Goal: Feedback & Contribution: Submit feedback/report problem

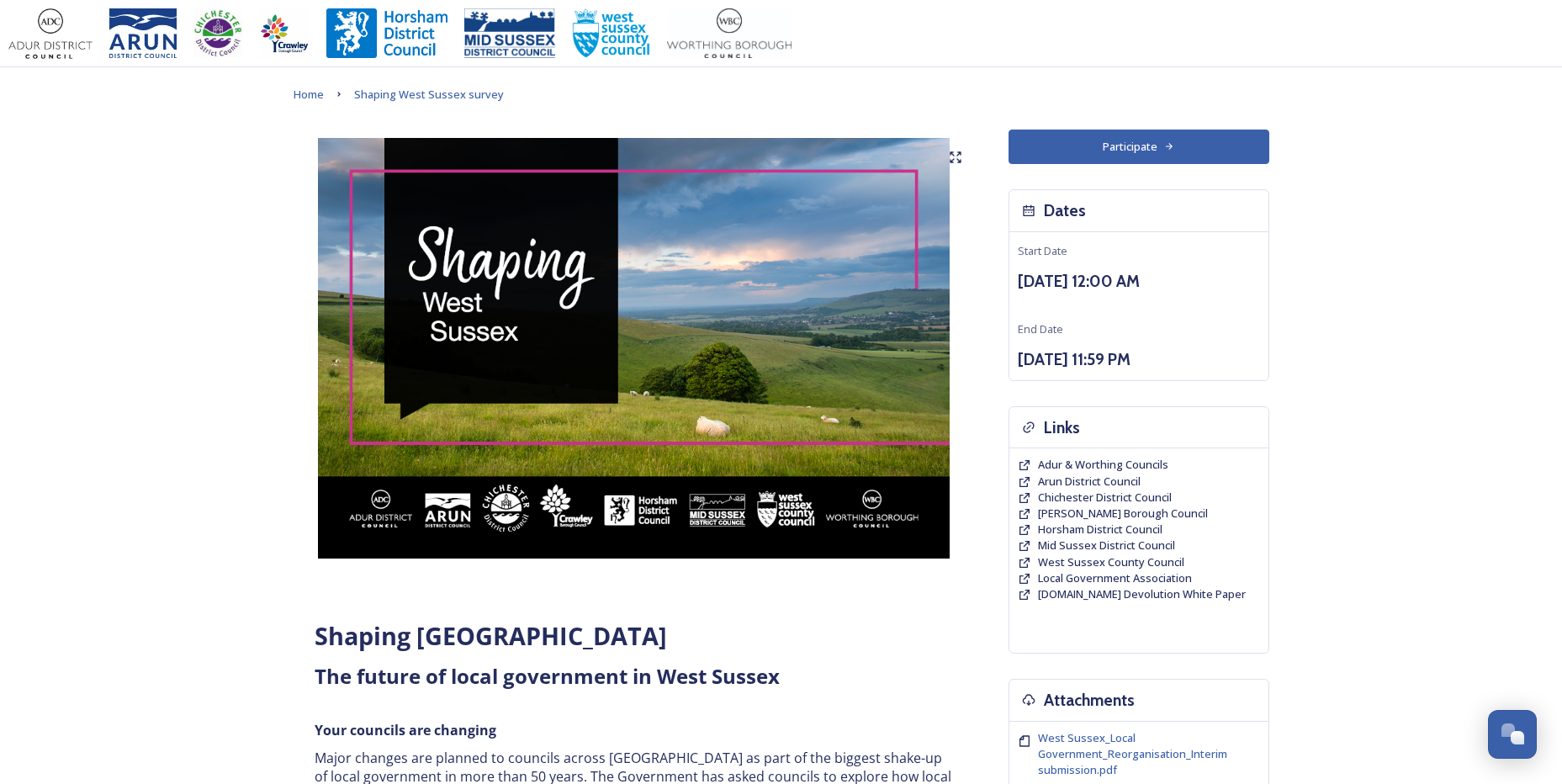
click at [1095, 149] on button "Participate" at bounding box center [1139, 146] width 261 height 34
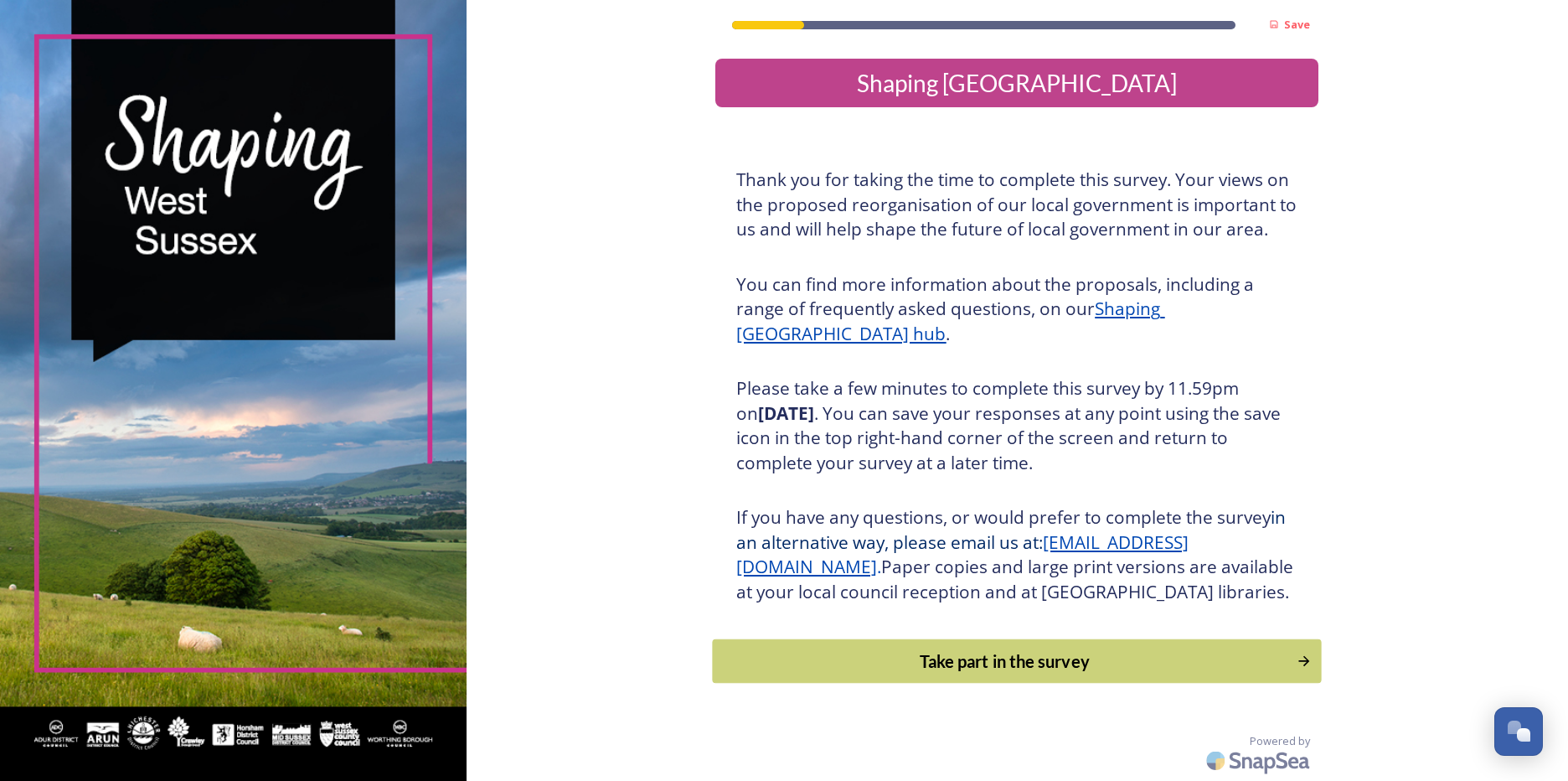
click at [1026, 674] on div "Take part in the survey" at bounding box center [1005, 661] width 567 height 25
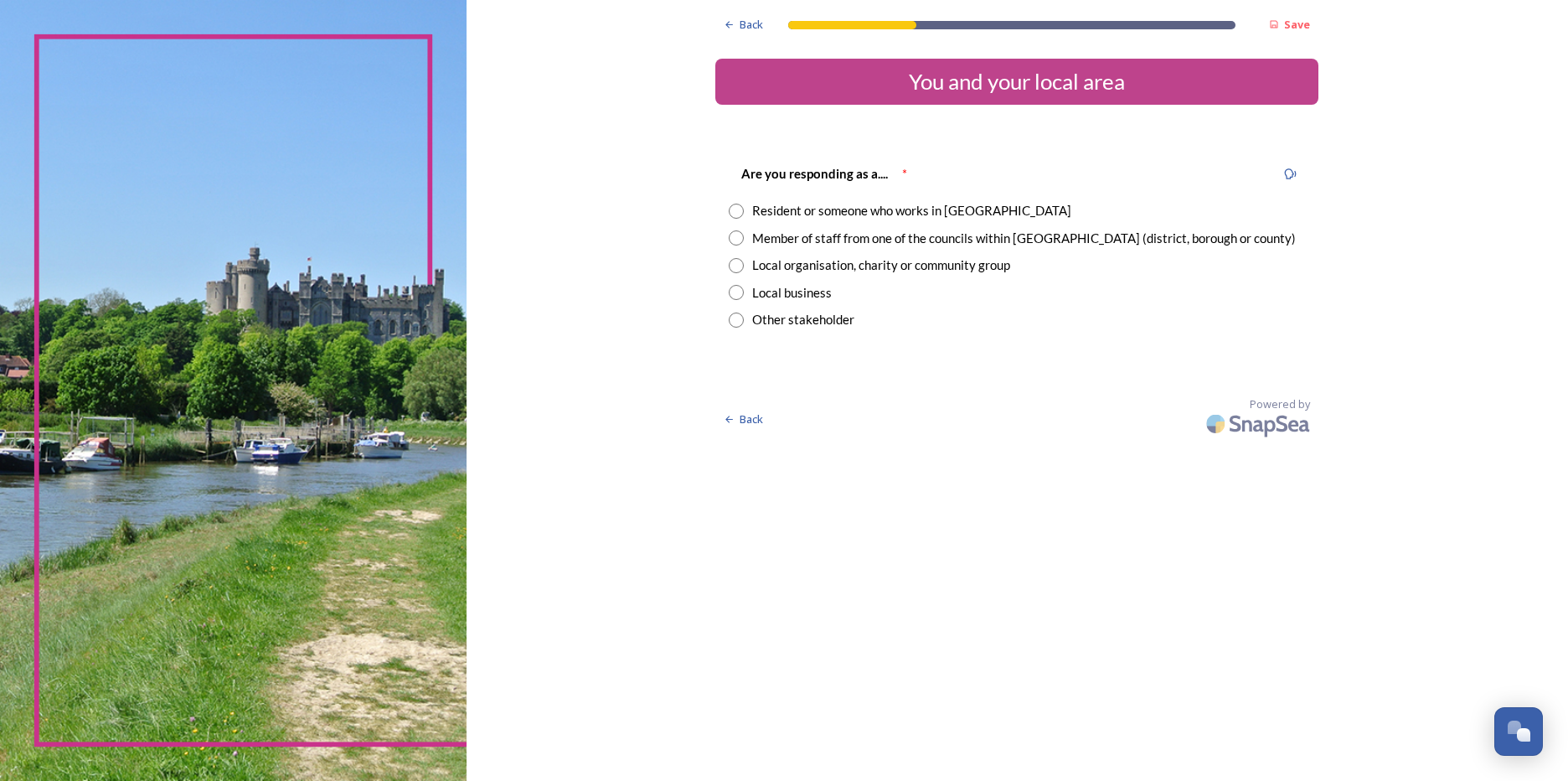
click at [907, 213] on div "Resident or someone who works in West Sussex" at bounding box center [911, 211] width 319 height 19
radio input "true"
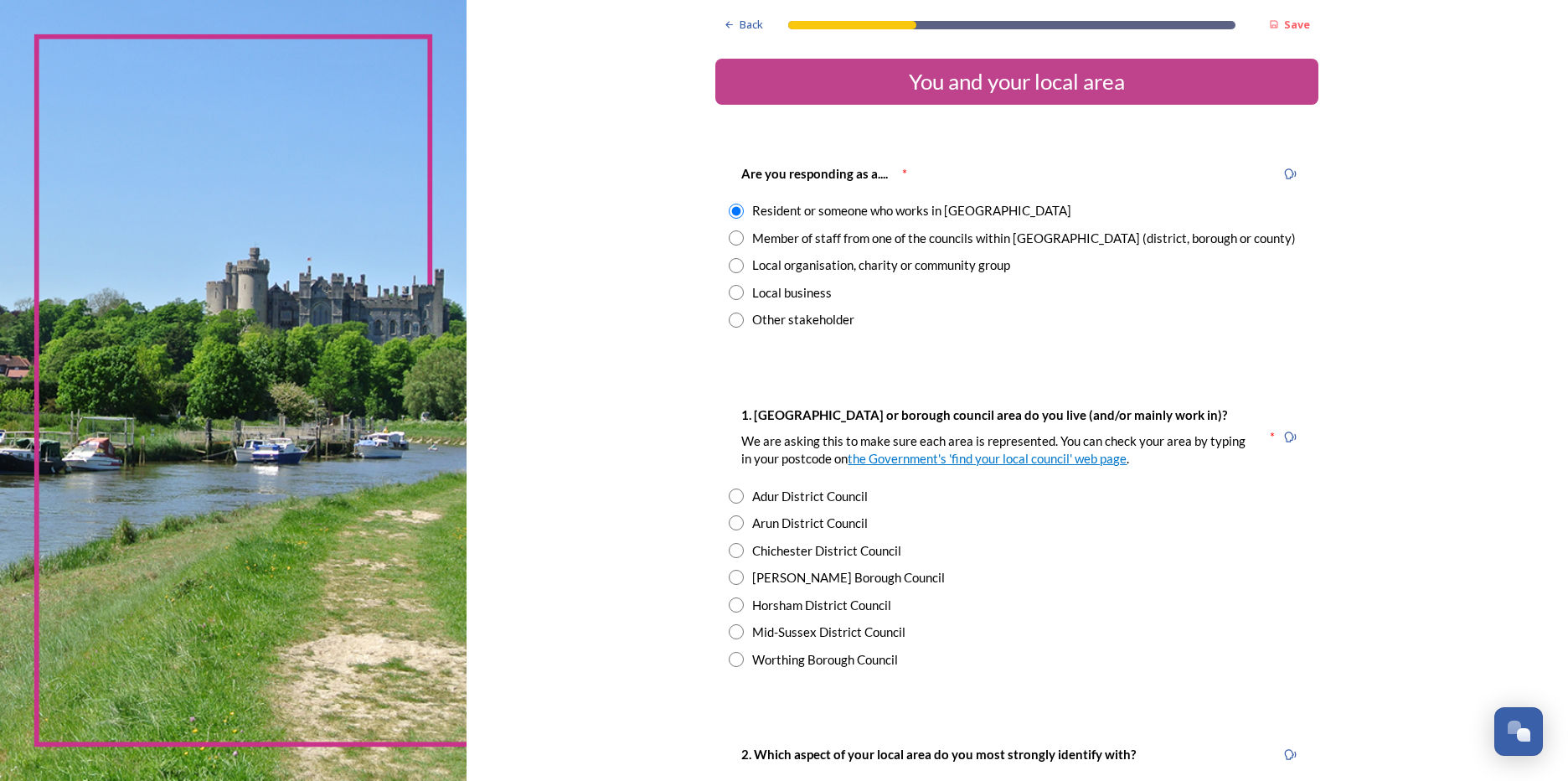
click at [844, 546] on div "Chichester District Council" at bounding box center [827, 551] width 149 height 19
radio input "true"
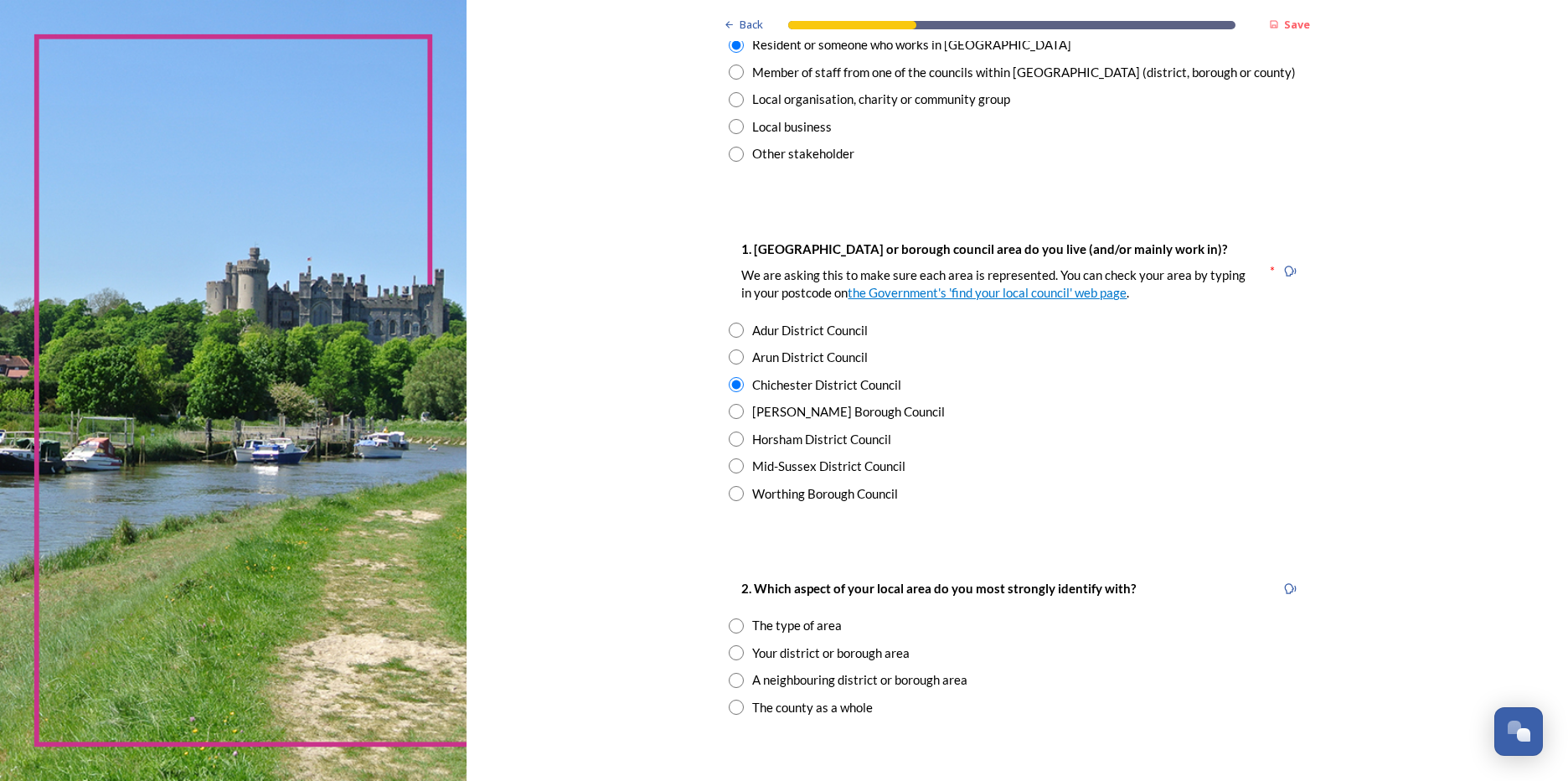
scroll to position [168, 0]
click at [810, 705] on div "The county as a whole" at bounding box center [812, 705] width 120 height 19
radio input "true"
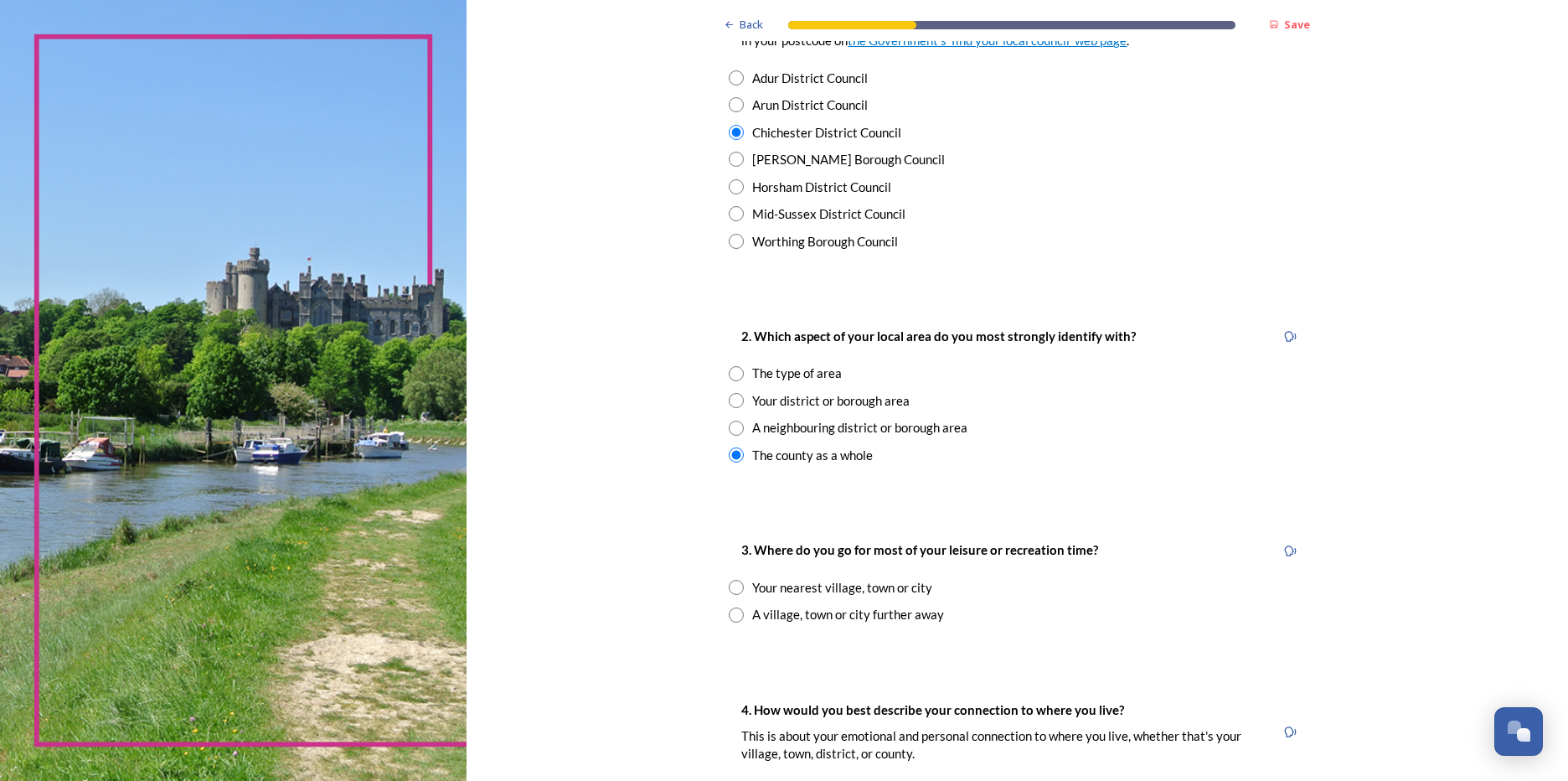
scroll to position [419, 0]
click at [895, 589] on div "Your nearest village, town or city" at bounding box center [842, 587] width 180 height 19
radio input "true"
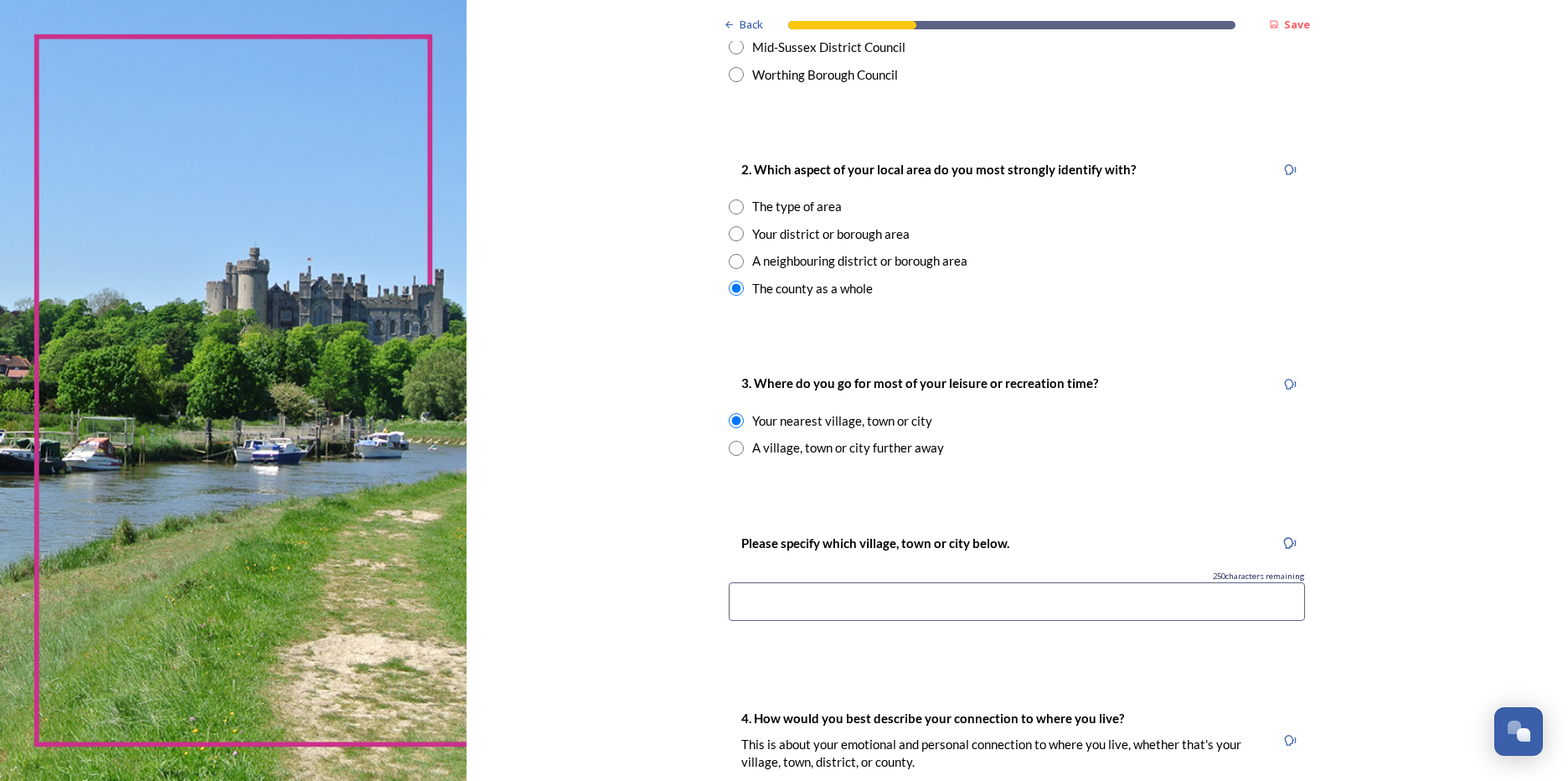
scroll to position [586, 0]
click at [1066, 603] on input at bounding box center [1016, 600] width 576 height 39
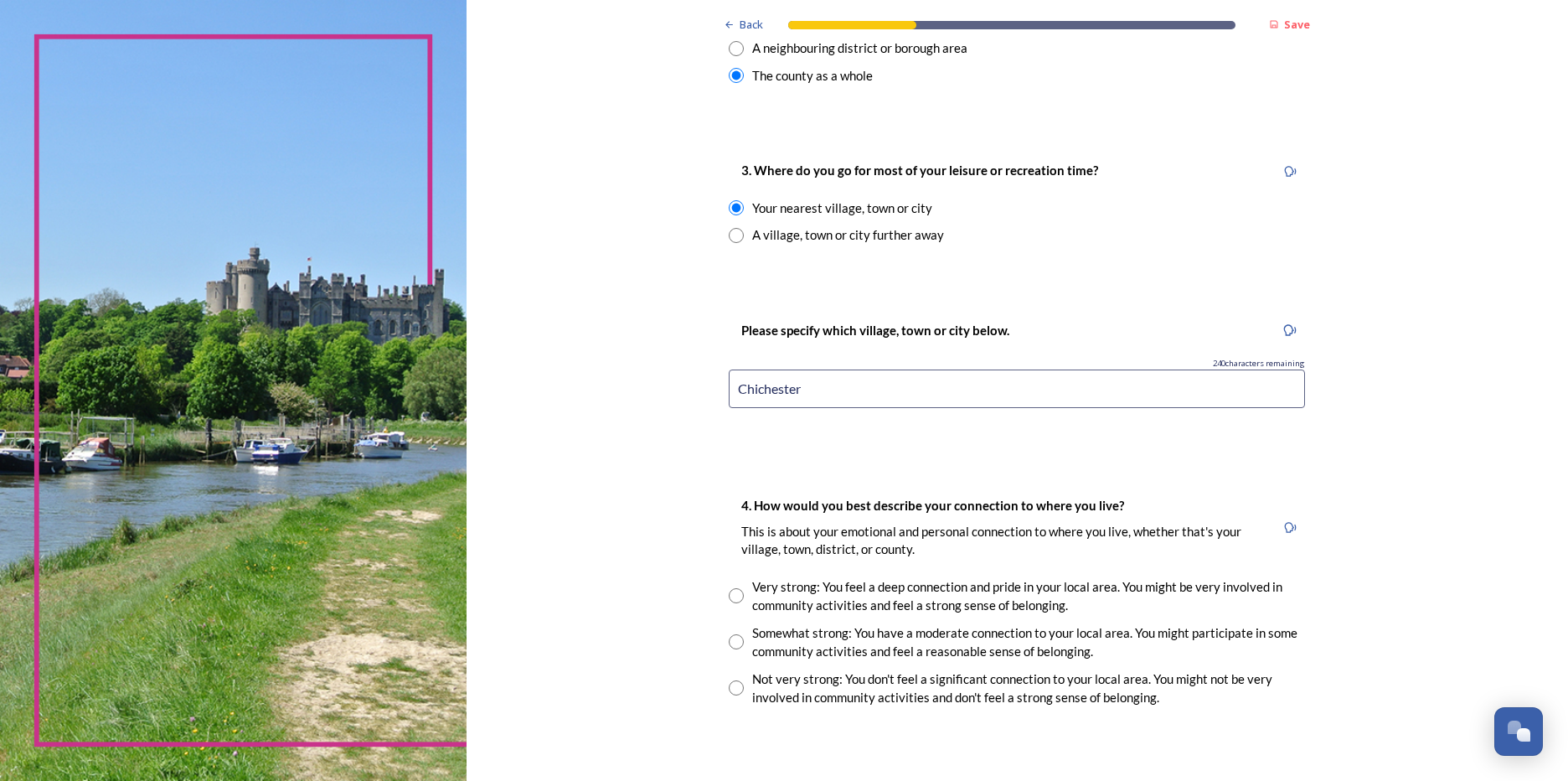
scroll to position [837, 0]
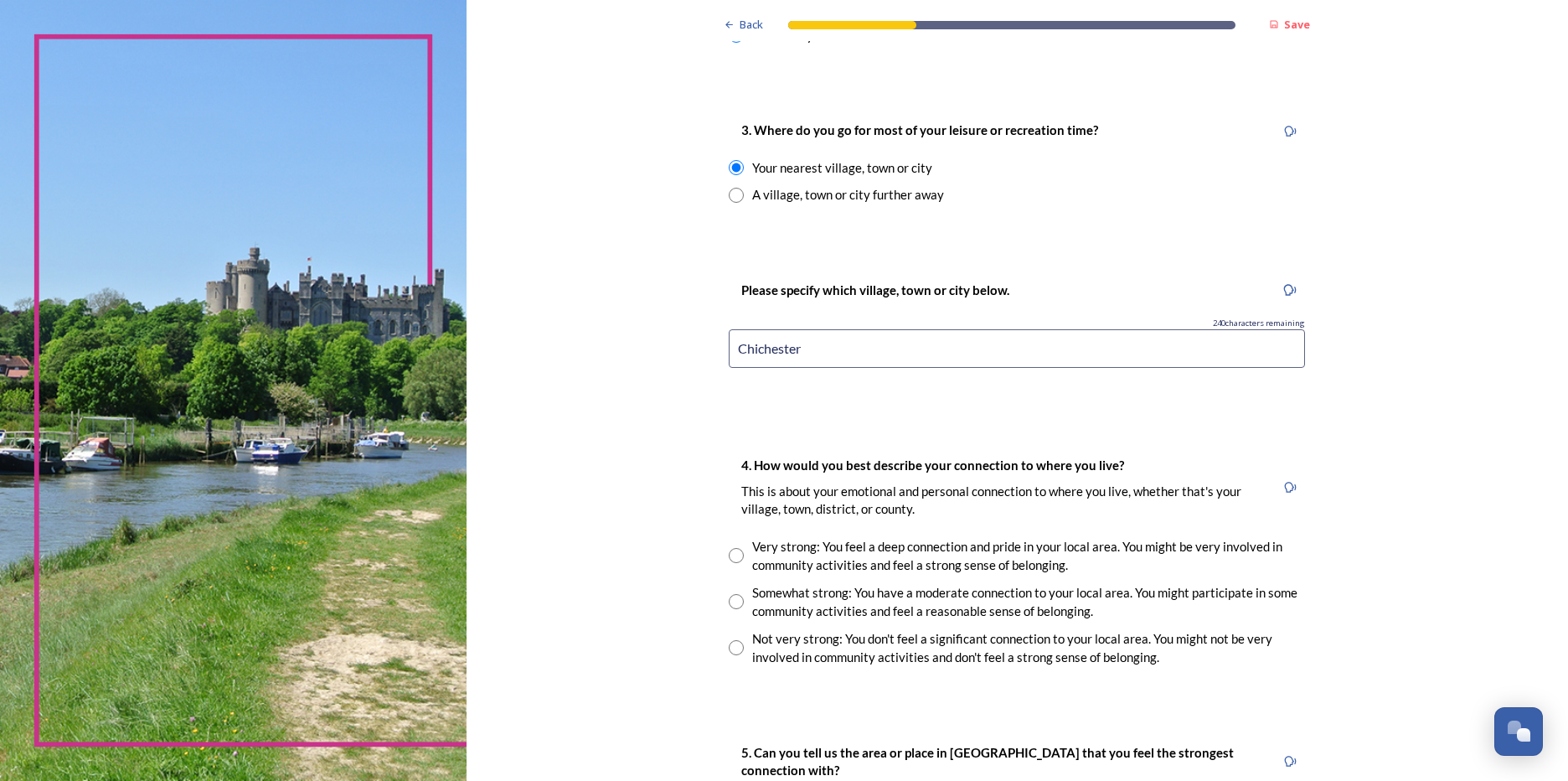
type input "Chichester"
click at [741, 558] on div "Very strong: You feel a deep connection and pride in your local area. You might…" at bounding box center [1016, 555] width 576 height 38
radio input "true"
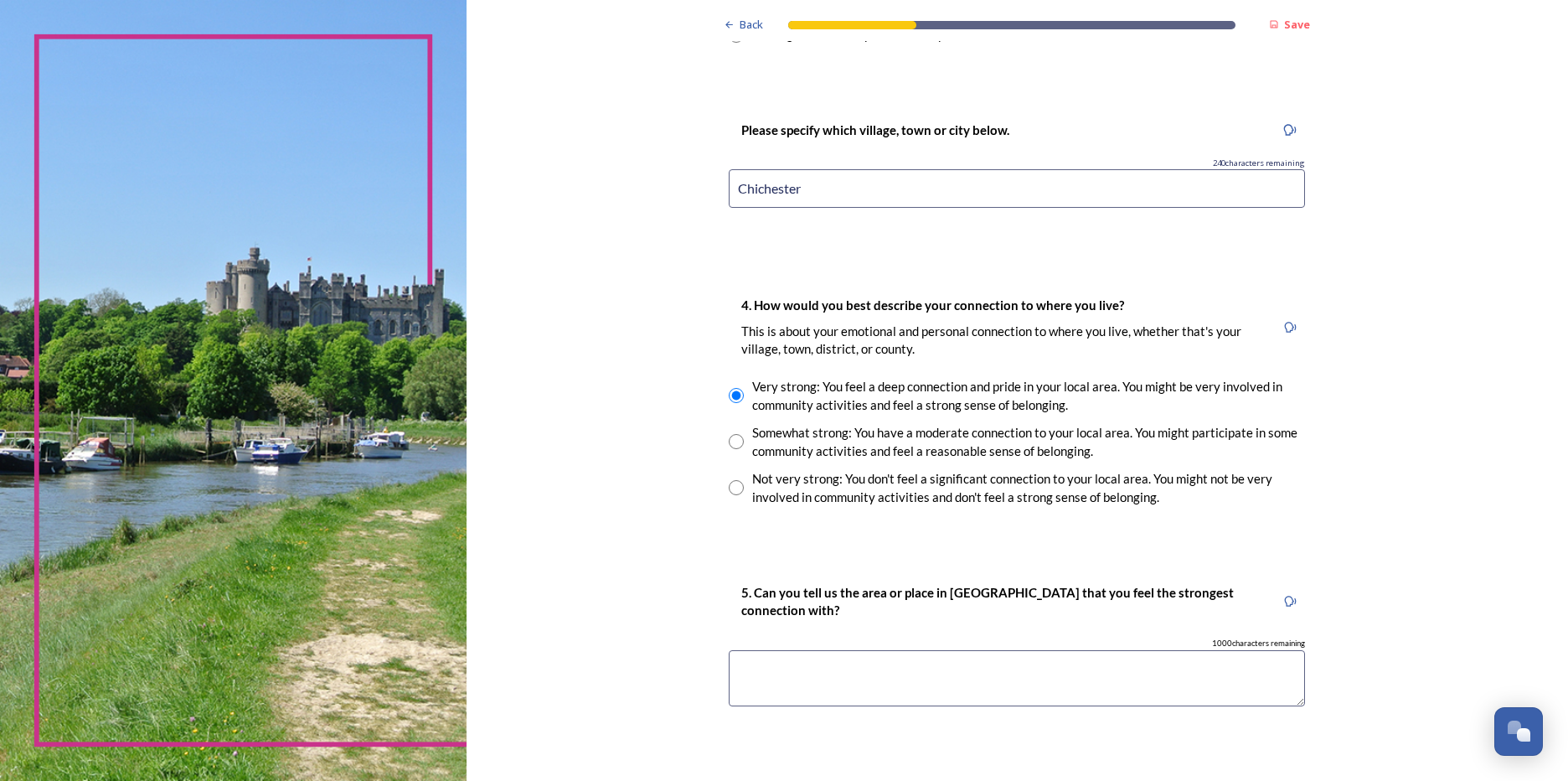
scroll to position [1005, 0]
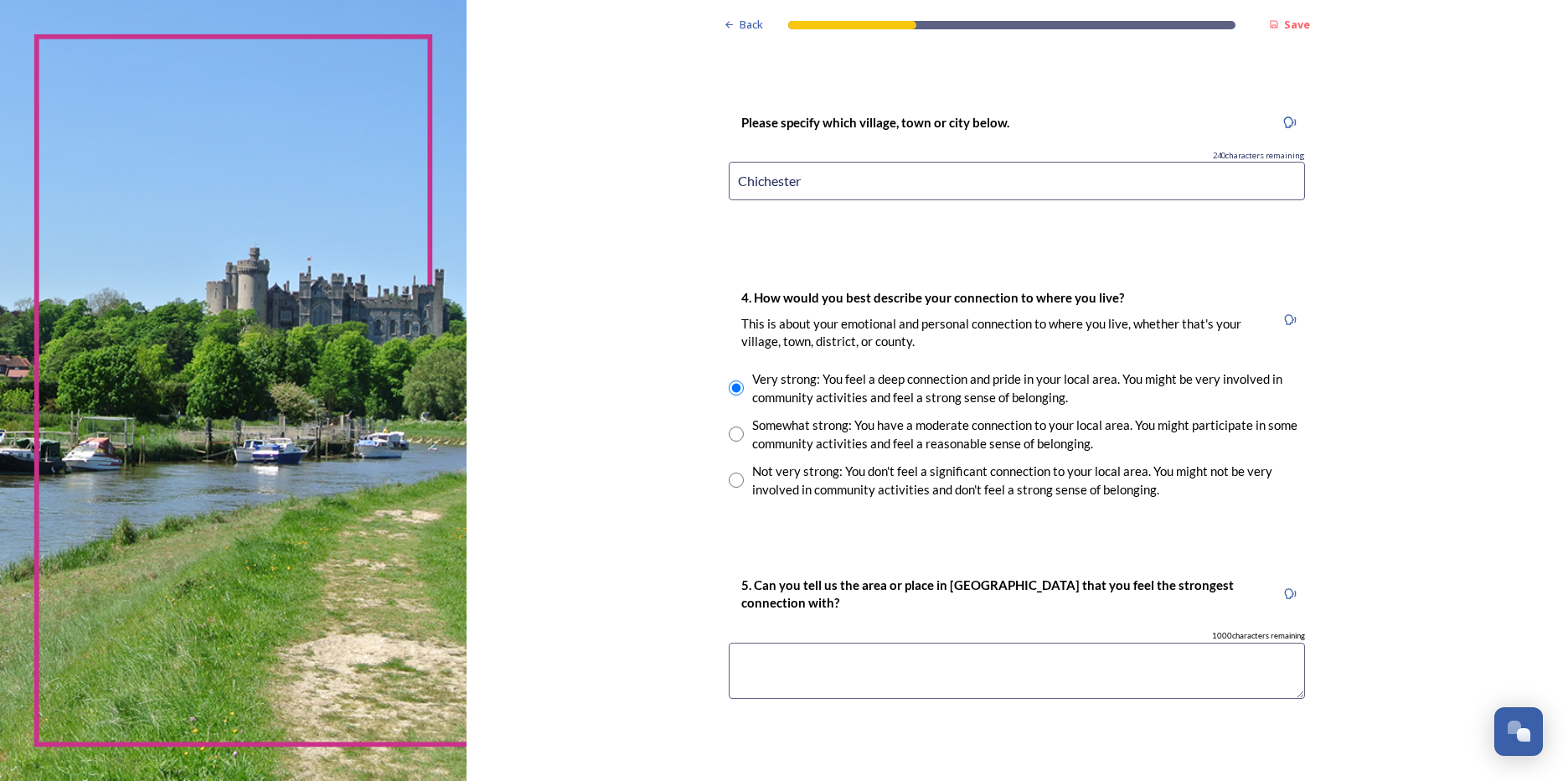
click at [808, 660] on textarea at bounding box center [1016, 670] width 576 height 56
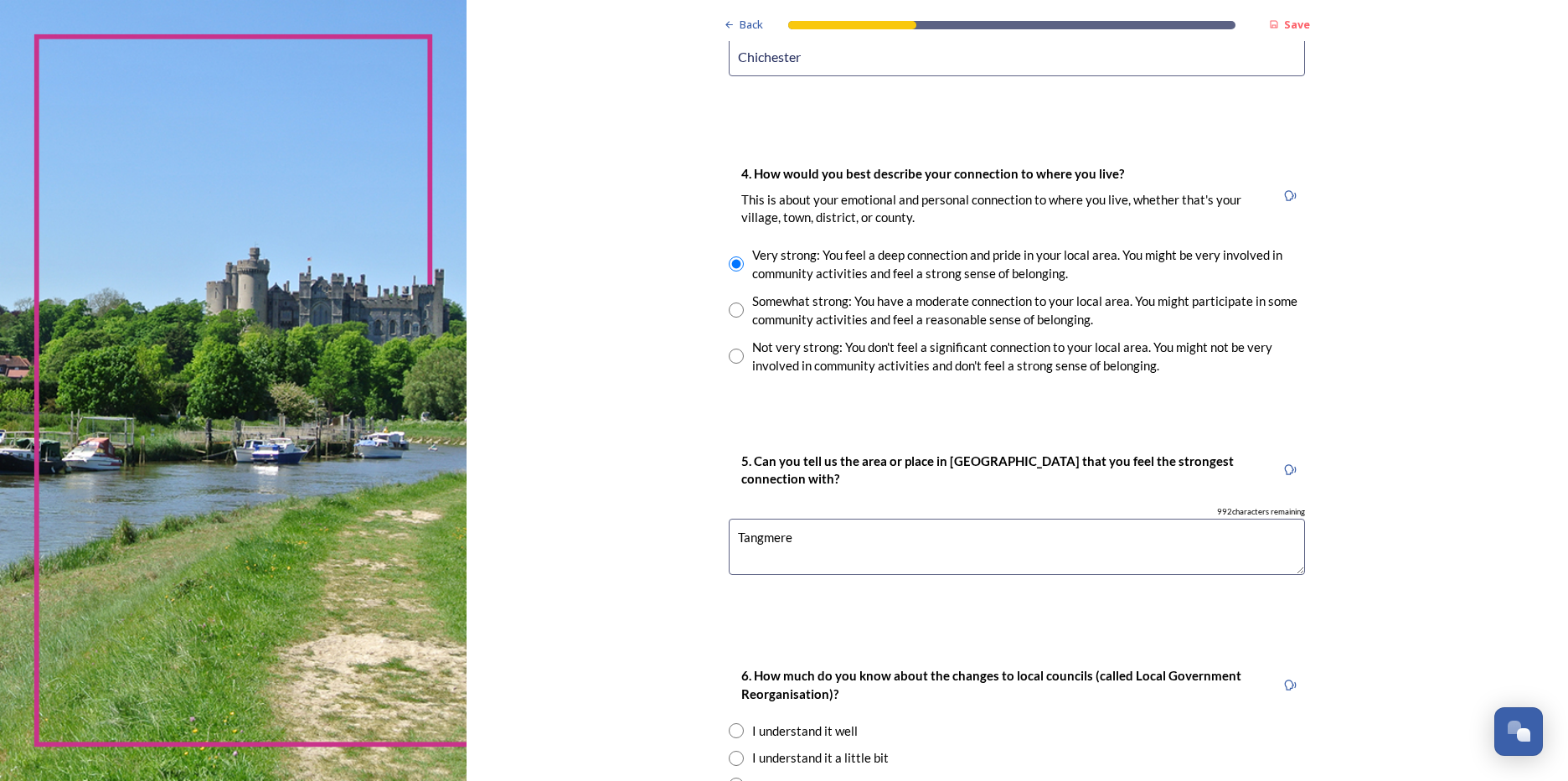
scroll to position [1340, 0]
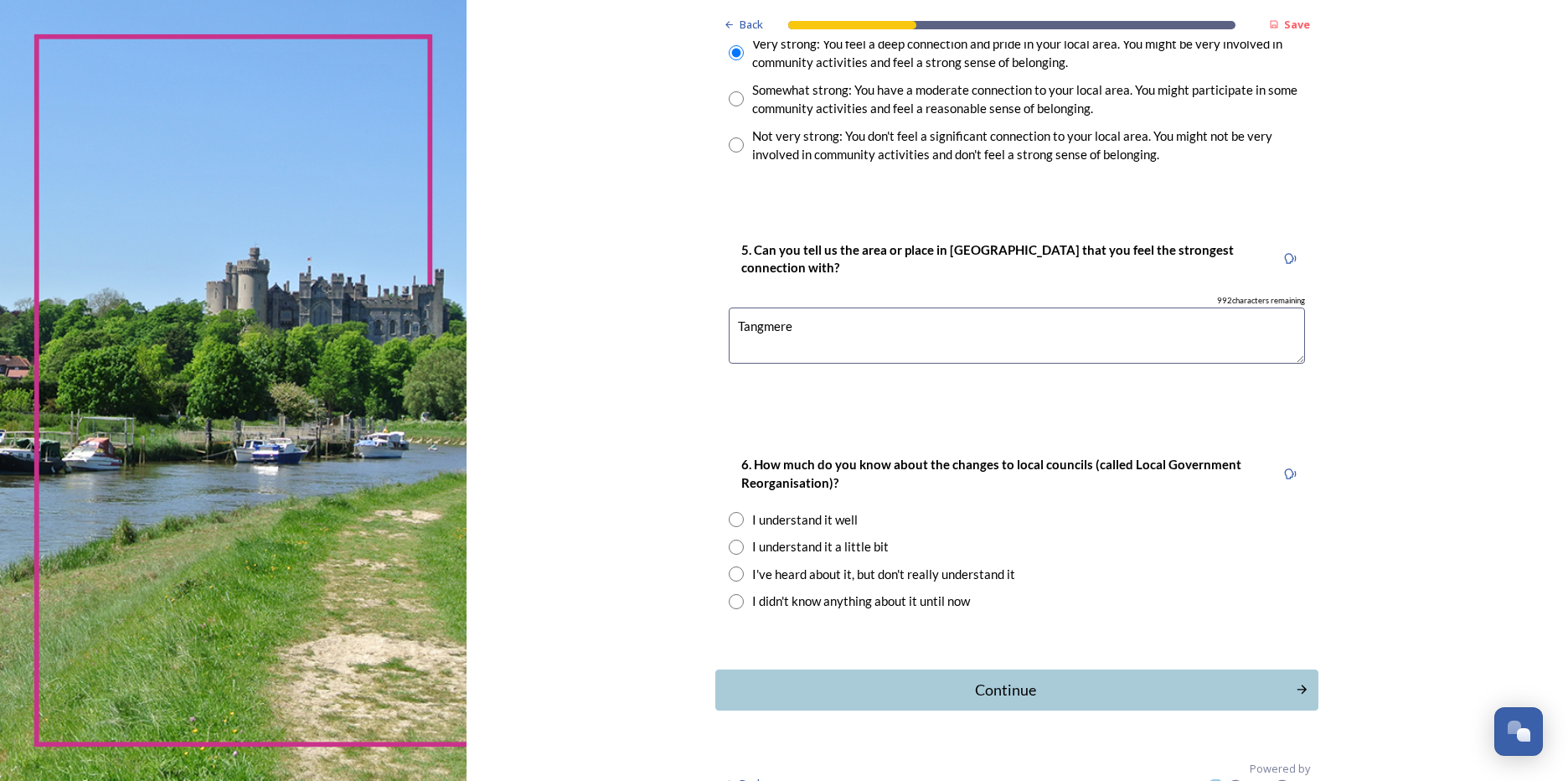
type textarea "Tangmere"
click at [836, 571] on div "I've heard about it, but don't really understand it" at bounding box center [883, 575] width 263 height 19
radio input "true"
click at [1039, 683] on div "Continue" at bounding box center [1005, 690] width 567 height 23
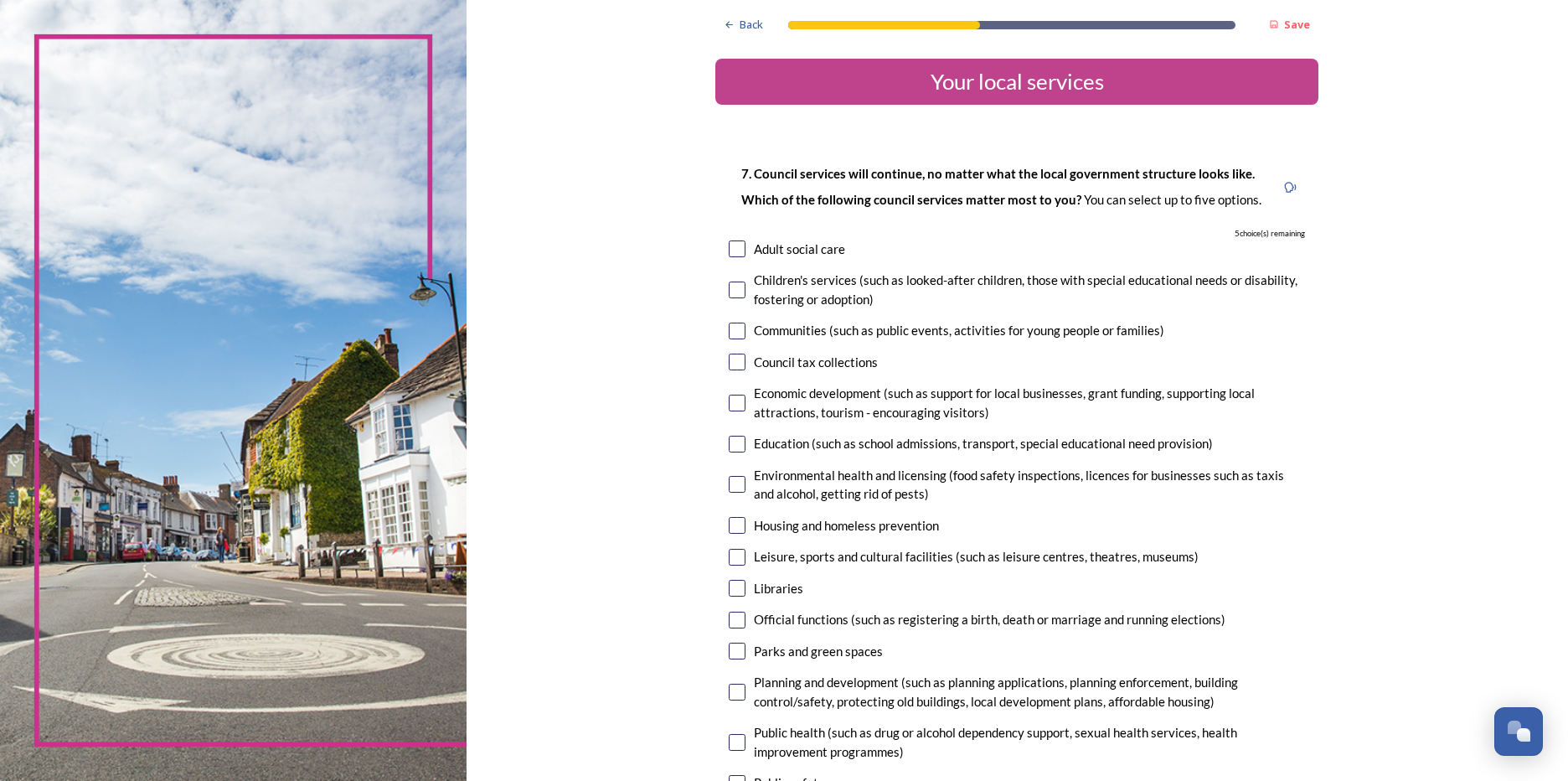
click at [735, 290] on input "checkbox" at bounding box center [736, 289] width 17 height 17
checkbox input "true"
click at [729, 366] on input "checkbox" at bounding box center [736, 361] width 17 height 17
checkbox input "true"
click at [733, 443] on input "checkbox" at bounding box center [736, 444] width 17 height 17
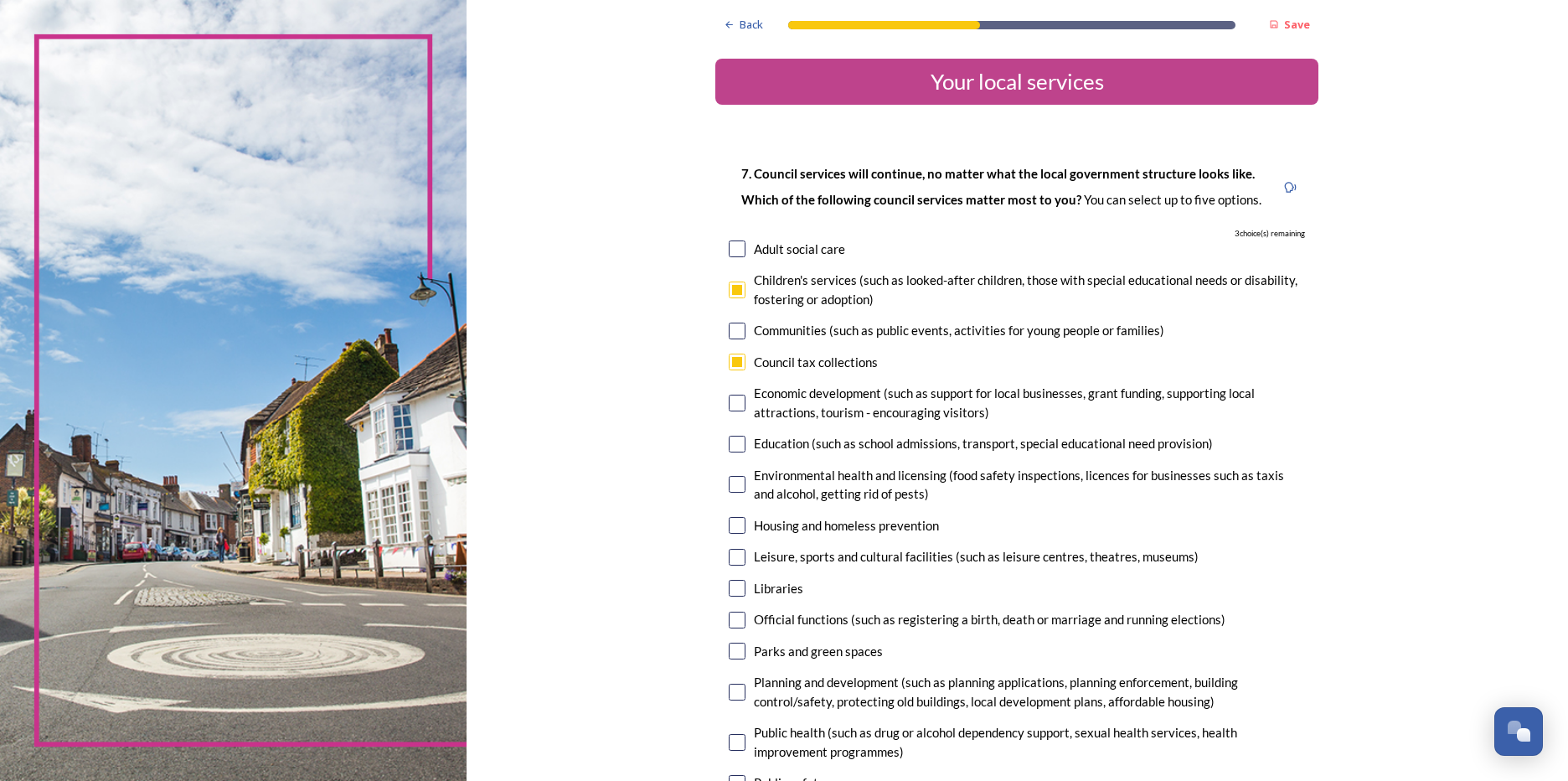
checkbox input "true"
click at [733, 526] on input "checkbox" at bounding box center [736, 524] width 17 height 17
checkbox input "true"
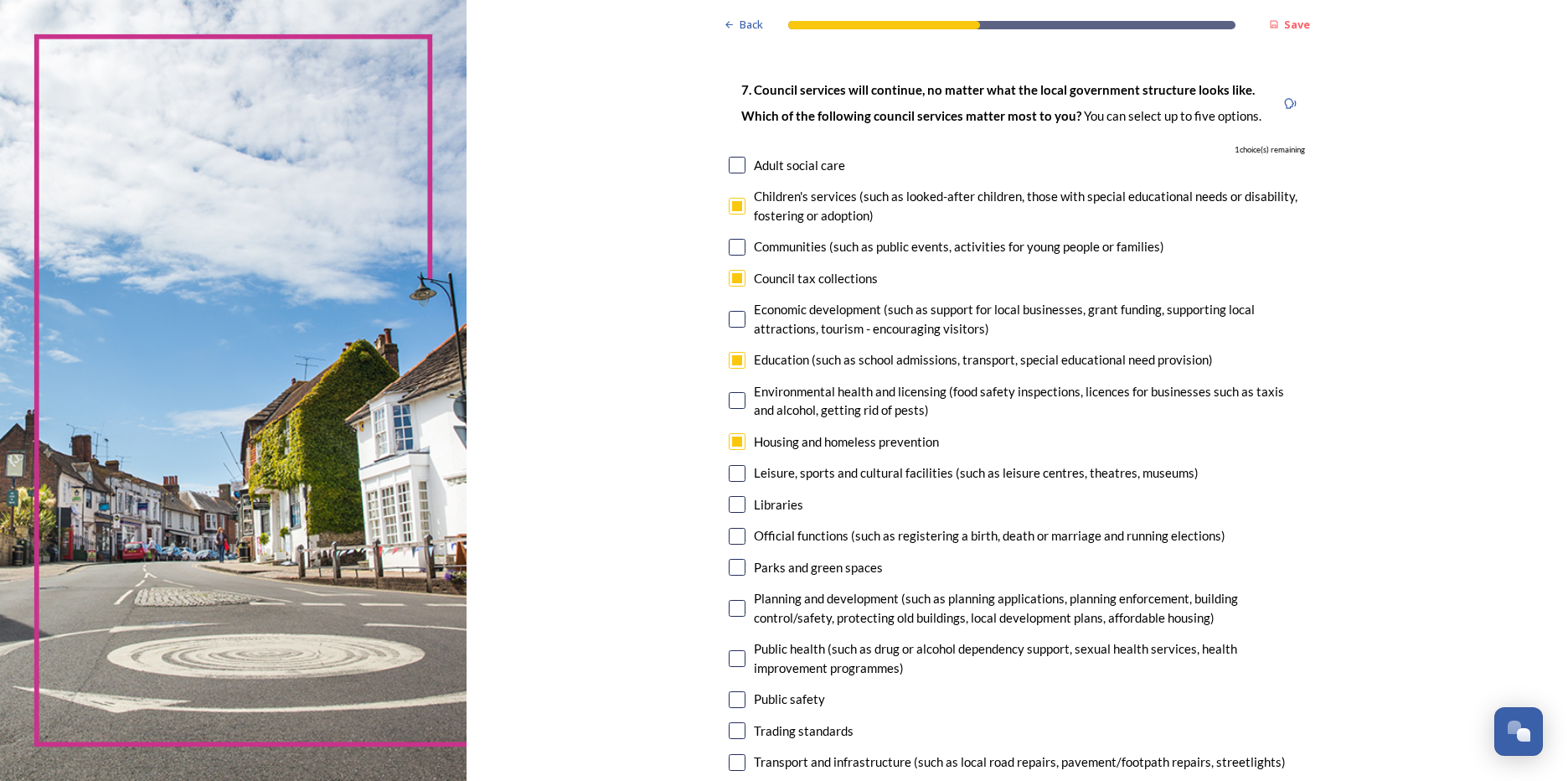
scroll to position [168, 0]
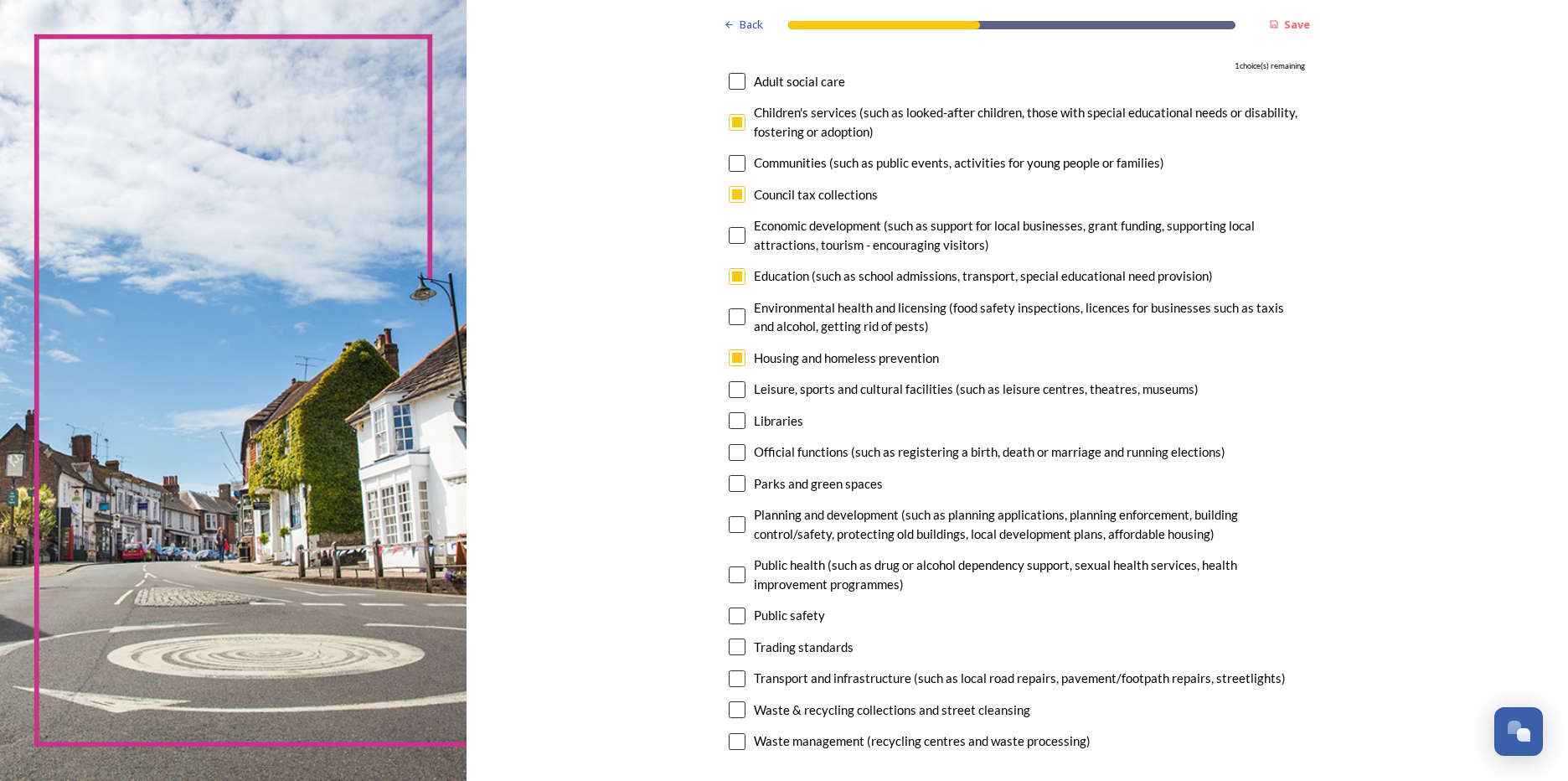
click at [729, 489] on input "checkbox" at bounding box center [736, 483] width 17 height 17
checkbox input "true"
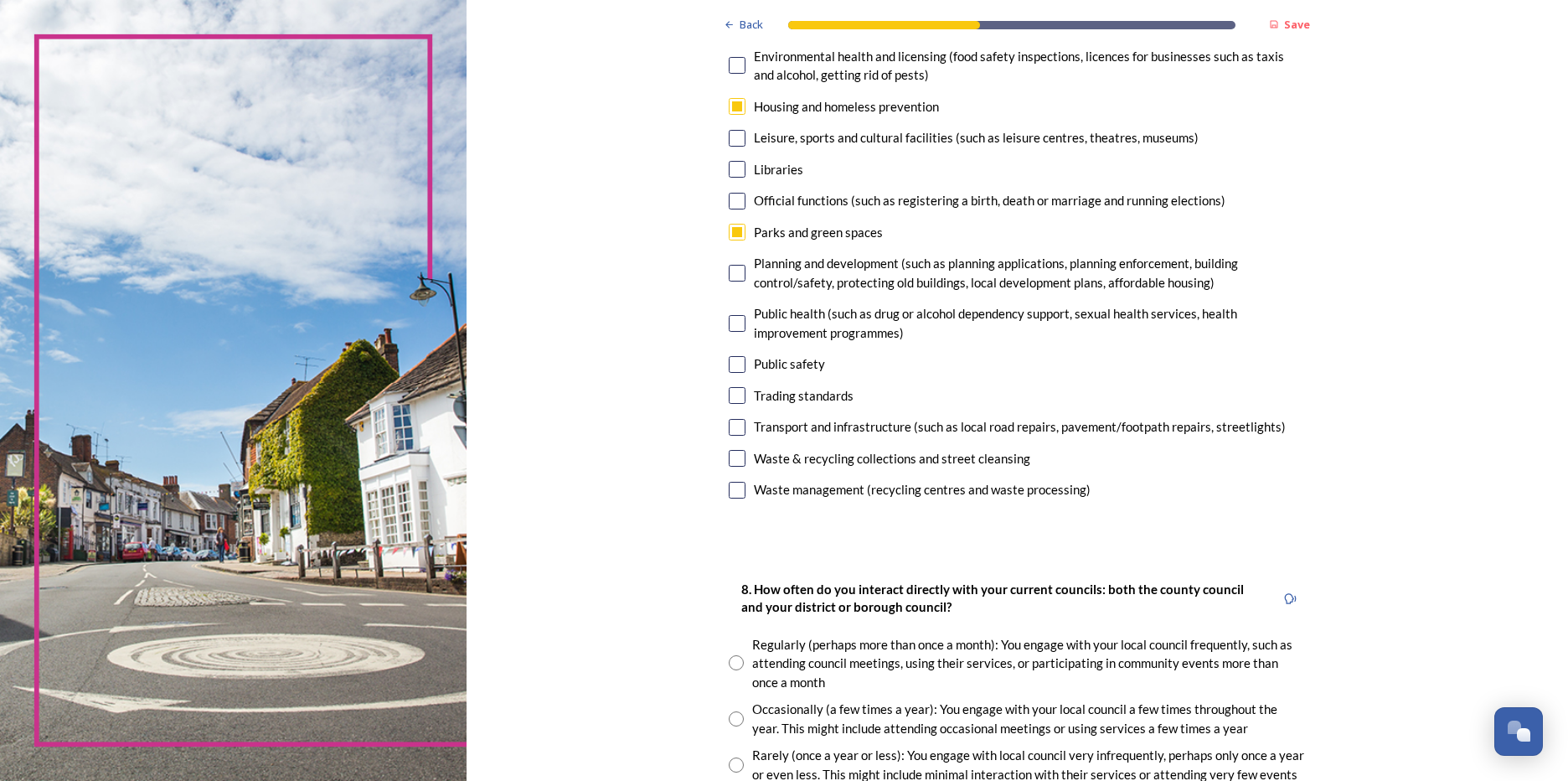
scroll to position [503, 0]
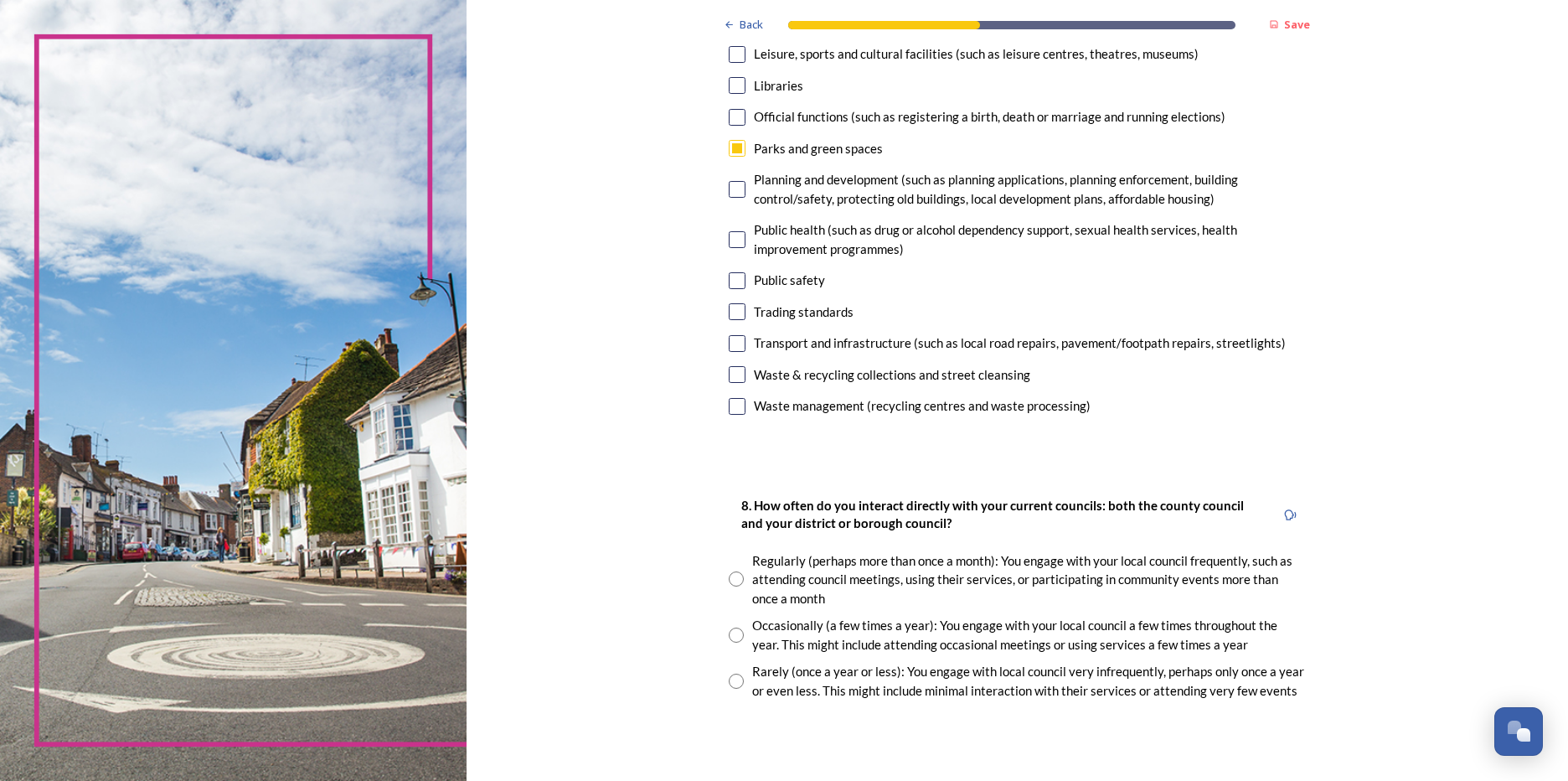
click at [733, 636] on input "radio" at bounding box center [735, 634] width 15 height 15
radio input "true"
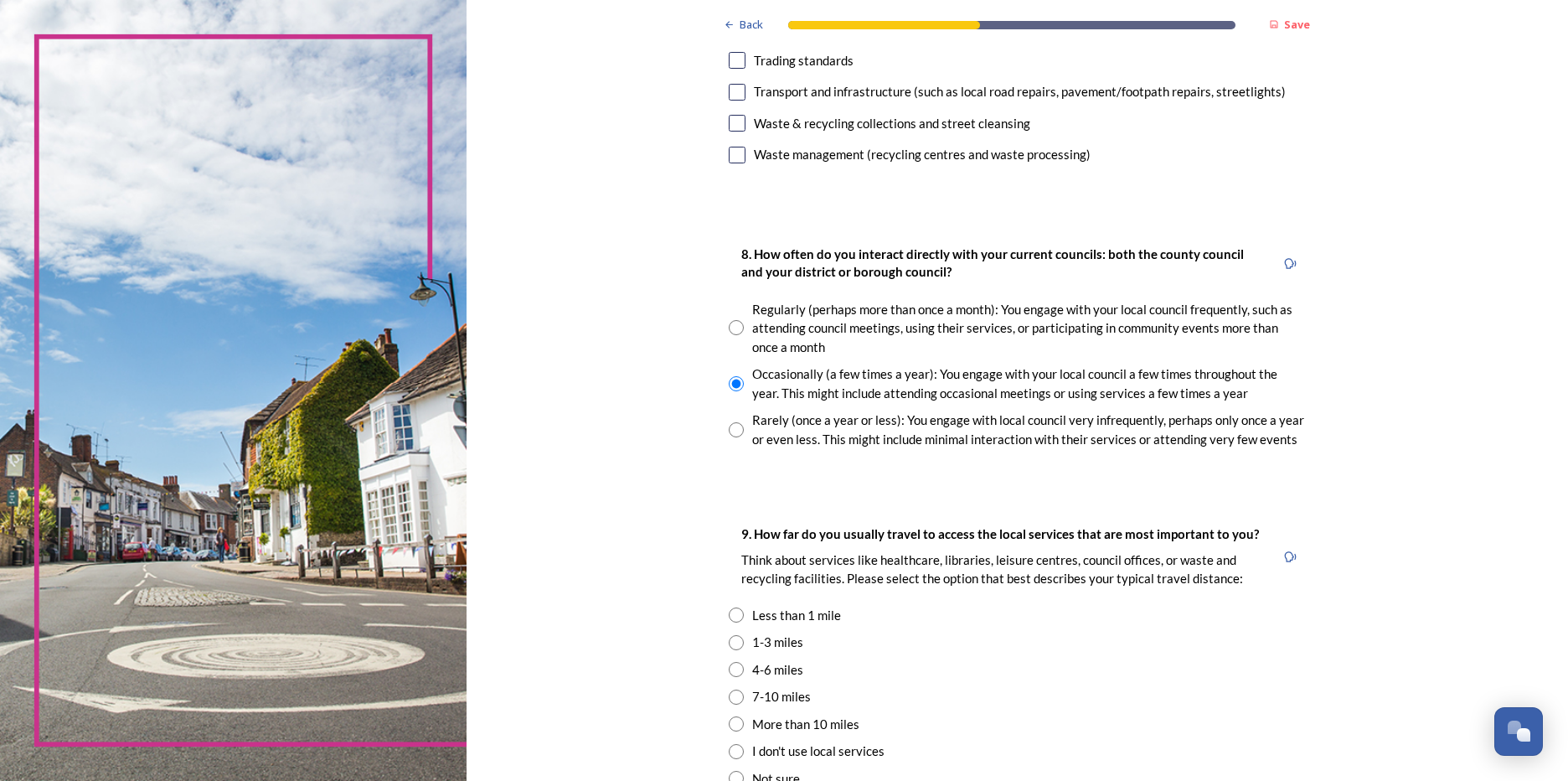
scroll to position [837, 0]
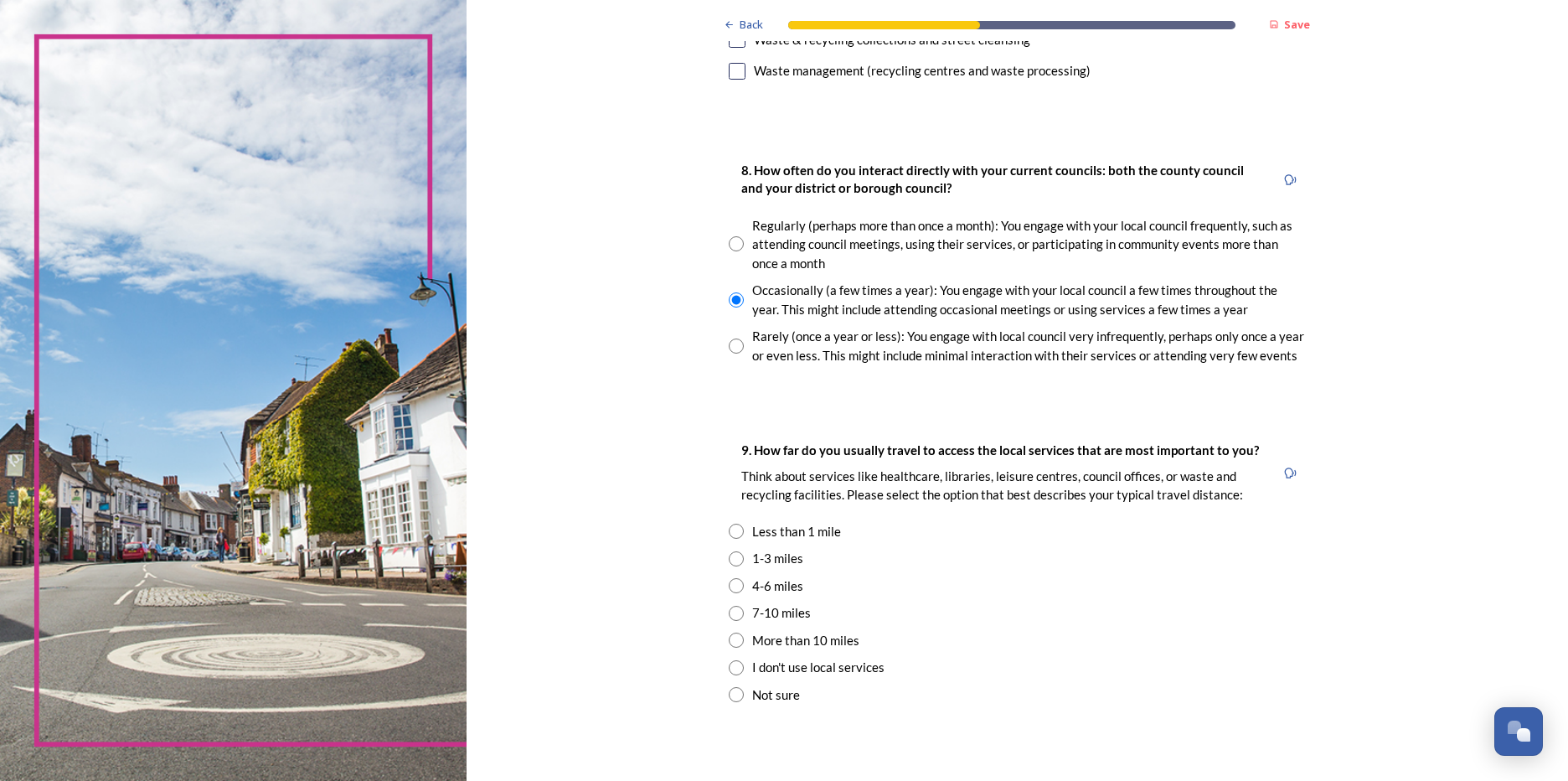
click at [768, 559] on div "1-3 miles" at bounding box center [777, 559] width 51 height 19
radio input "true"
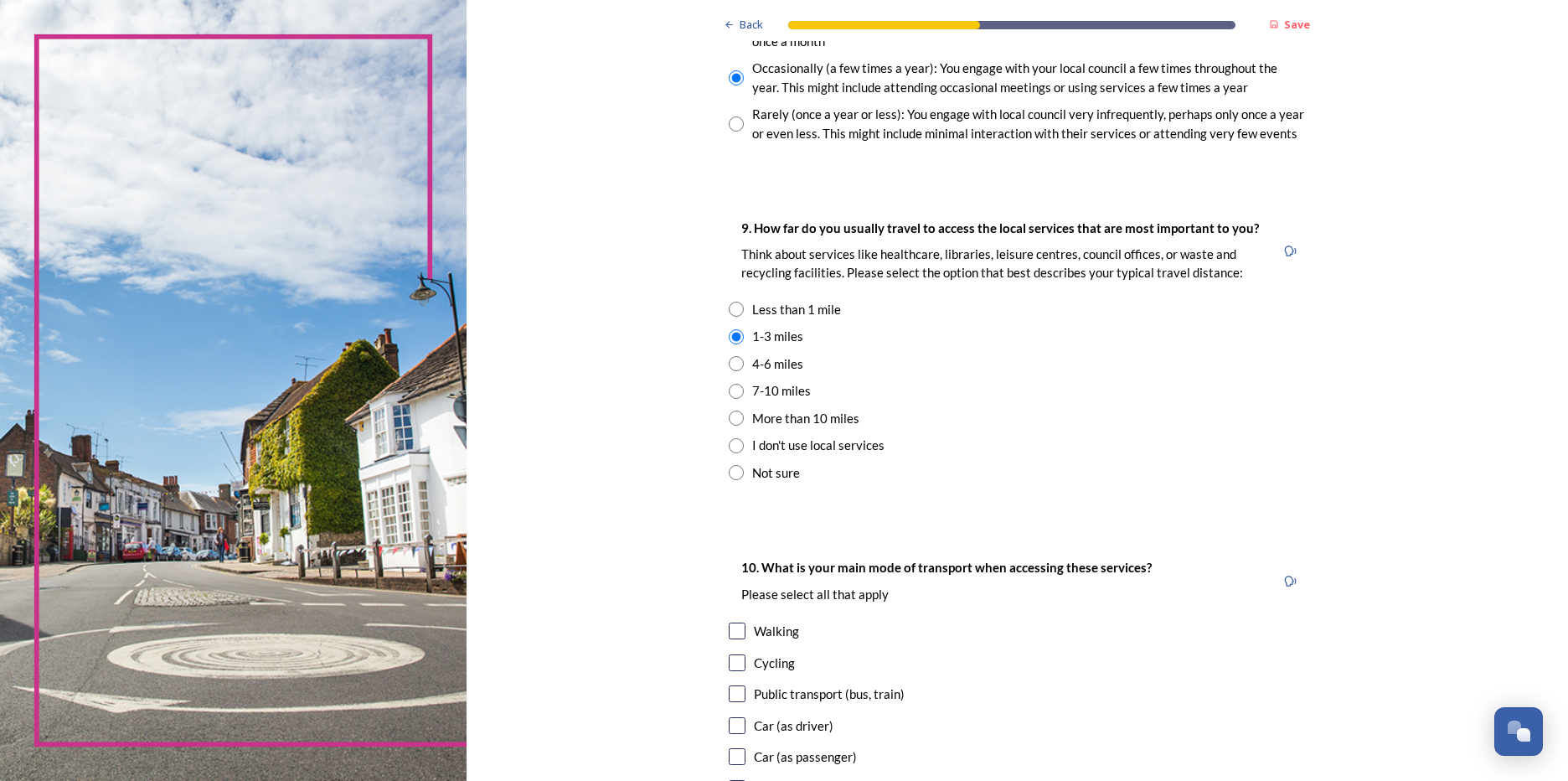
scroll to position [1088, 0]
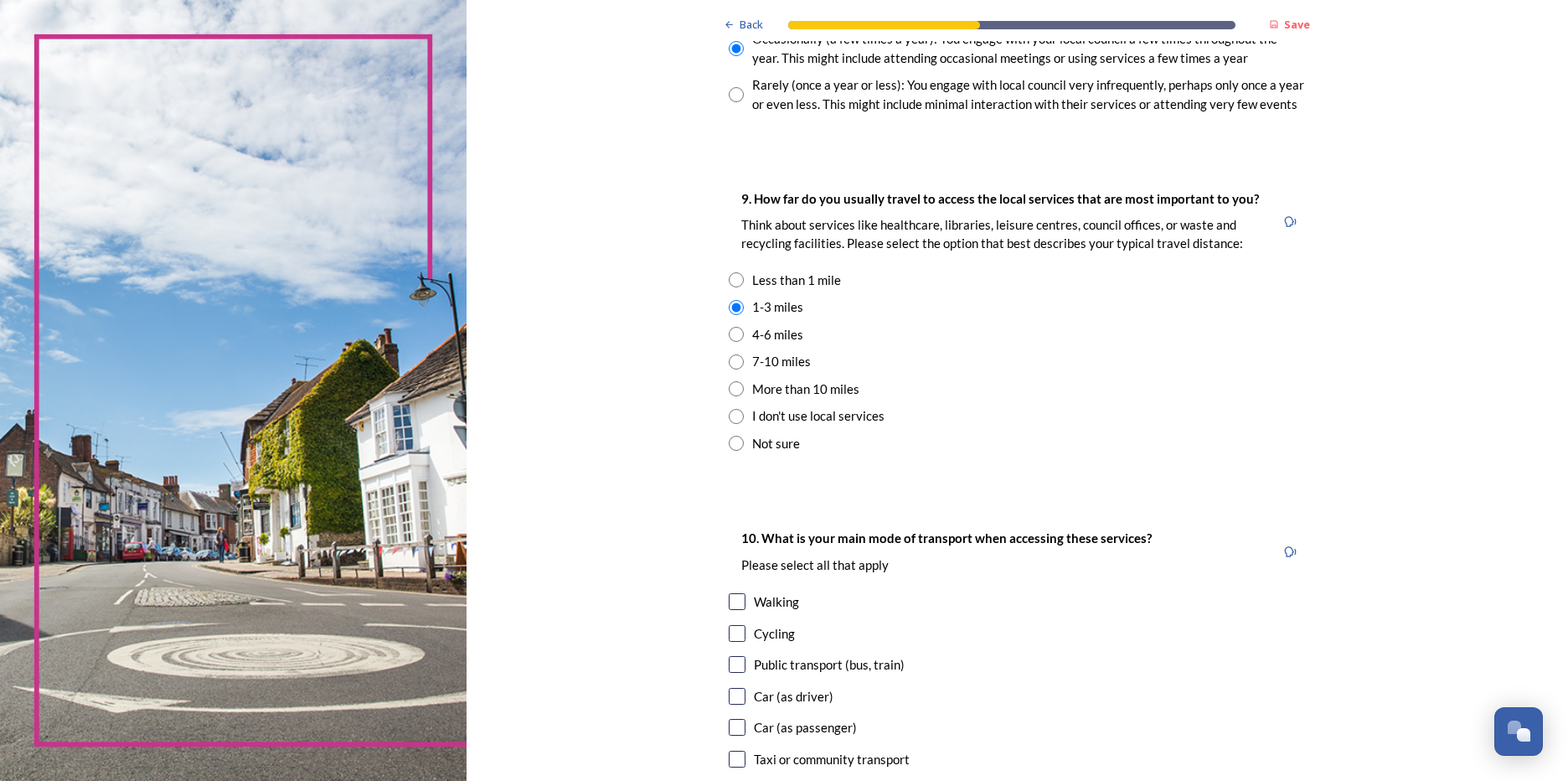
click at [791, 697] on div "Car (as driver)" at bounding box center [793, 697] width 80 height 19
checkbox input "true"
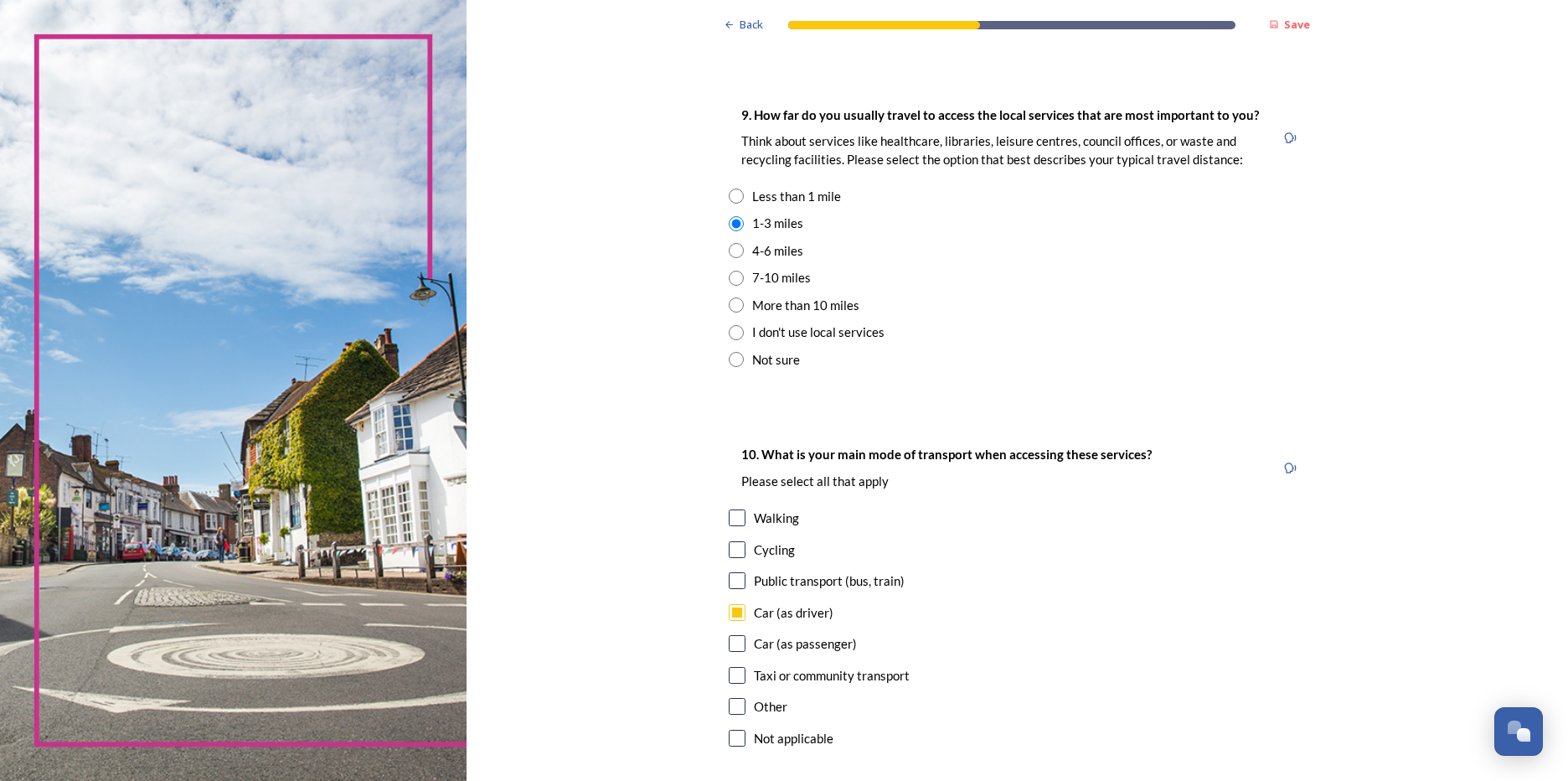
click at [729, 645] on input "checkbox" at bounding box center [736, 643] width 17 height 17
checkbox input "true"
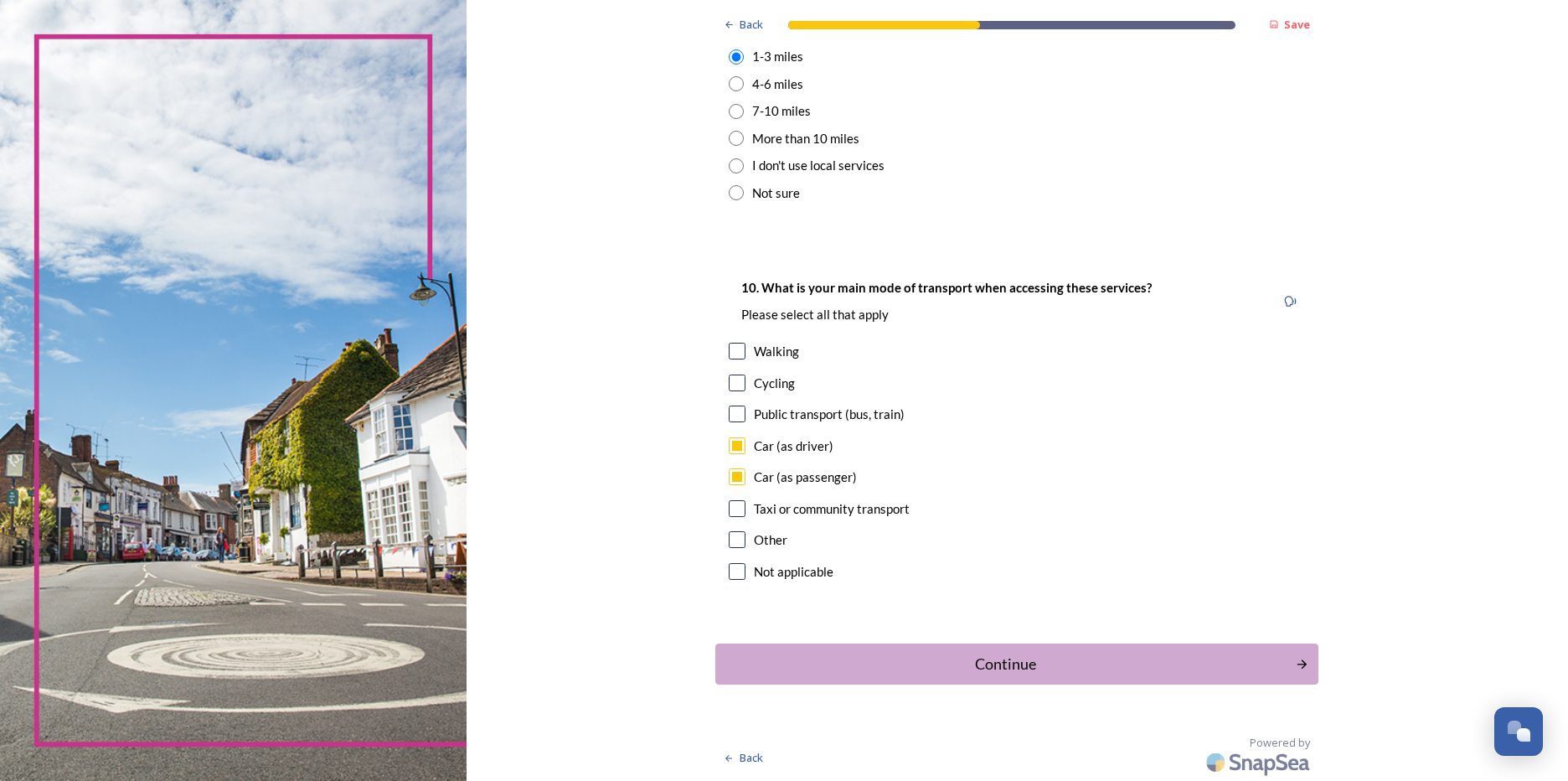
scroll to position [1340, 0]
click at [1054, 669] on div "Continue" at bounding box center [1005, 663] width 567 height 23
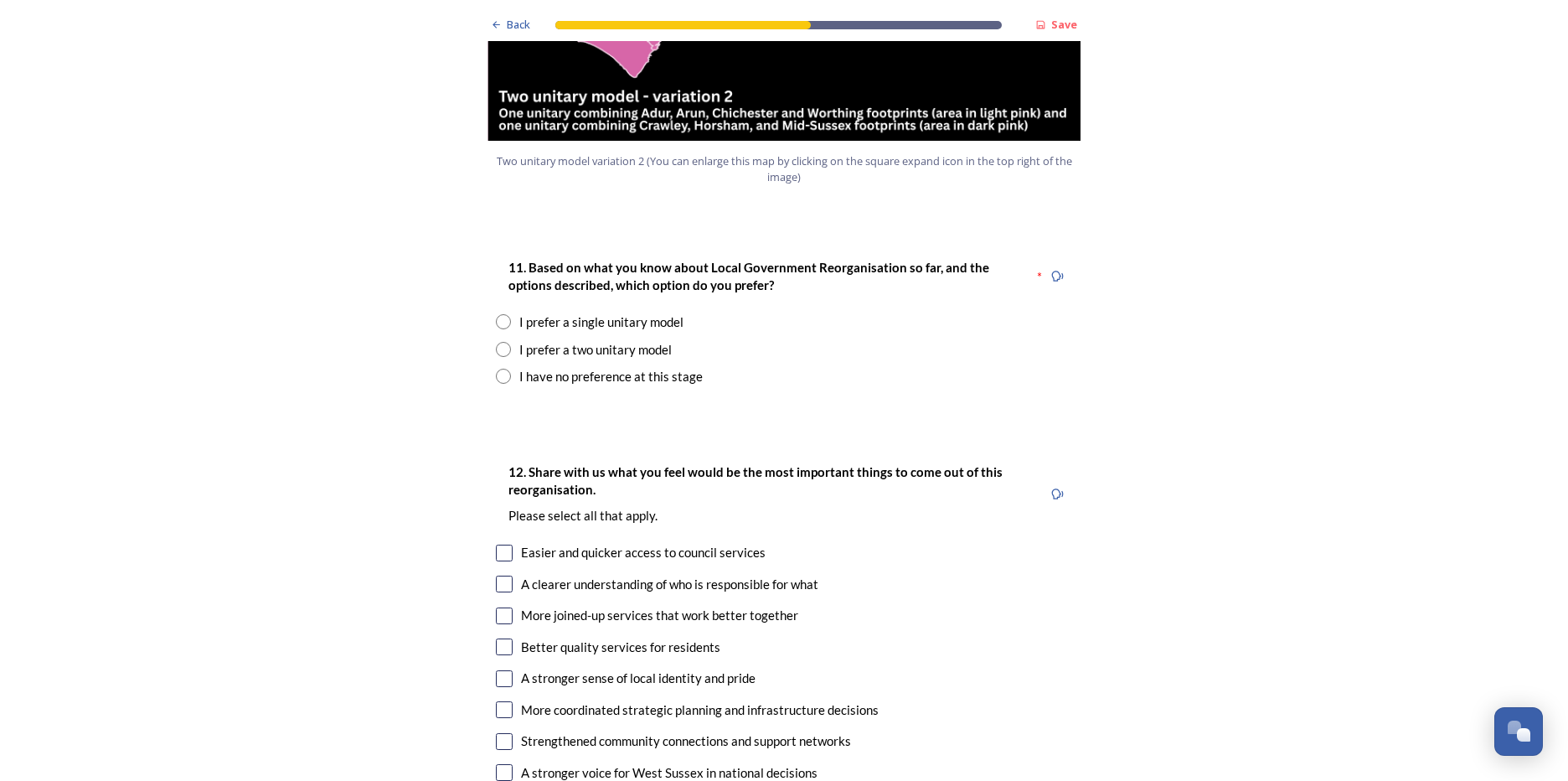
scroll to position [2094, 0]
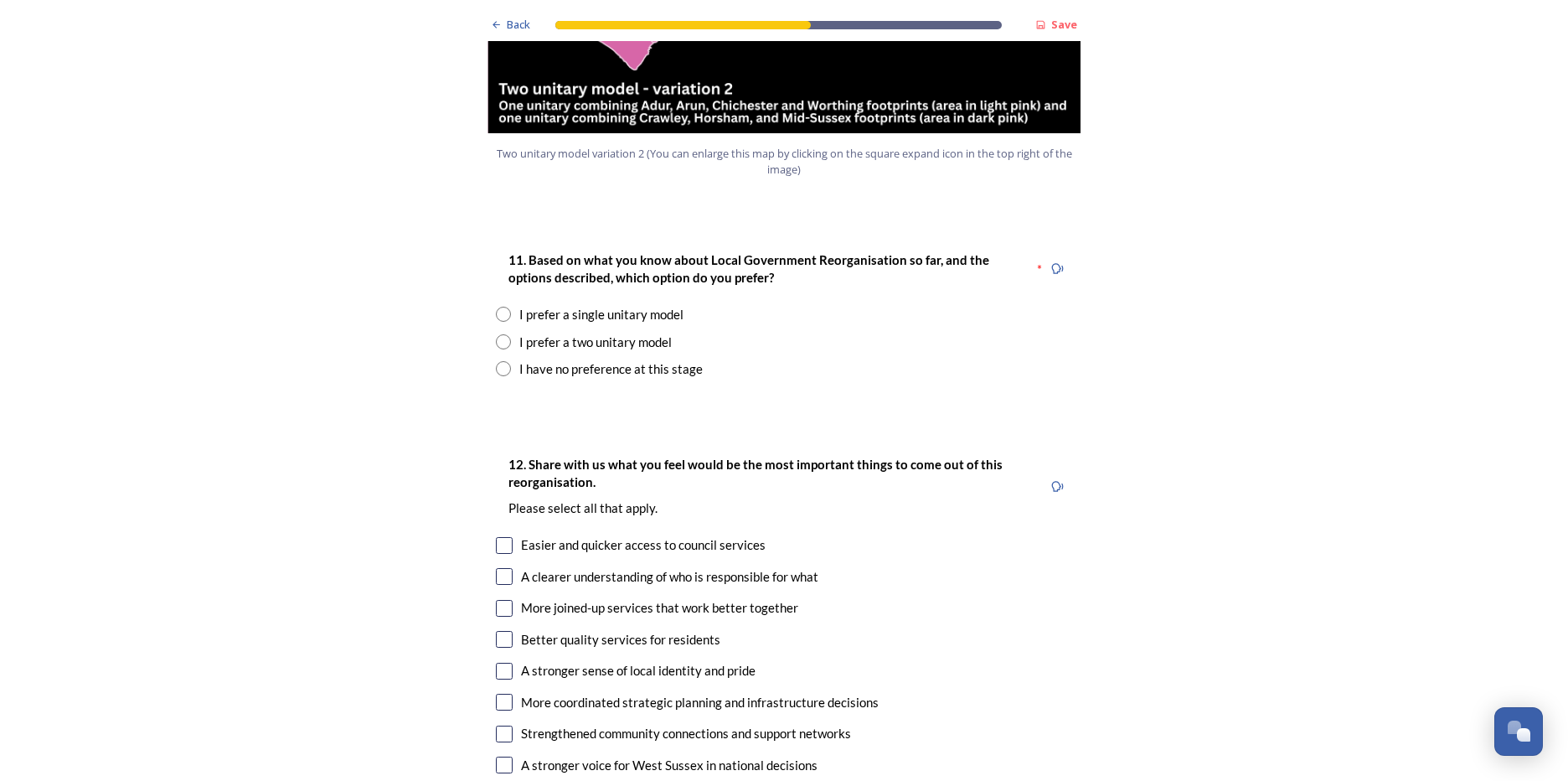
click at [616, 305] on div "I prefer a single unitary model" at bounding box center [601, 315] width 164 height 19
radio input "true"
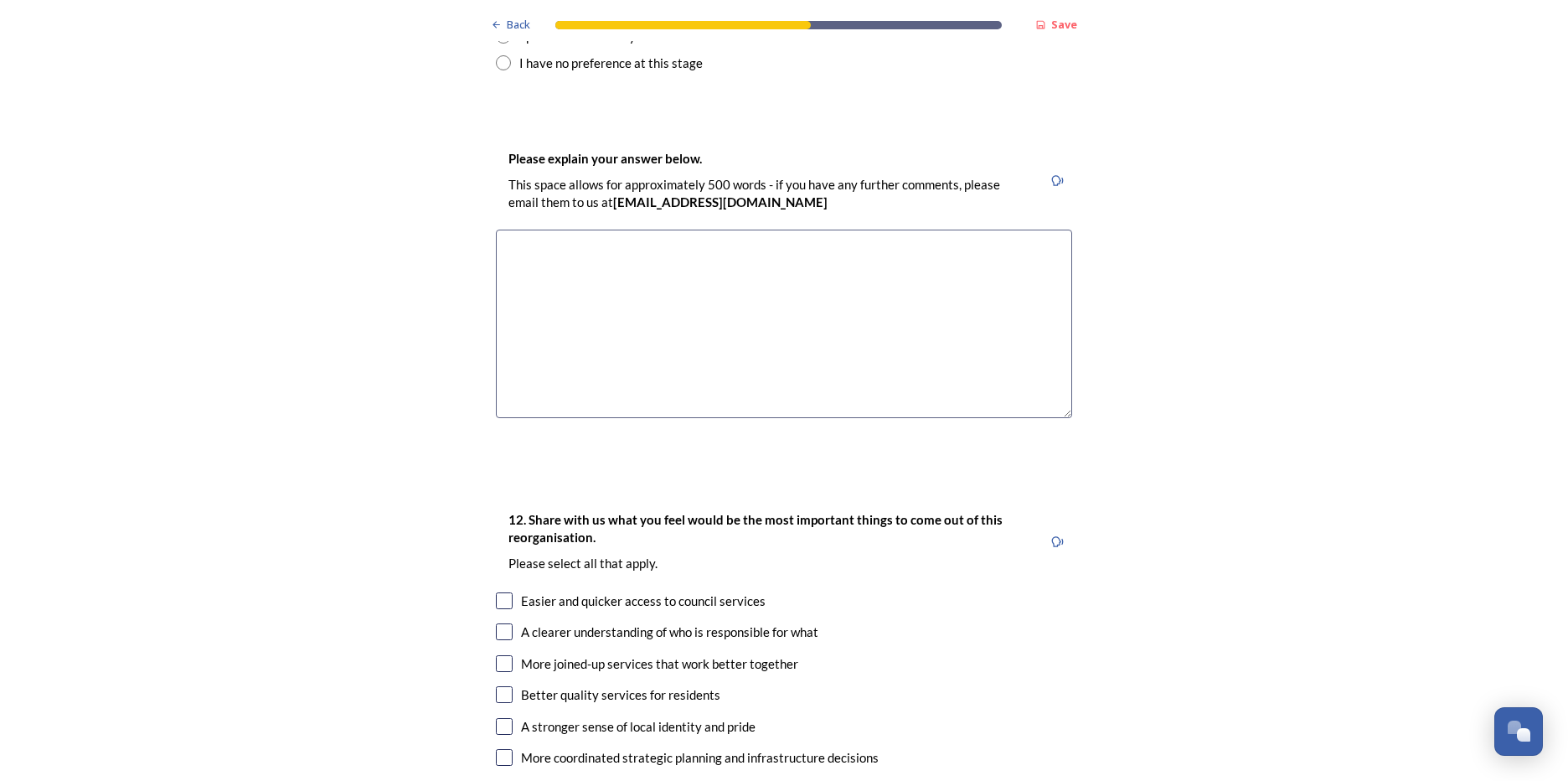
scroll to position [2429, 0]
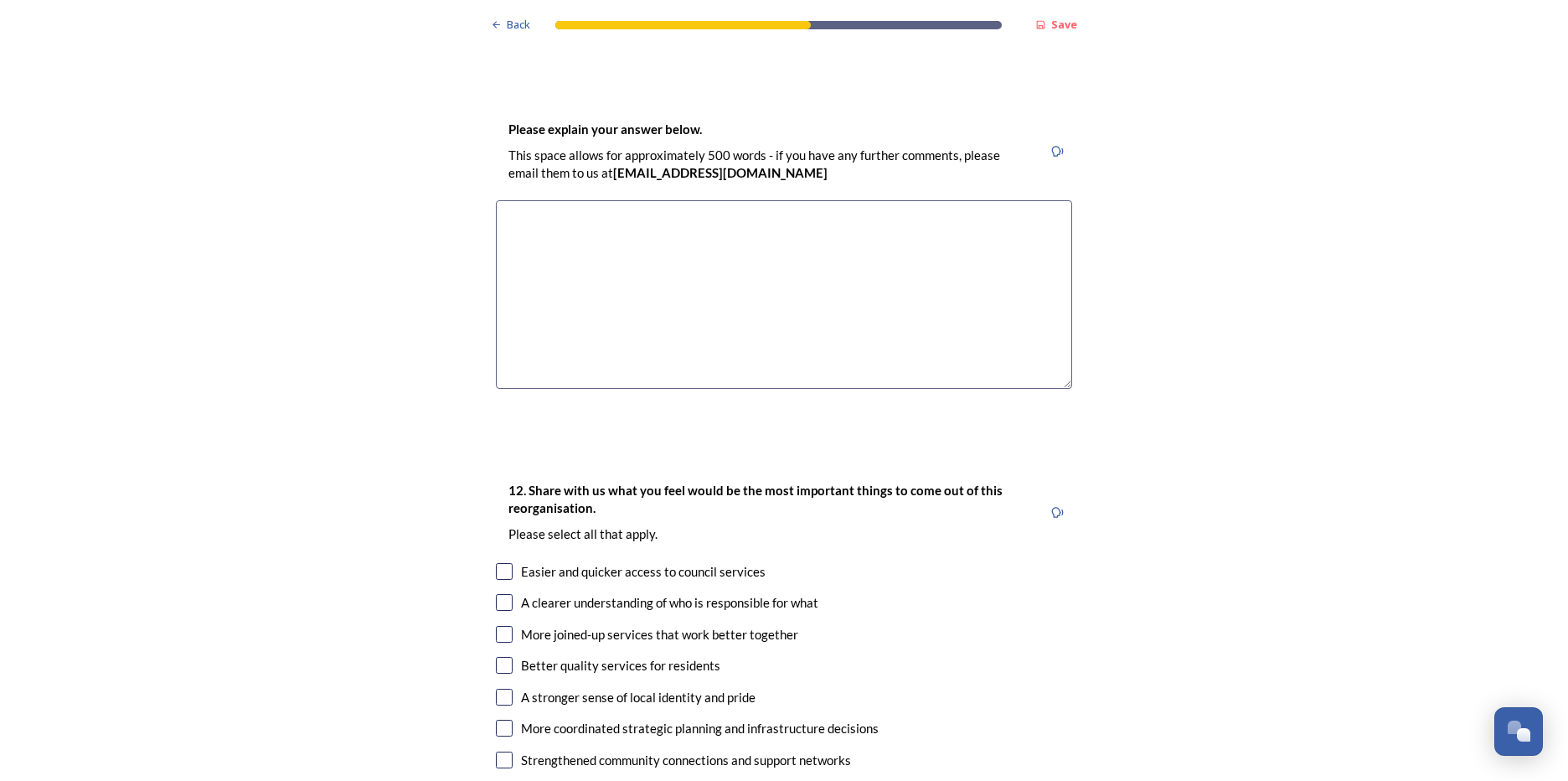
click at [500, 626] on input "checkbox" at bounding box center [503, 633] width 17 height 17
checkbox input "true"
click at [503, 656] on input "checkbox" at bounding box center [503, 664] width 17 height 17
checkbox input "true"
click at [495, 751] on input "checkbox" at bounding box center [503, 759] width 17 height 17
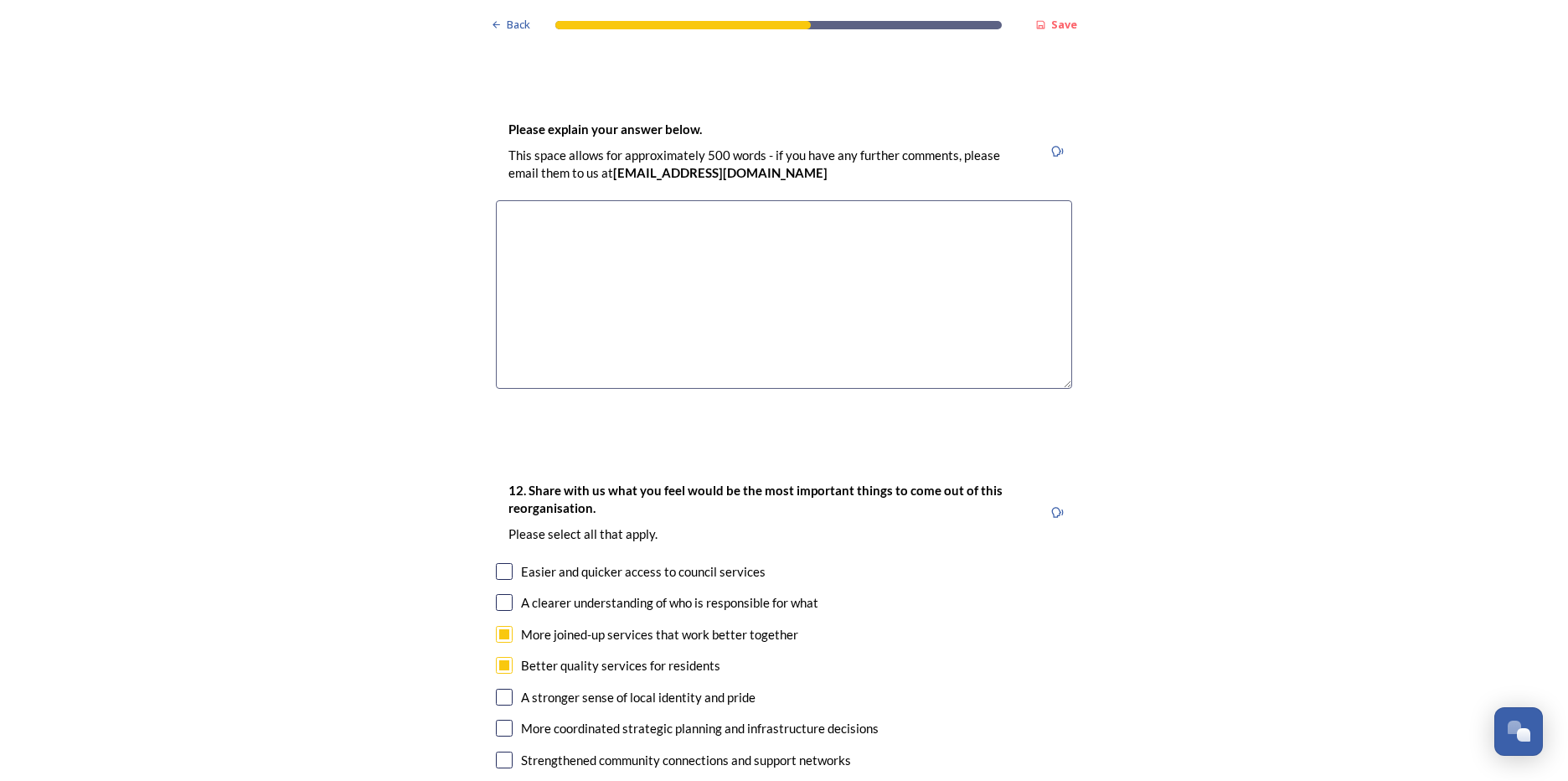
checkbox input "true"
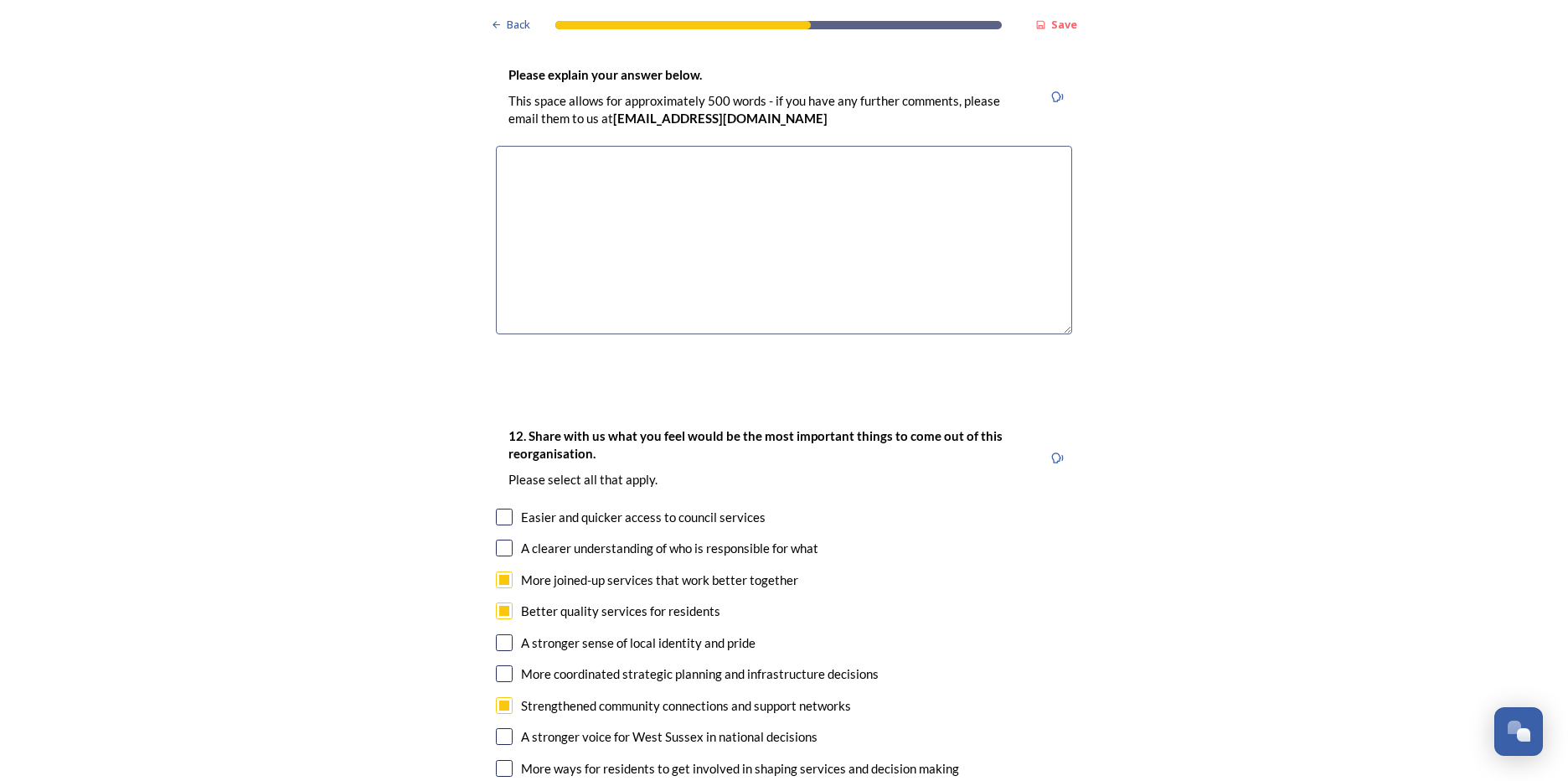
scroll to position [2513, 0]
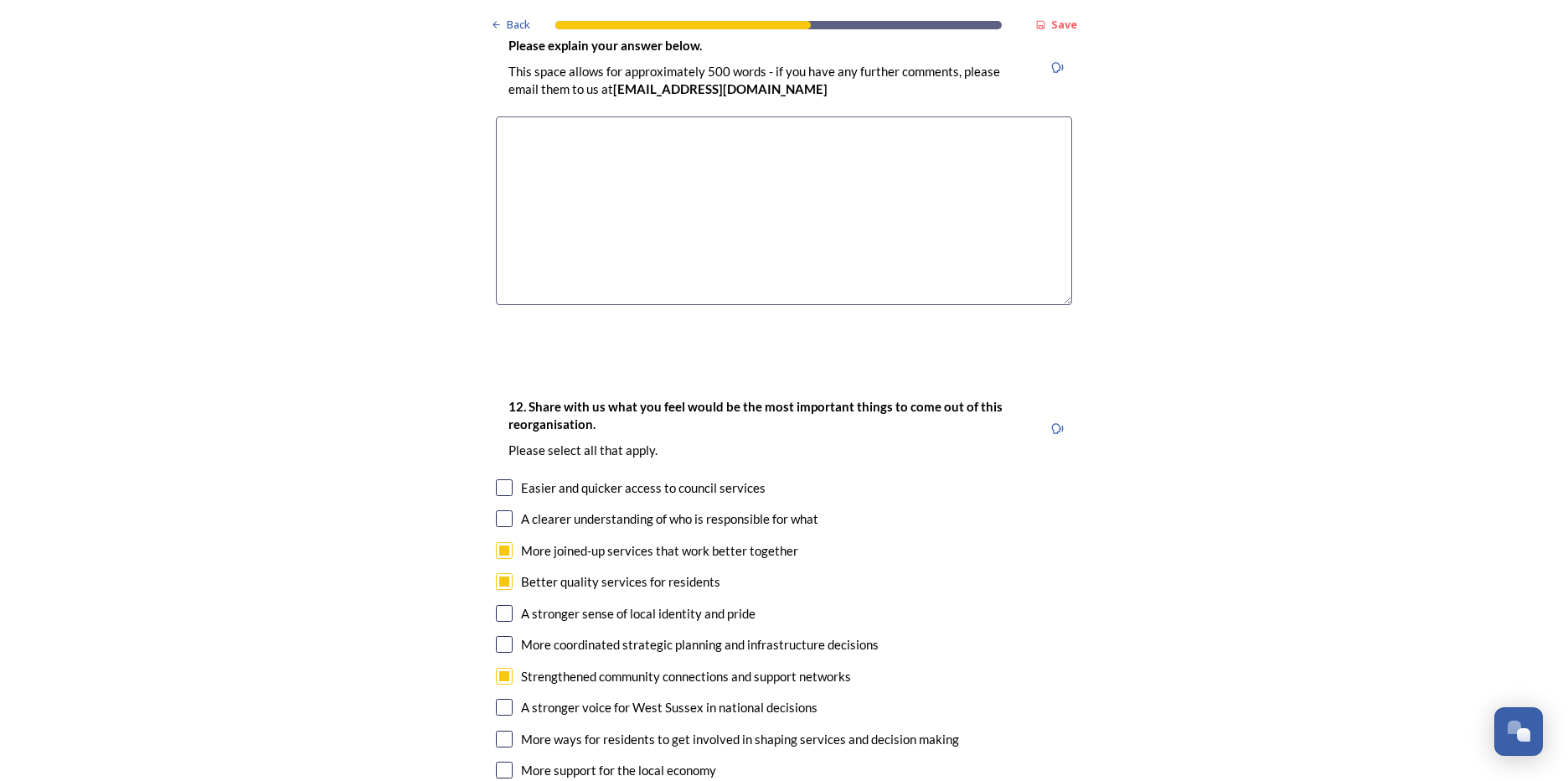
click at [496, 698] on input "checkbox" at bounding box center [503, 706] width 17 height 17
checkbox input "true"
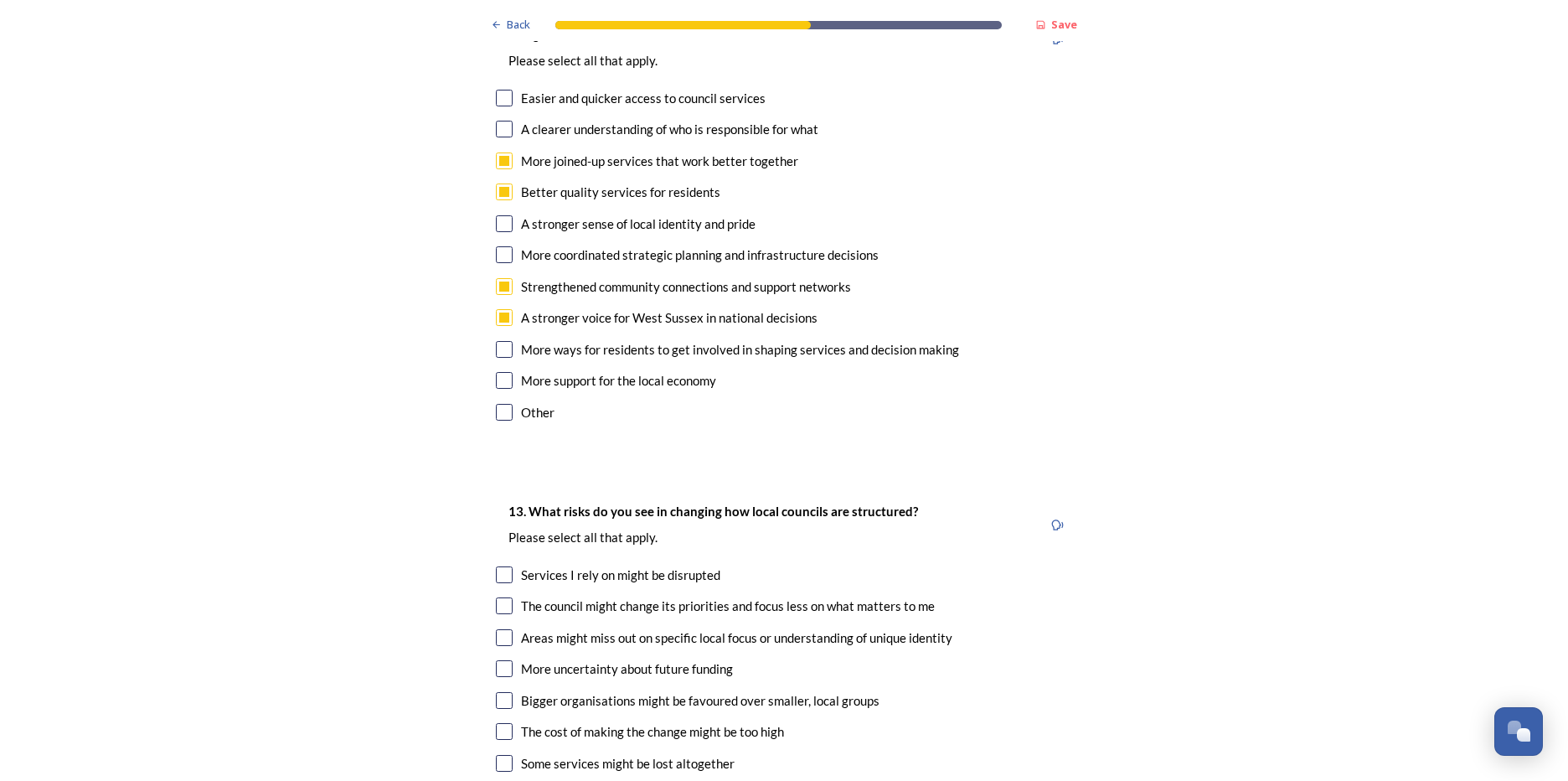
scroll to position [2932, 0]
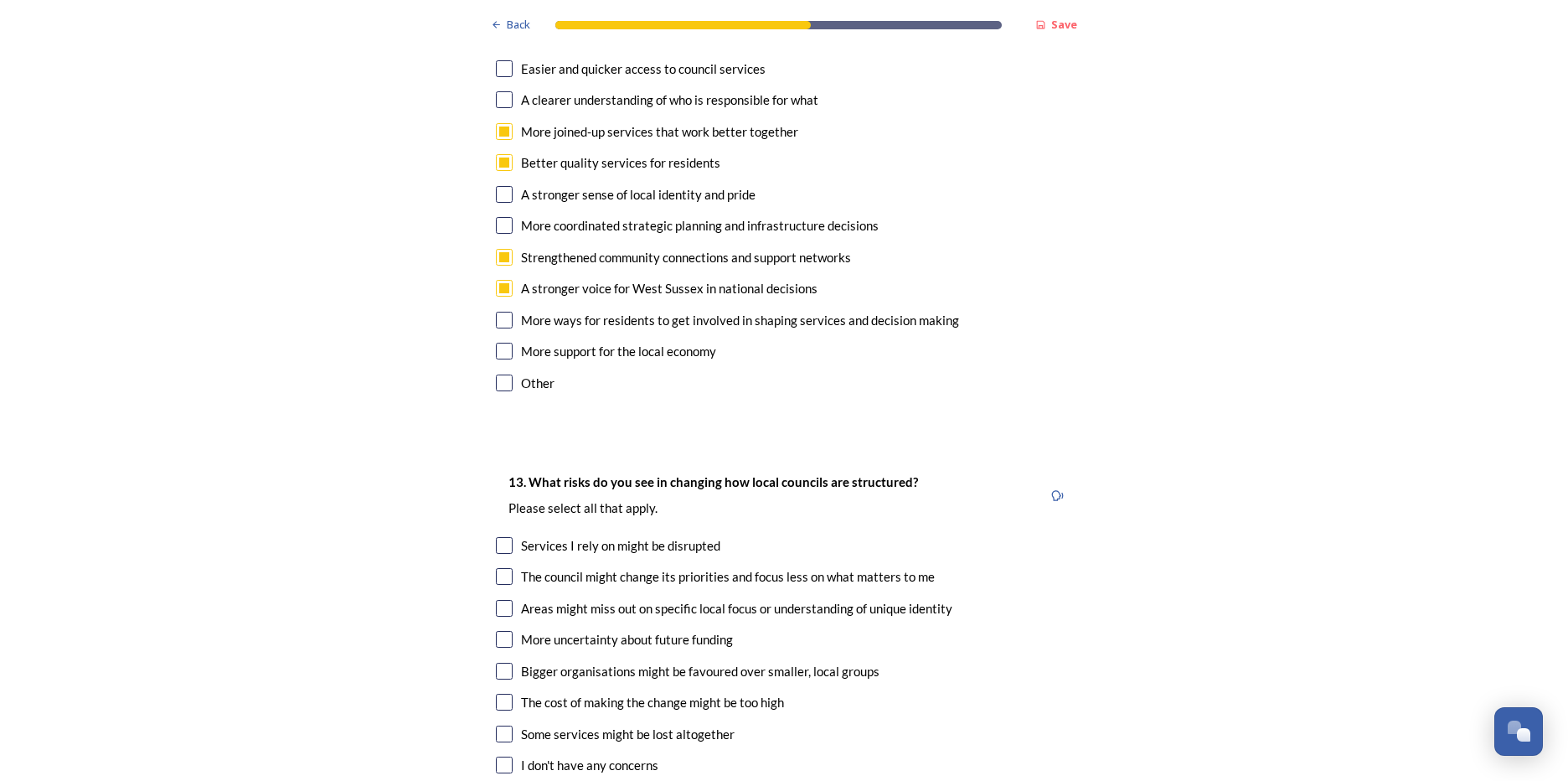
click at [495, 631] on input "checkbox" at bounding box center [503, 639] width 17 height 17
checkbox input "true"
click at [504, 662] on input "checkbox" at bounding box center [503, 670] width 17 height 17
checkbox input "true"
click at [495, 726] on input "checkbox" at bounding box center [503, 734] width 17 height 17
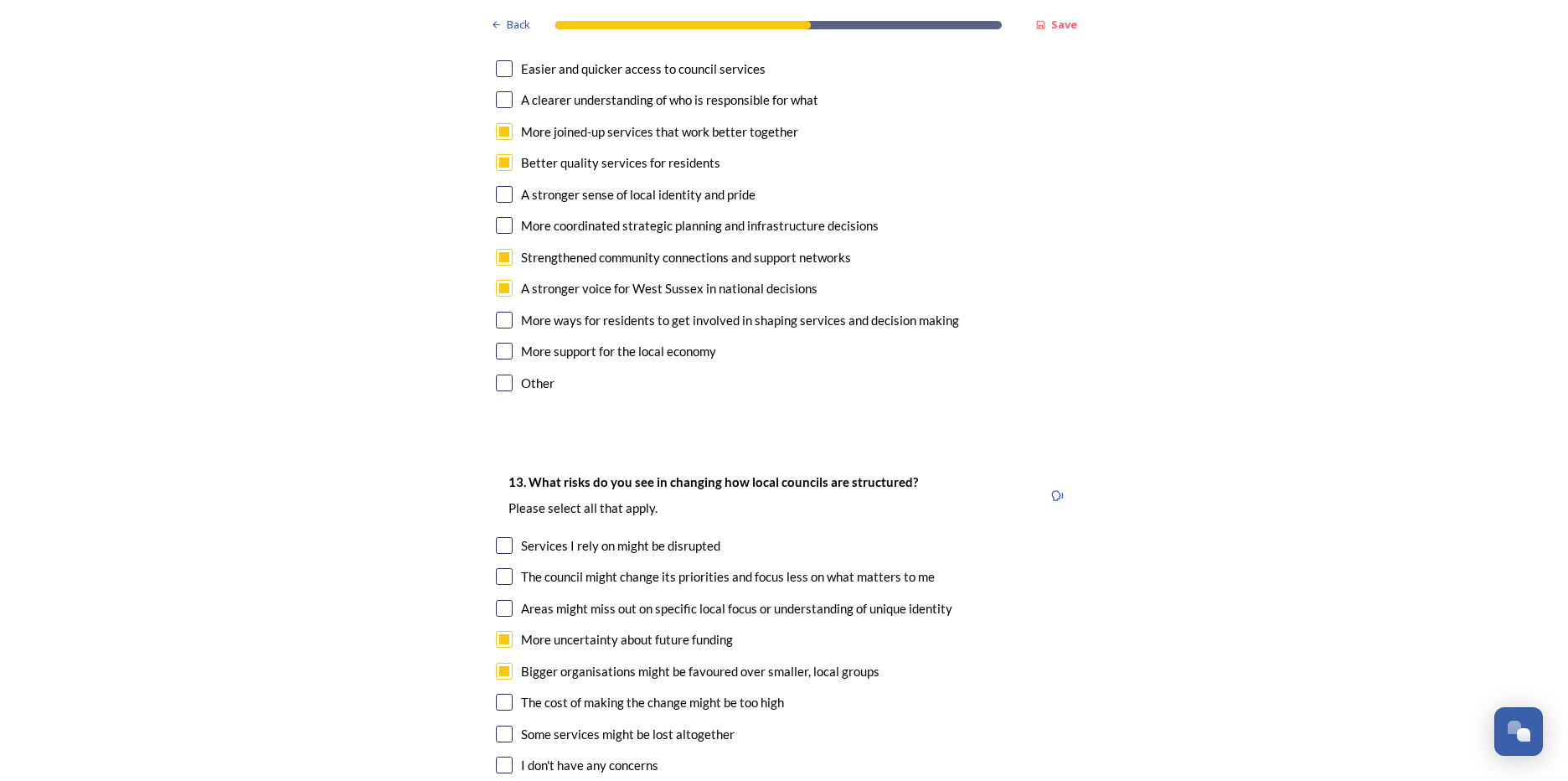
checkbox input "true"
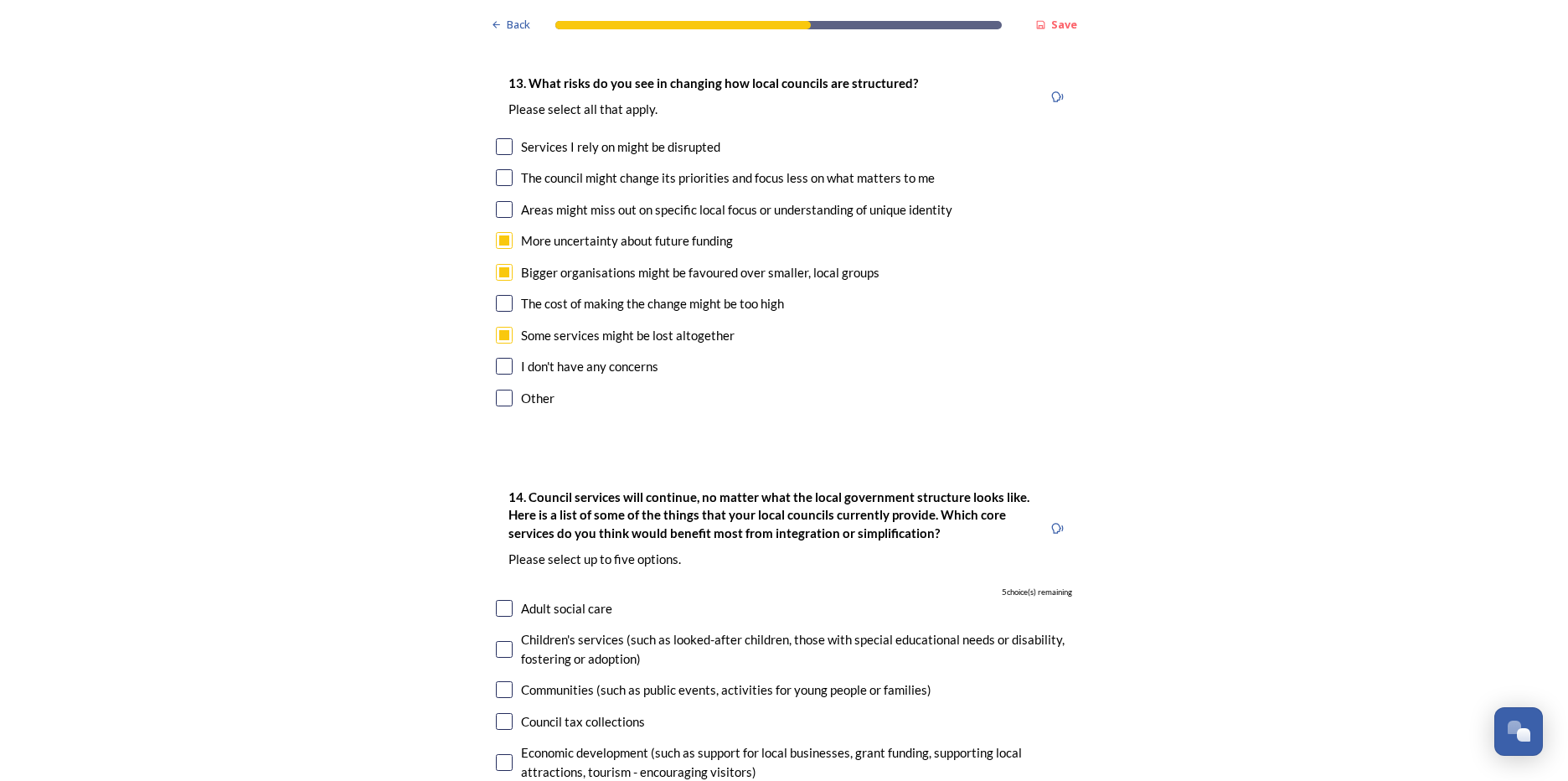
scroll to position [3351, 0]
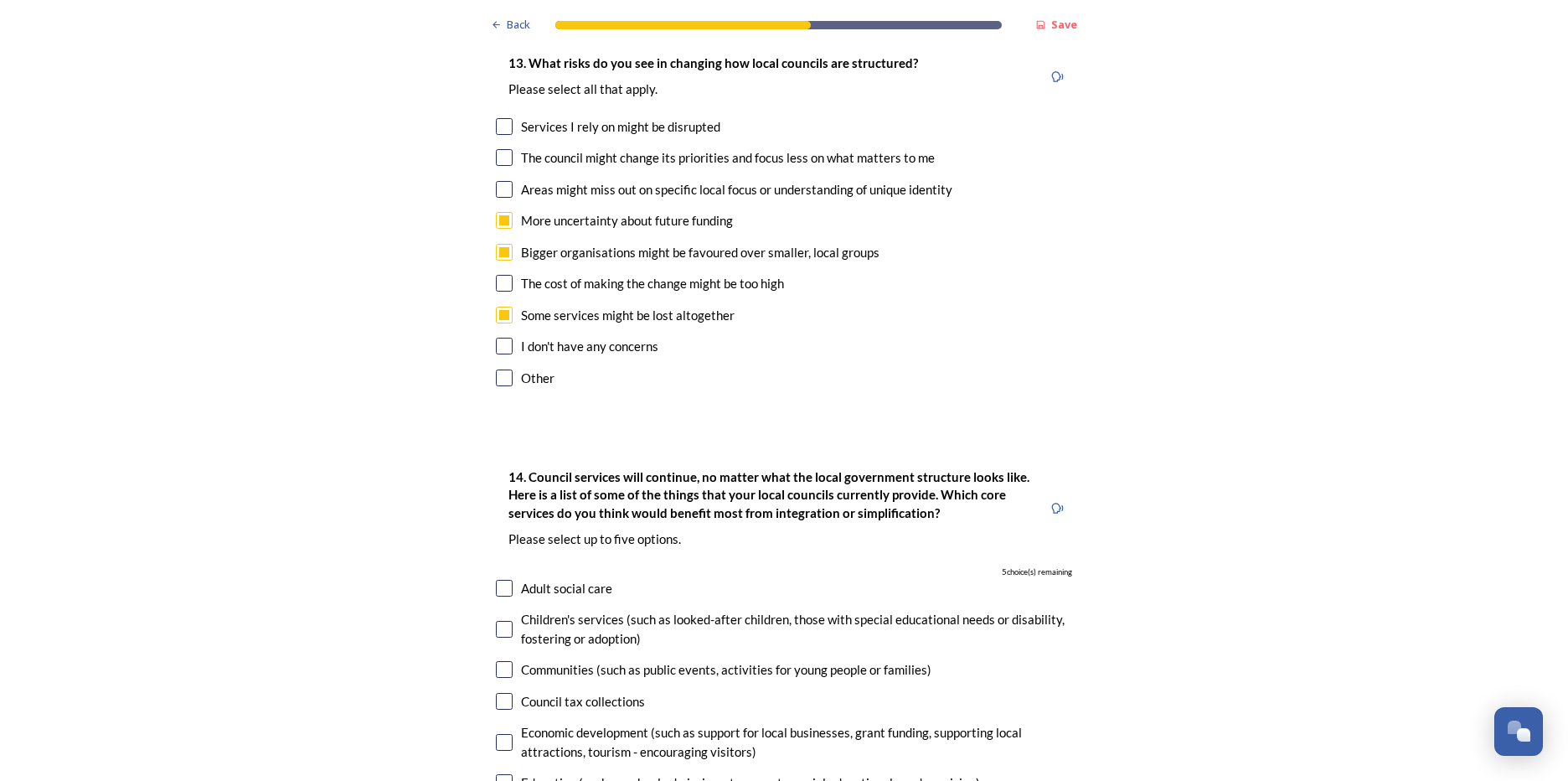
click at [502, 620] on input "checkbox" at bounding box center [503, 628] width 17 height 17
checkbox input "true"
click at [499, 580] on input "checkbox" at bounding box center [503, 588] width 17 height 17
checkbox input "true"
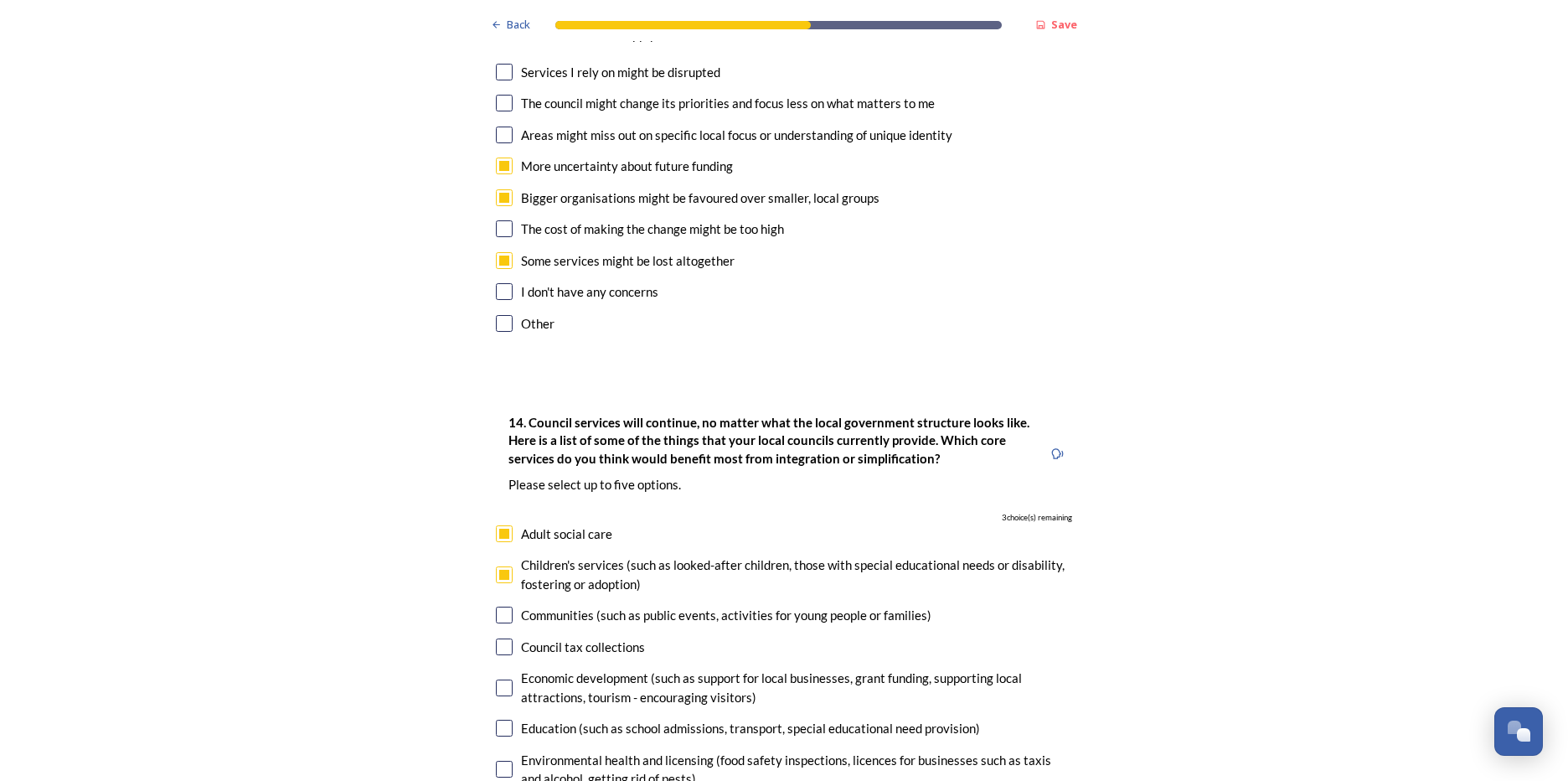
scroll to position [3434, 0]
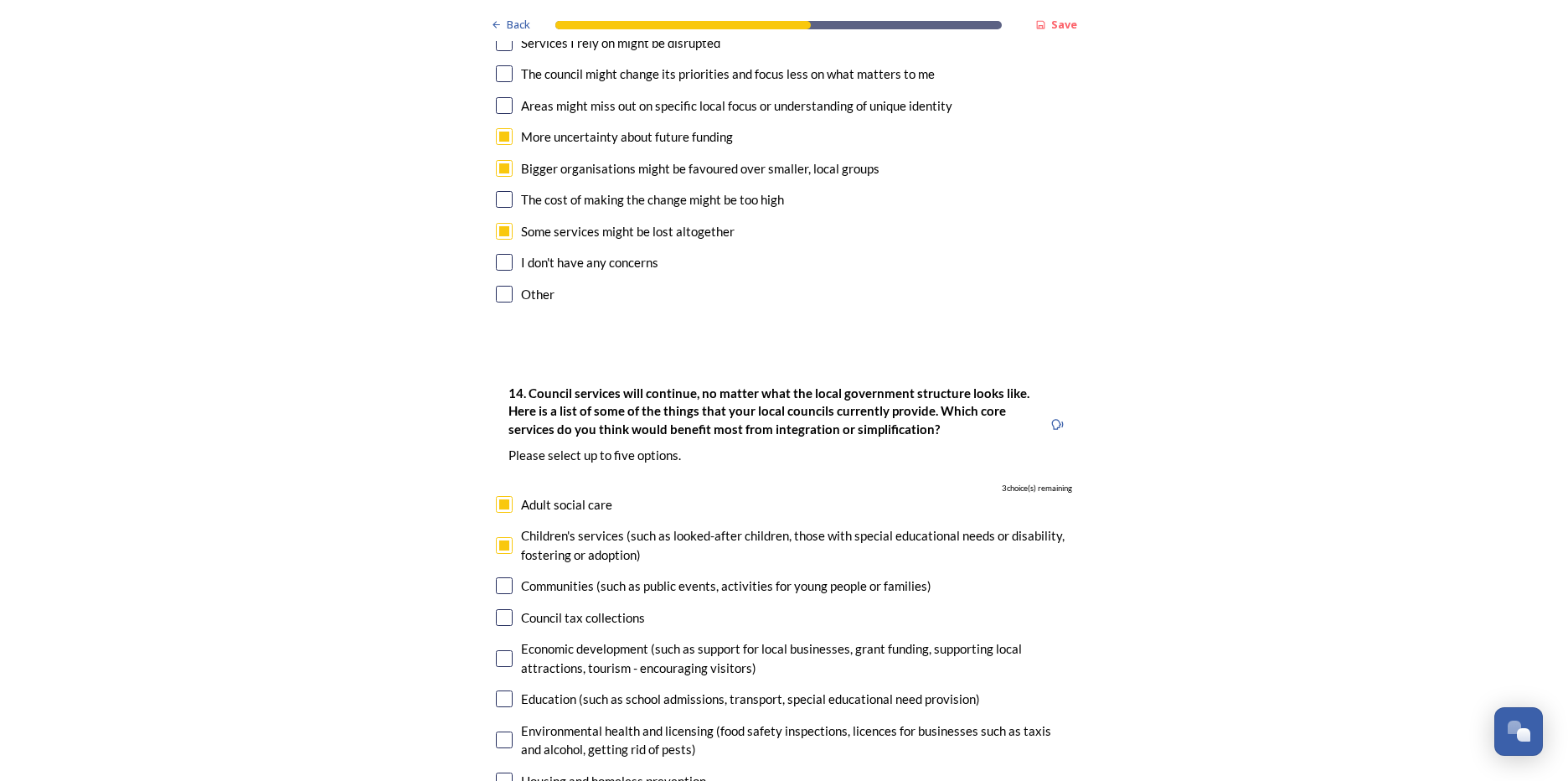
click at [500, 691] on input "checkbox" at bounding box center [503, 698] width 17 height 17
checkbox input "true"
click at [506, 609] on input "checkbox" at bounding box center [503, 617] width 17 height 17
checkbox input "true"
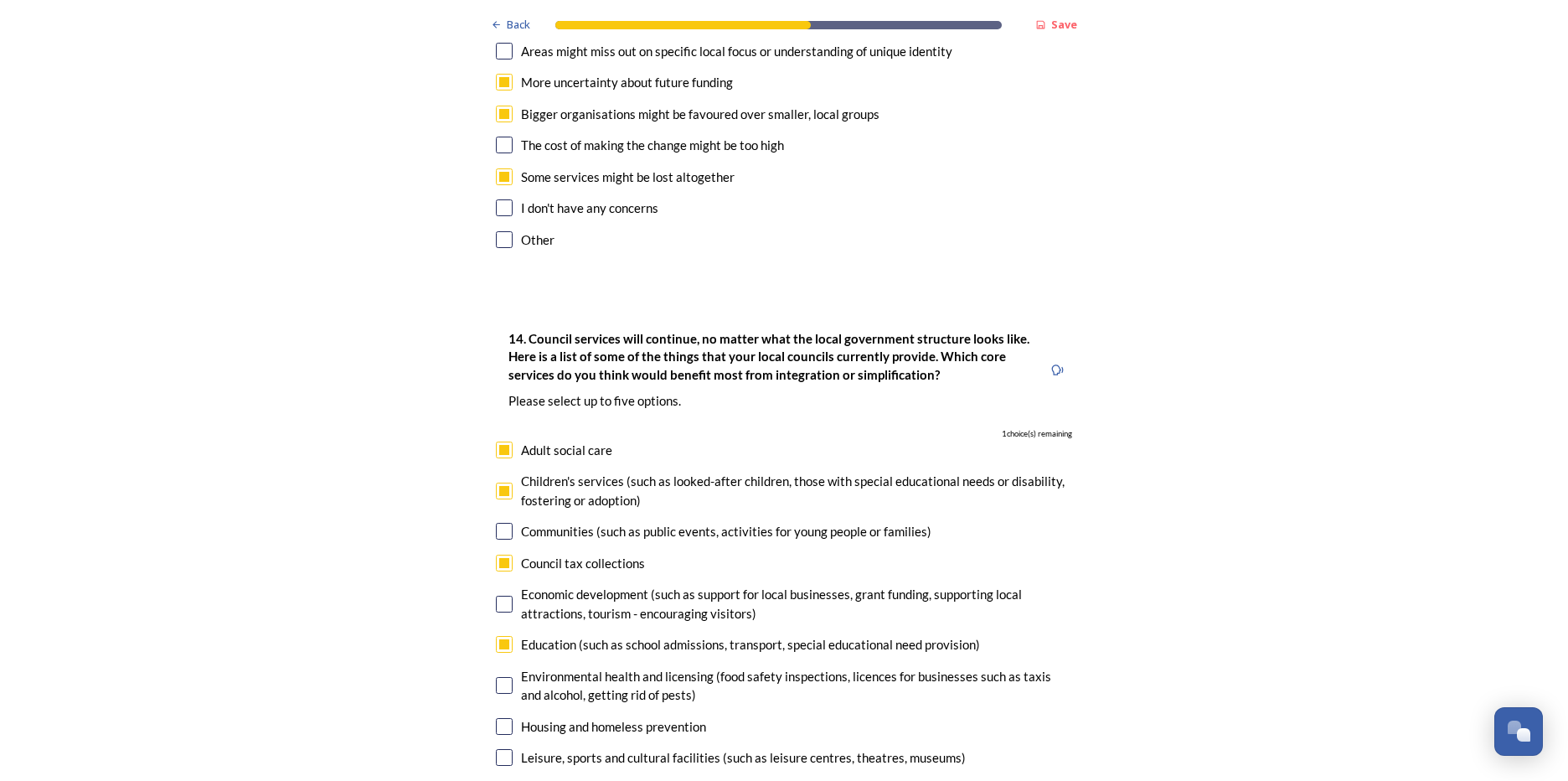
scroll to position [3518, 0]
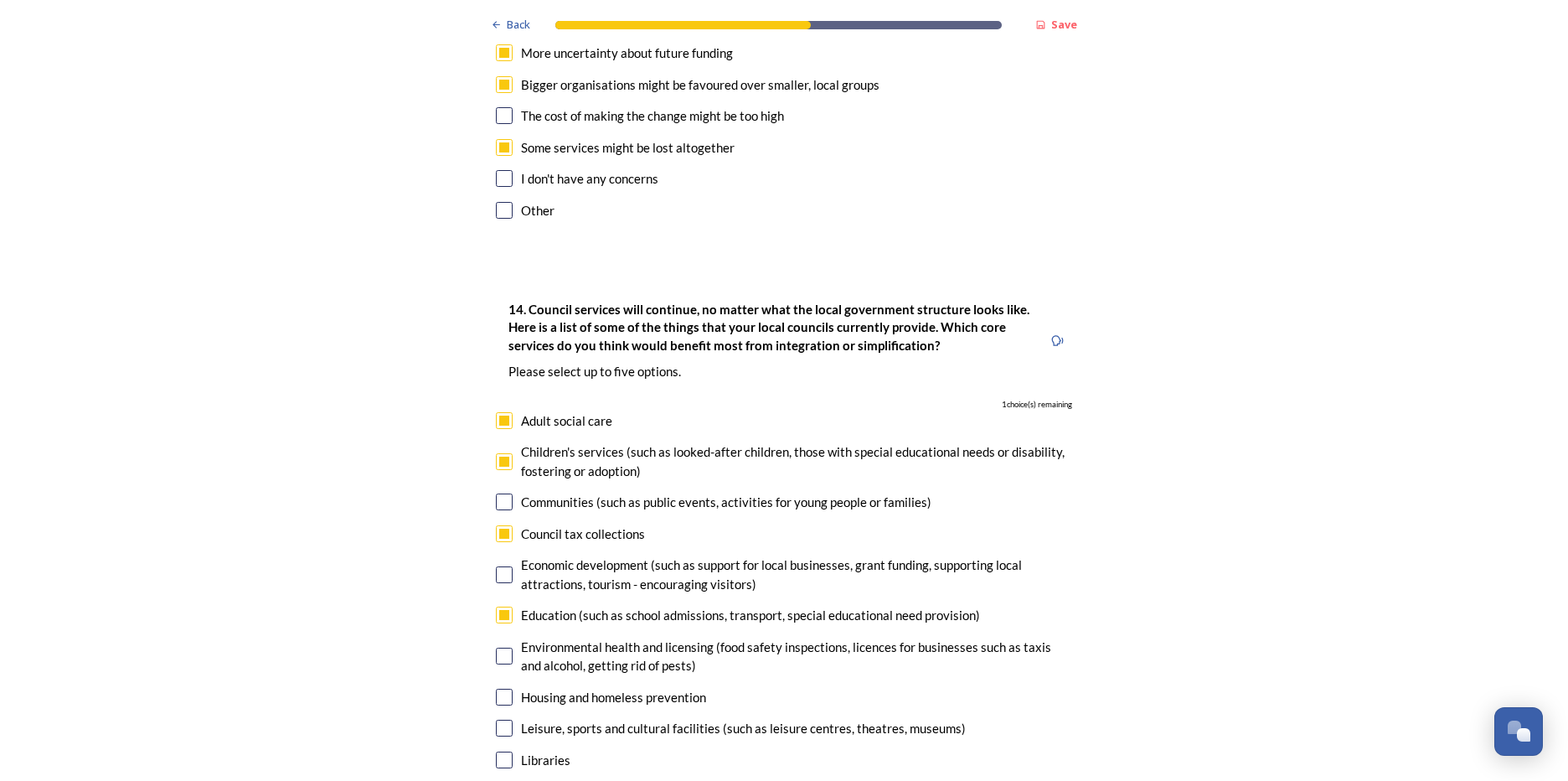
click at [502, 647] on input "checkbox" at bounding box center [503, 655] width 17 height 17
checkbox input "true"
click at [495, 689] on input "checkbox" at bounding box center [503, 697] width 17 height 17
checkbox input "false"
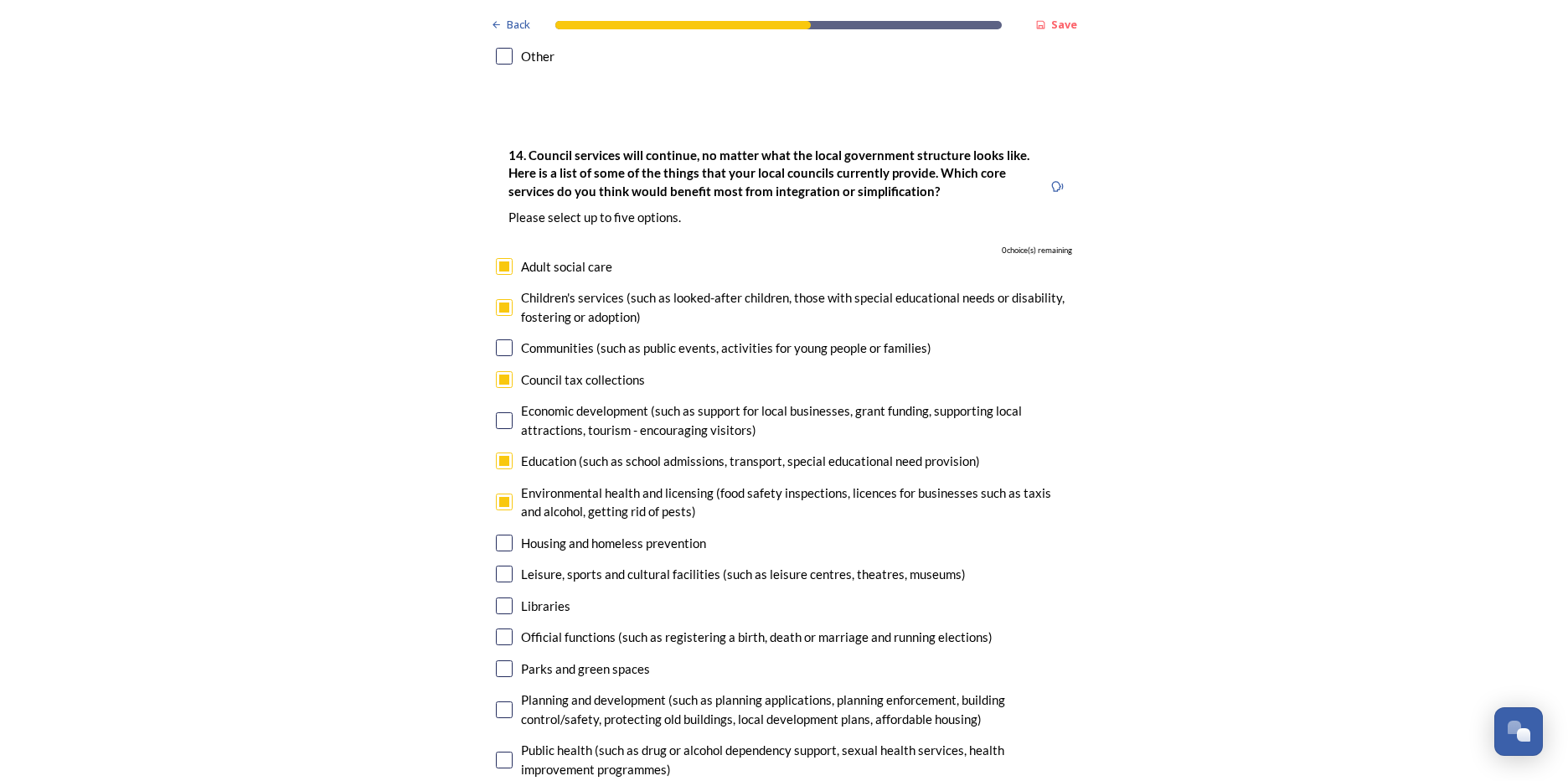
scroll to position [3685, 0]
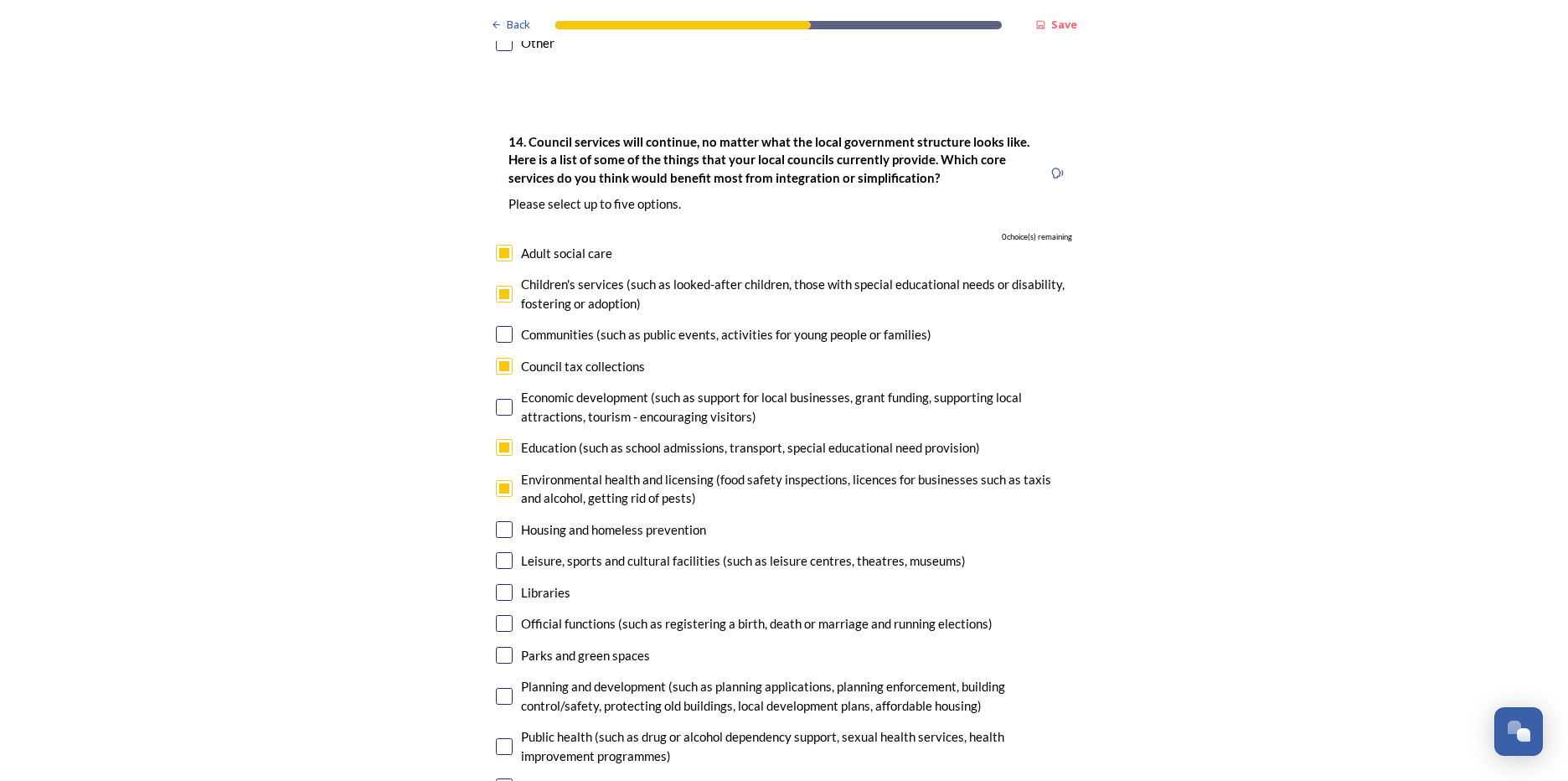
click at [497, 647] on input "checkbox" at bounding box center [503, 654] width 17 height 17
checkbox input "false"
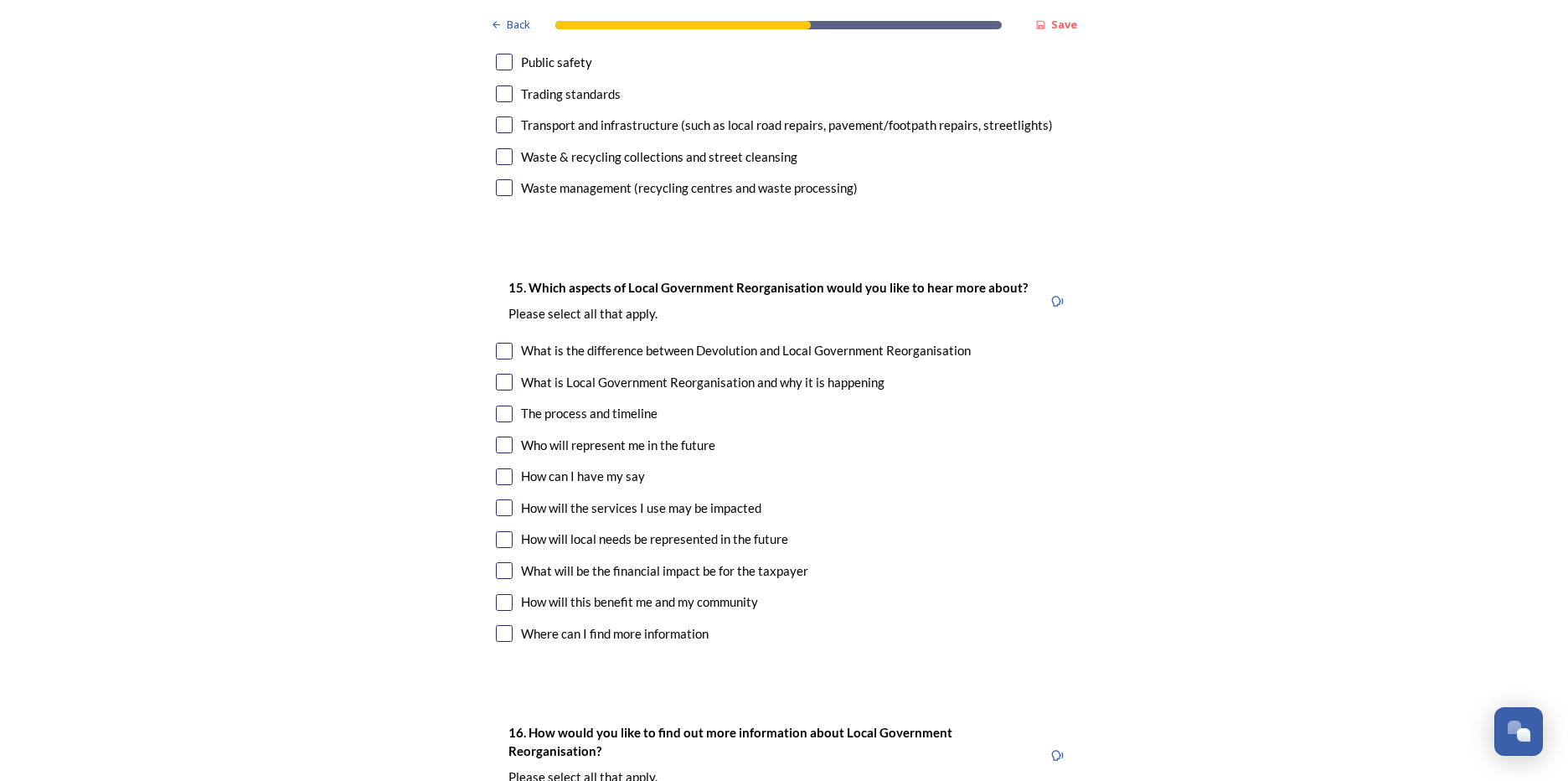
scroll to position [4439, 0]
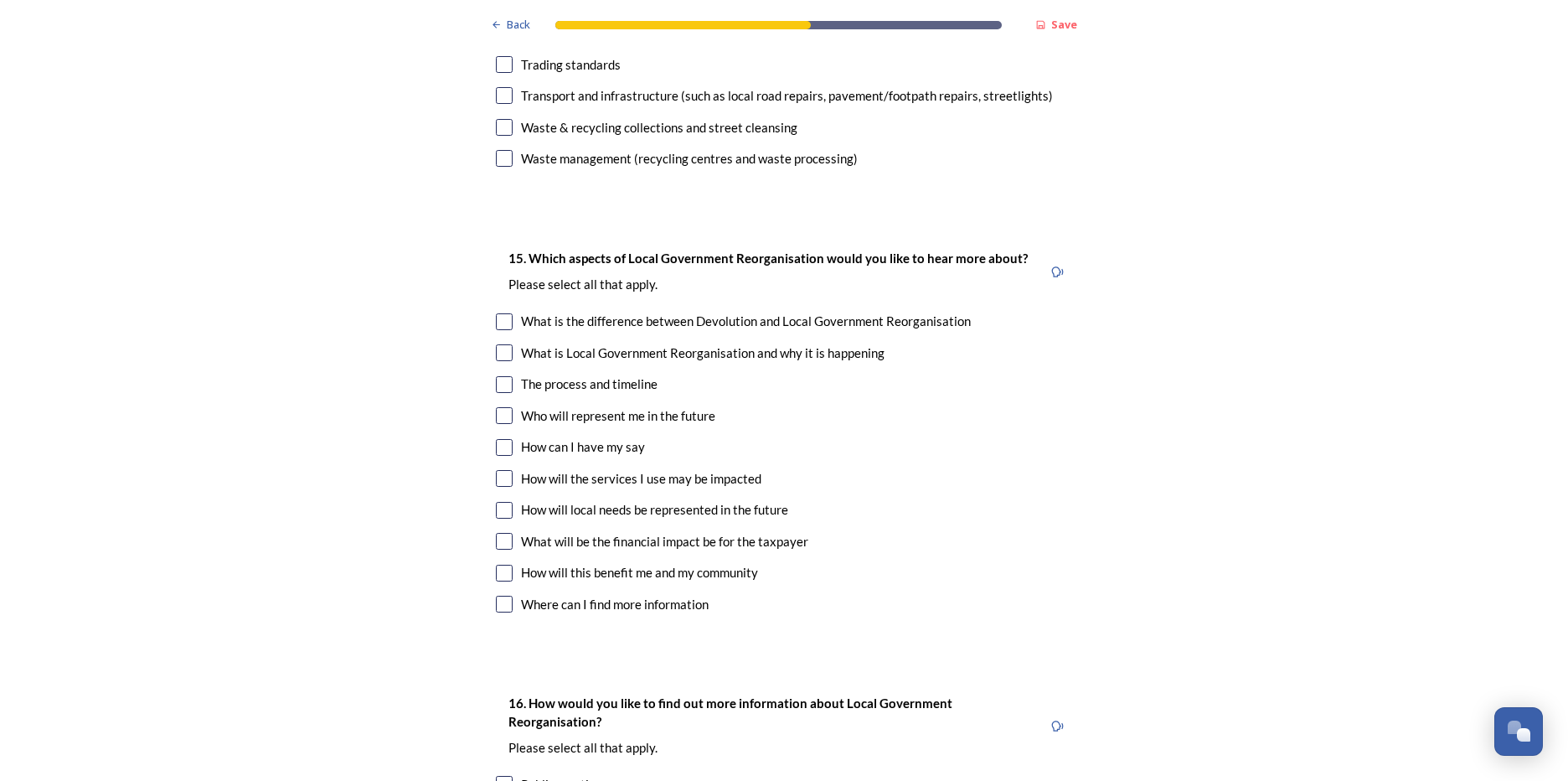
click at [638, 474] on div "15. Which aspects of Local Government Reorganisation would you like to hear mor…" at bounding box center [784, 433] width 603 height 404
click at [503, 532] on input "checkbox" at bounding box center [503, 540] width 17 height 17
checkbox input "true"
click at [495, 502] on input "checkbox" at bounding box center [503, 510] width 17 height 17
checkbox input "true"
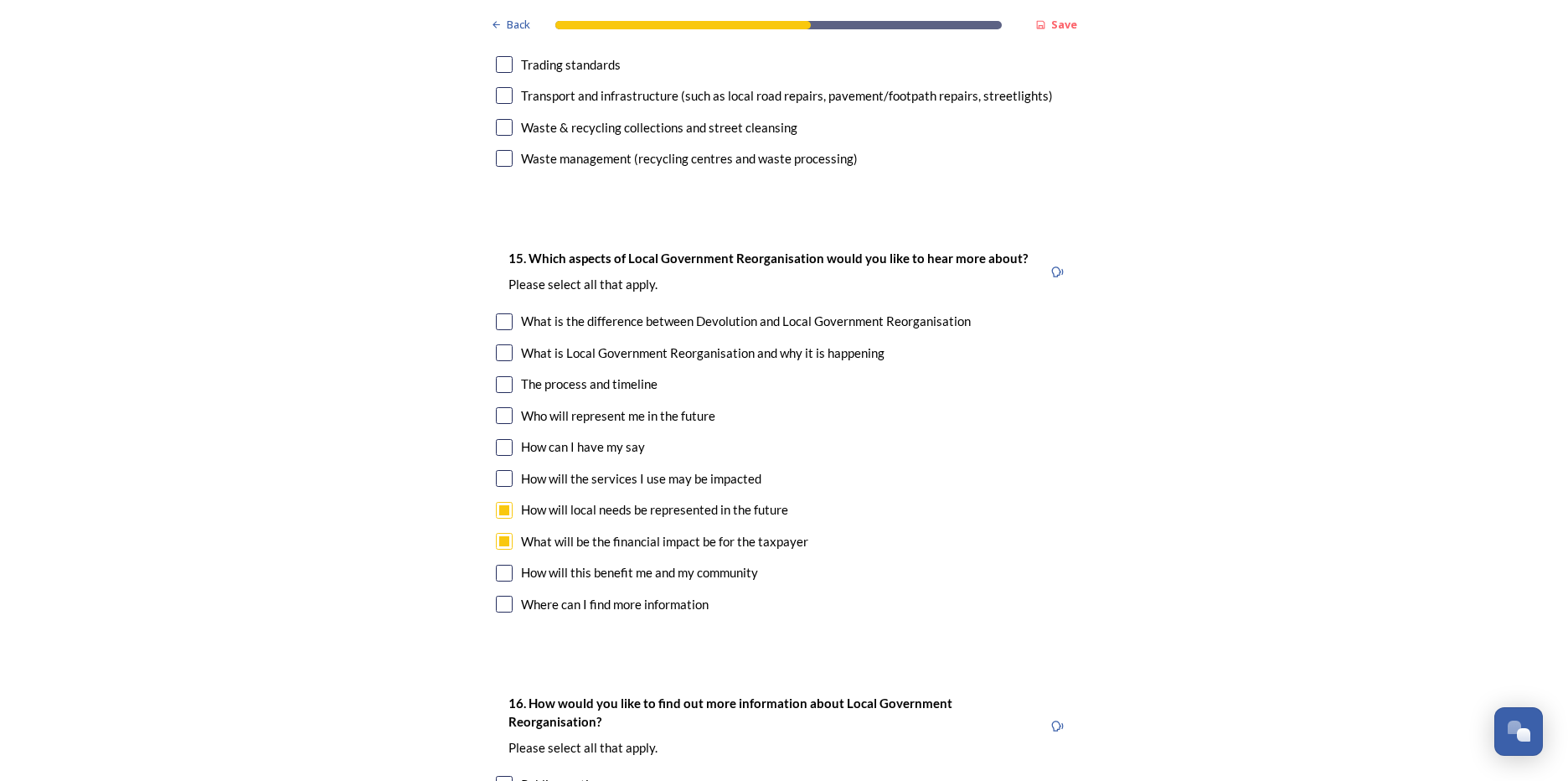
click at [495, 470] on input "checkbox" at bounding box center [503, 478] width 17 height 17
checkbox input "true"
click at [507, 438] on div "How can I have my say" at bounding box center [784, 447] width 576 height 19
checkbox input "true"
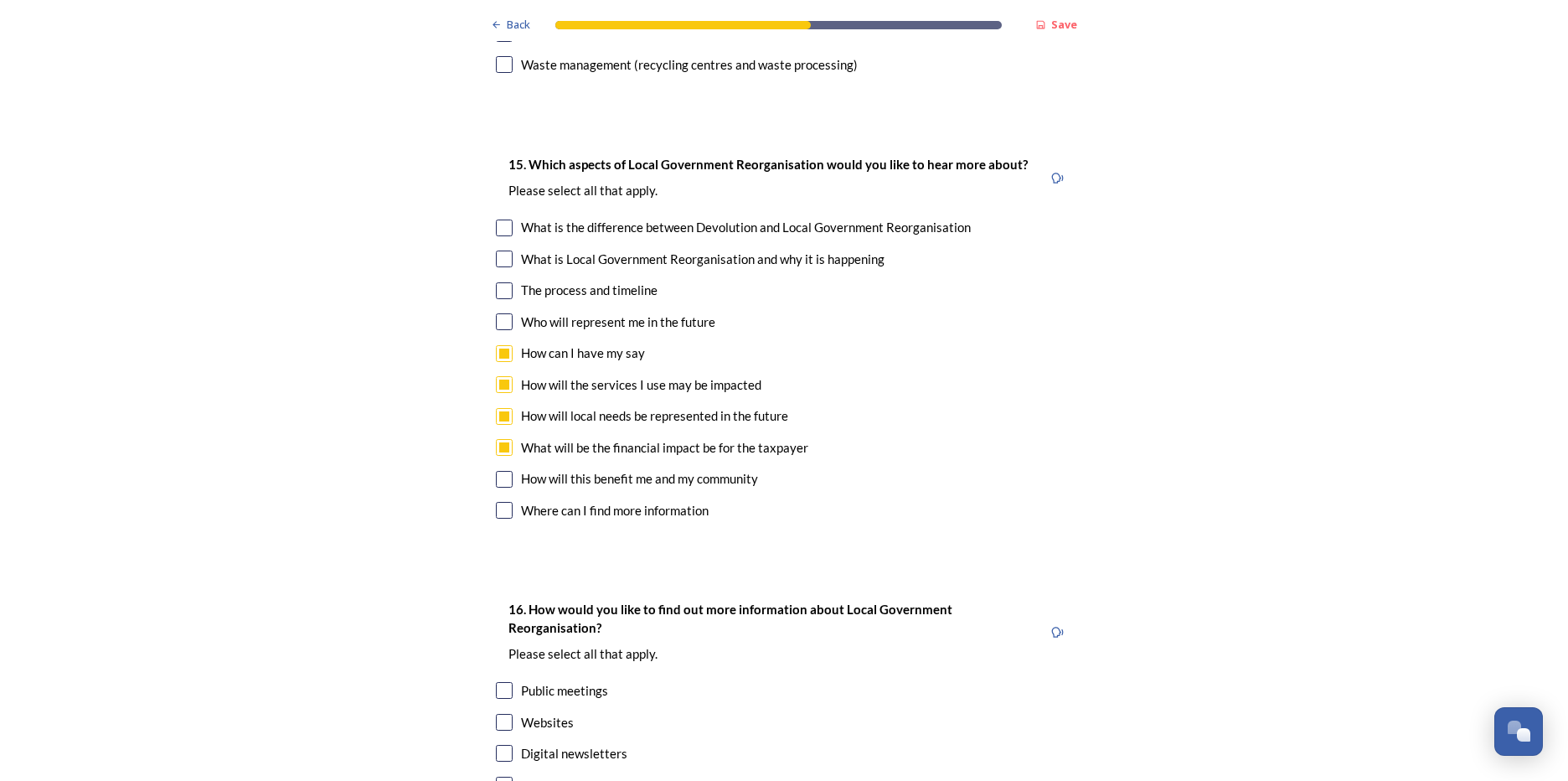
scroll to position [4690, 0]
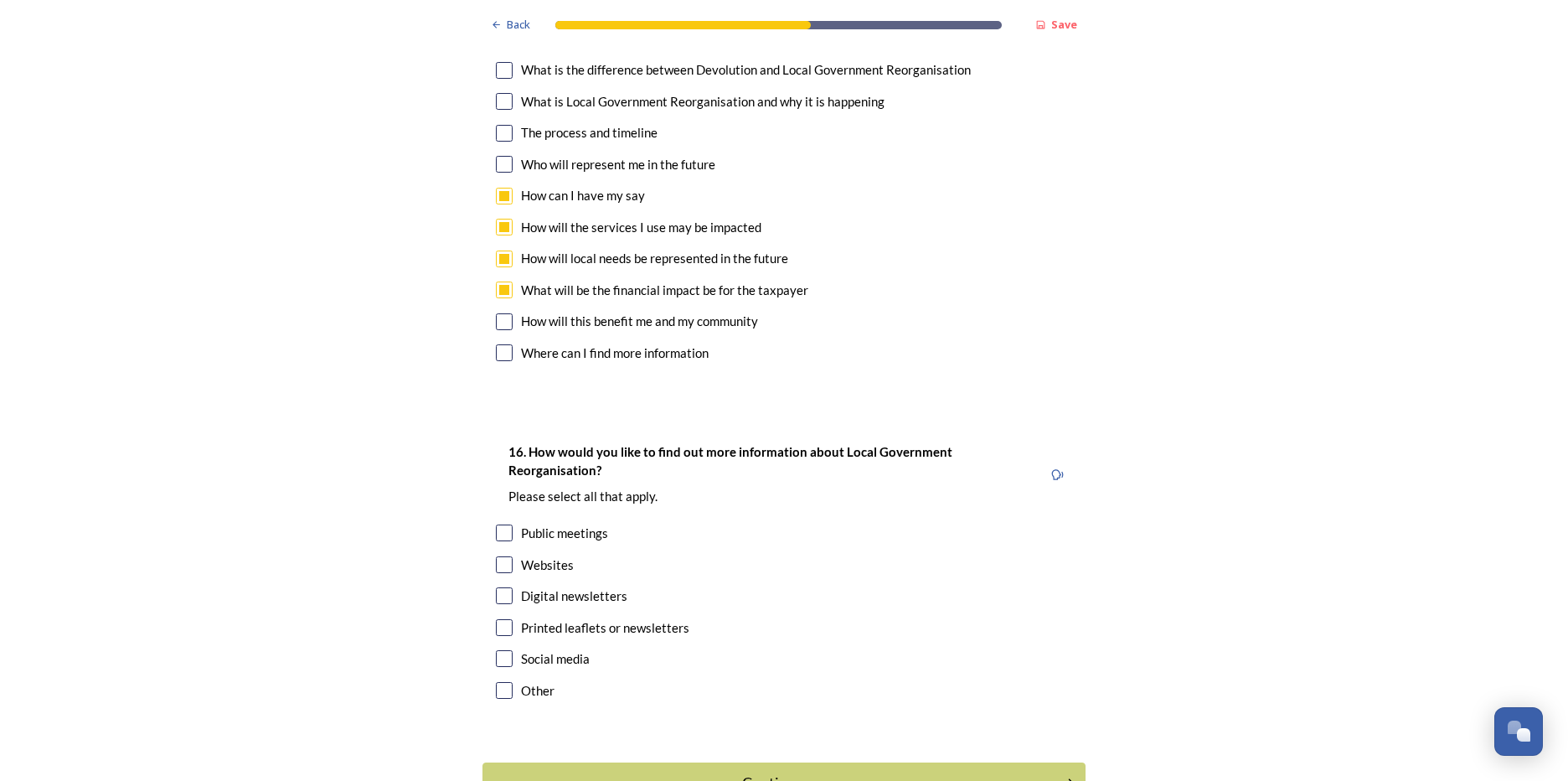
click at [508, 524] on div "Public meetings" at bounding box center [784, 533] width 576 height 19
checkbox input "true"
click at [499, 556] on input "checkbox" at bounding box center [503, 564] width 17 height 17
checkbox input "true"
click at [501, 524] on input "checkbox" at bounding box center [503, 532] width 17 height 17
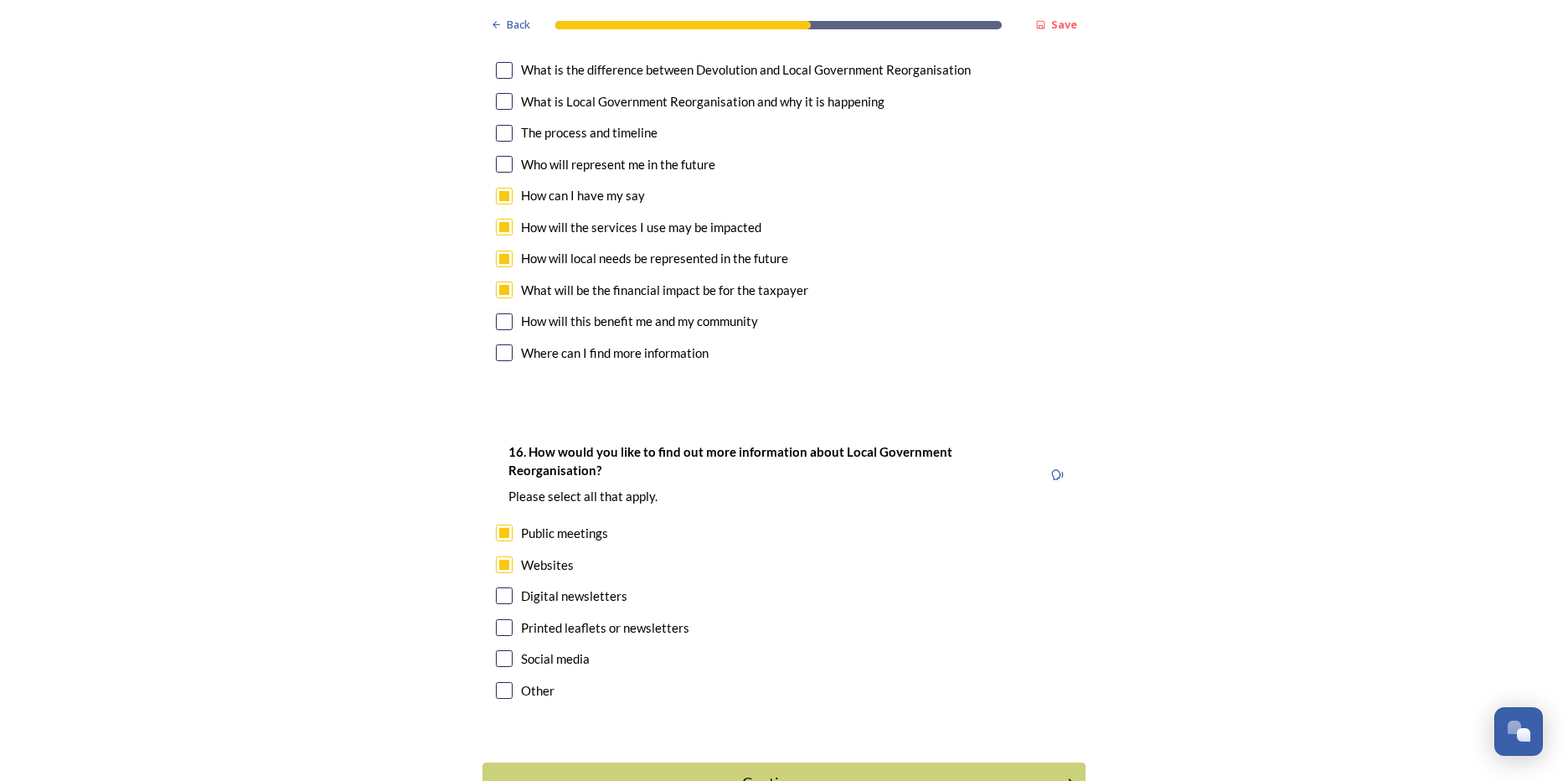
checkbox input "false"
click at [495, 587] on input "checkbox" at bounding box center [503, 595] width 17 height 17
checkbox input "true"
click at [510, 649] on div "Social media" at bounding box center [784, 659] width 576 height 19
checkbox input "true"
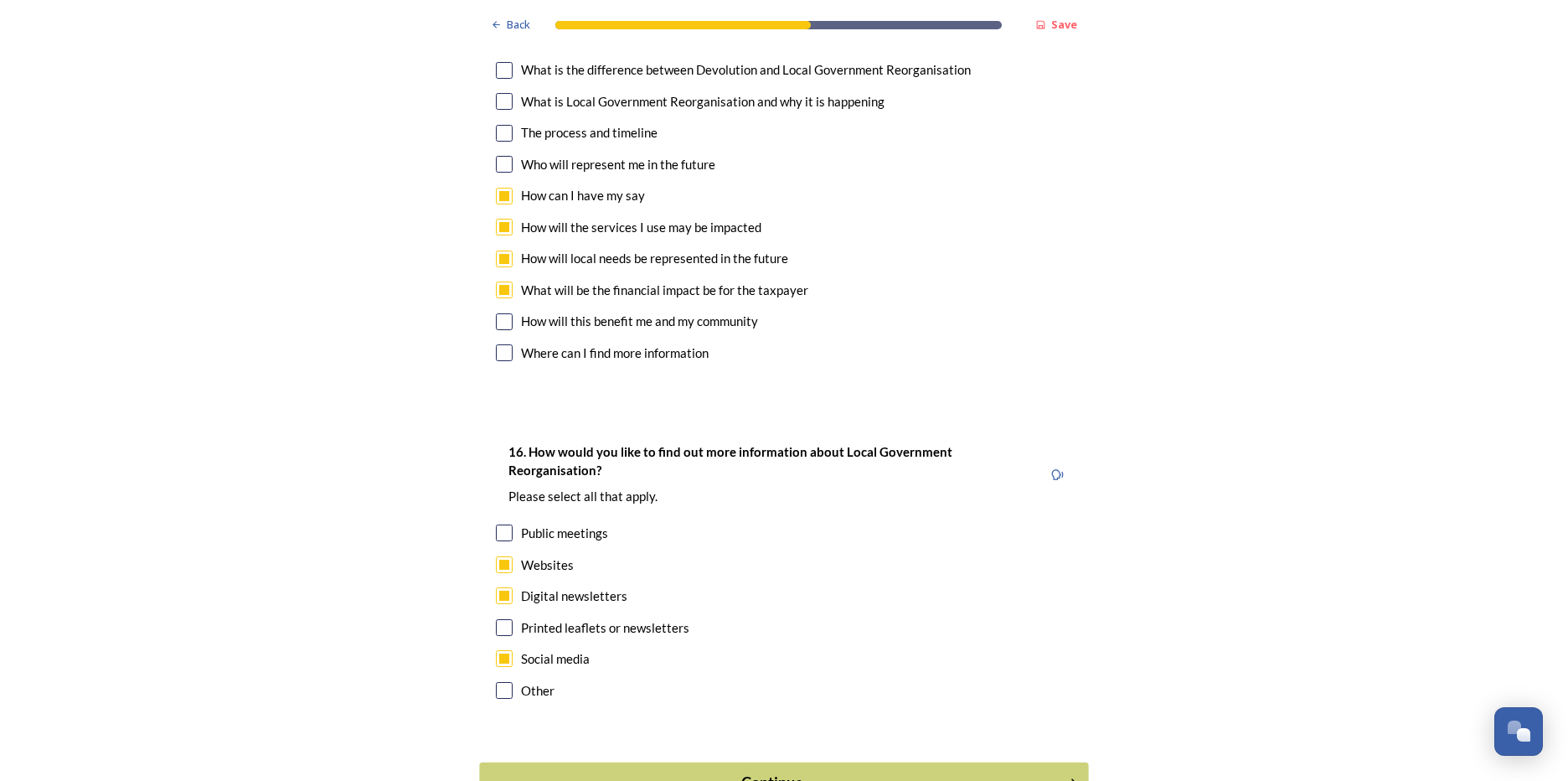
click at [749, 771] on div "Continue" at bounding box center [772, 783] width 567 height 23
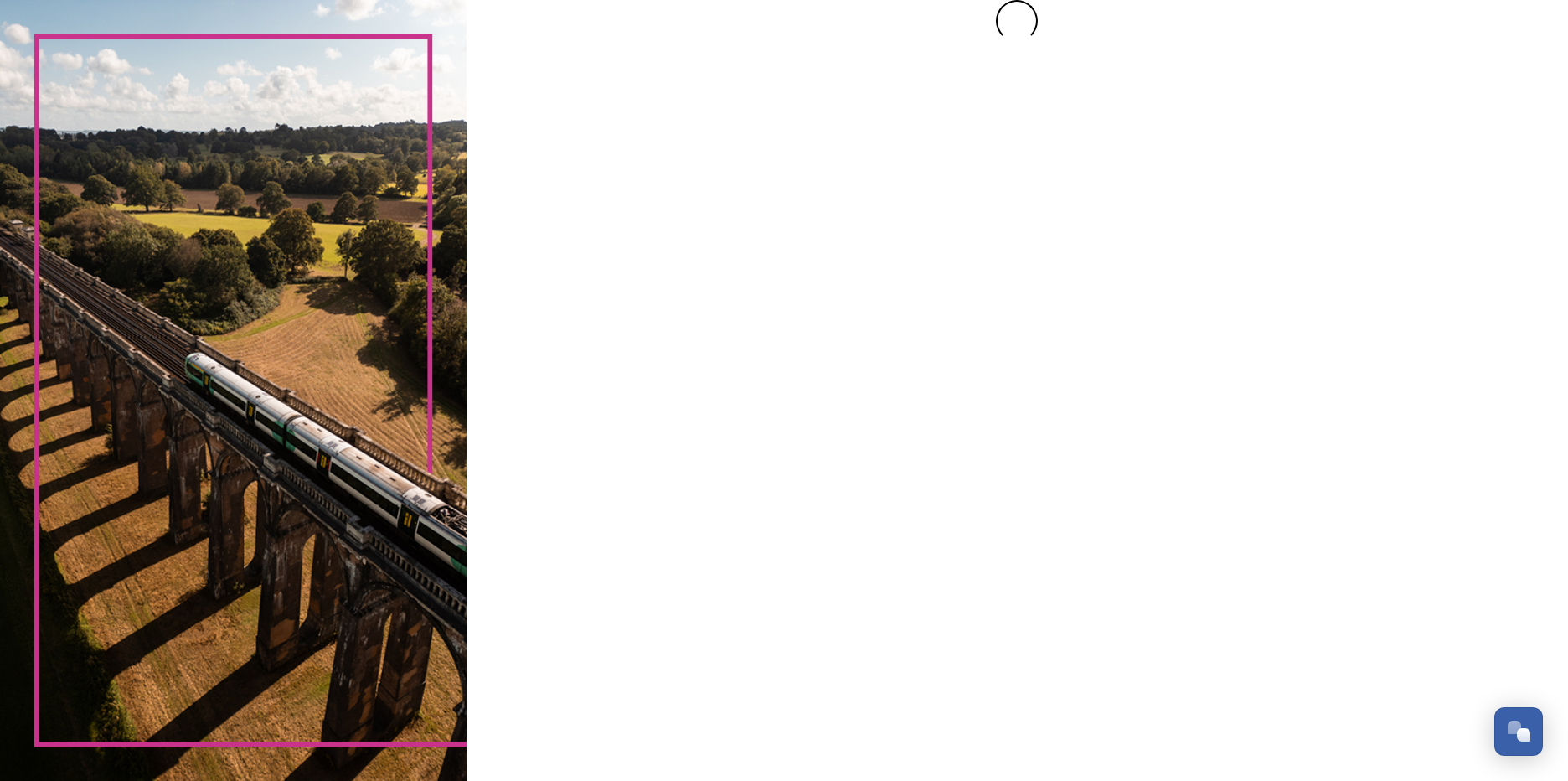
scroll to position [0, 0]
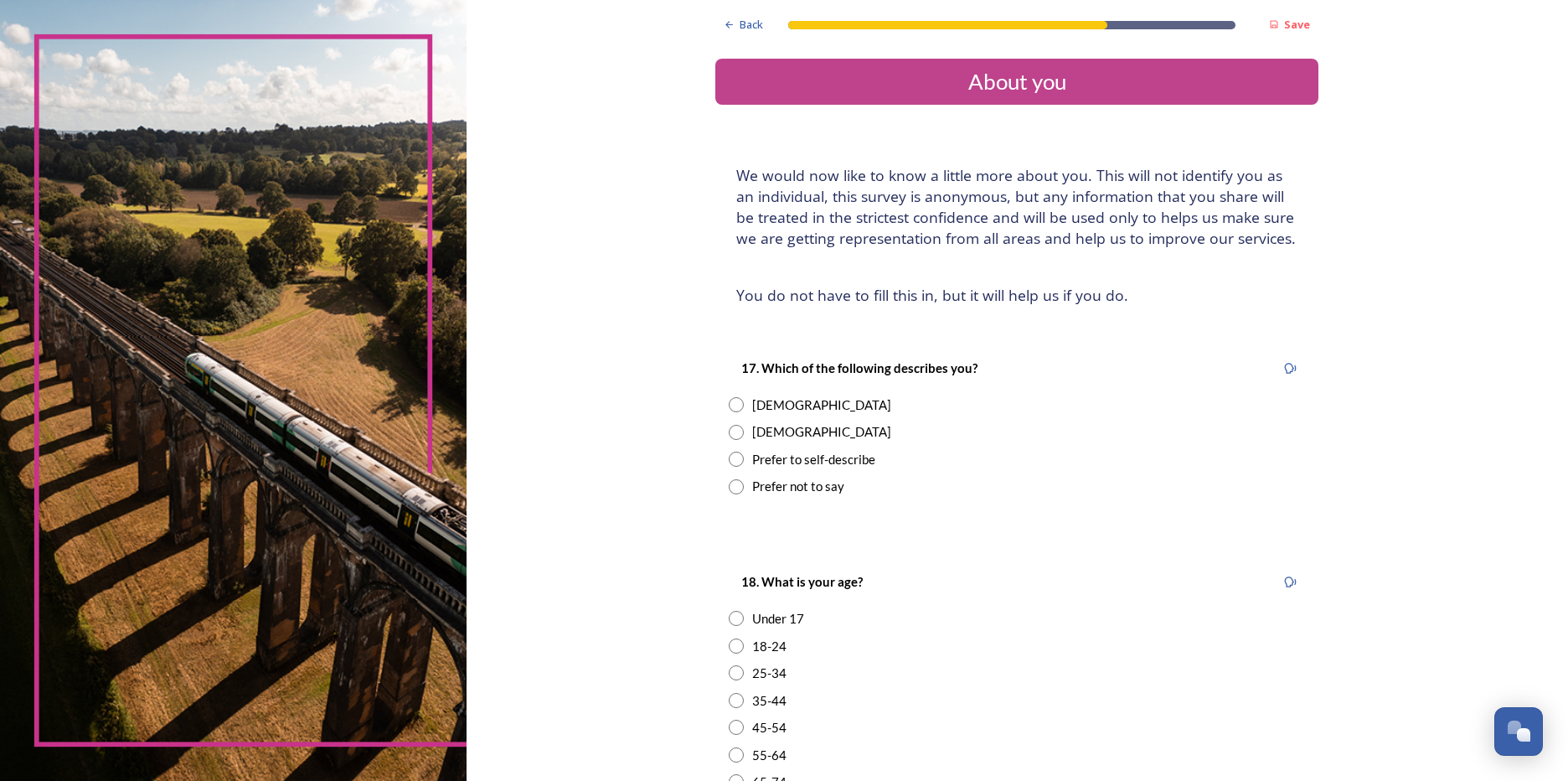
click at [729, 401] on input "radio" at bounding box center [735, 404] width 15 height 15
radio input "true"
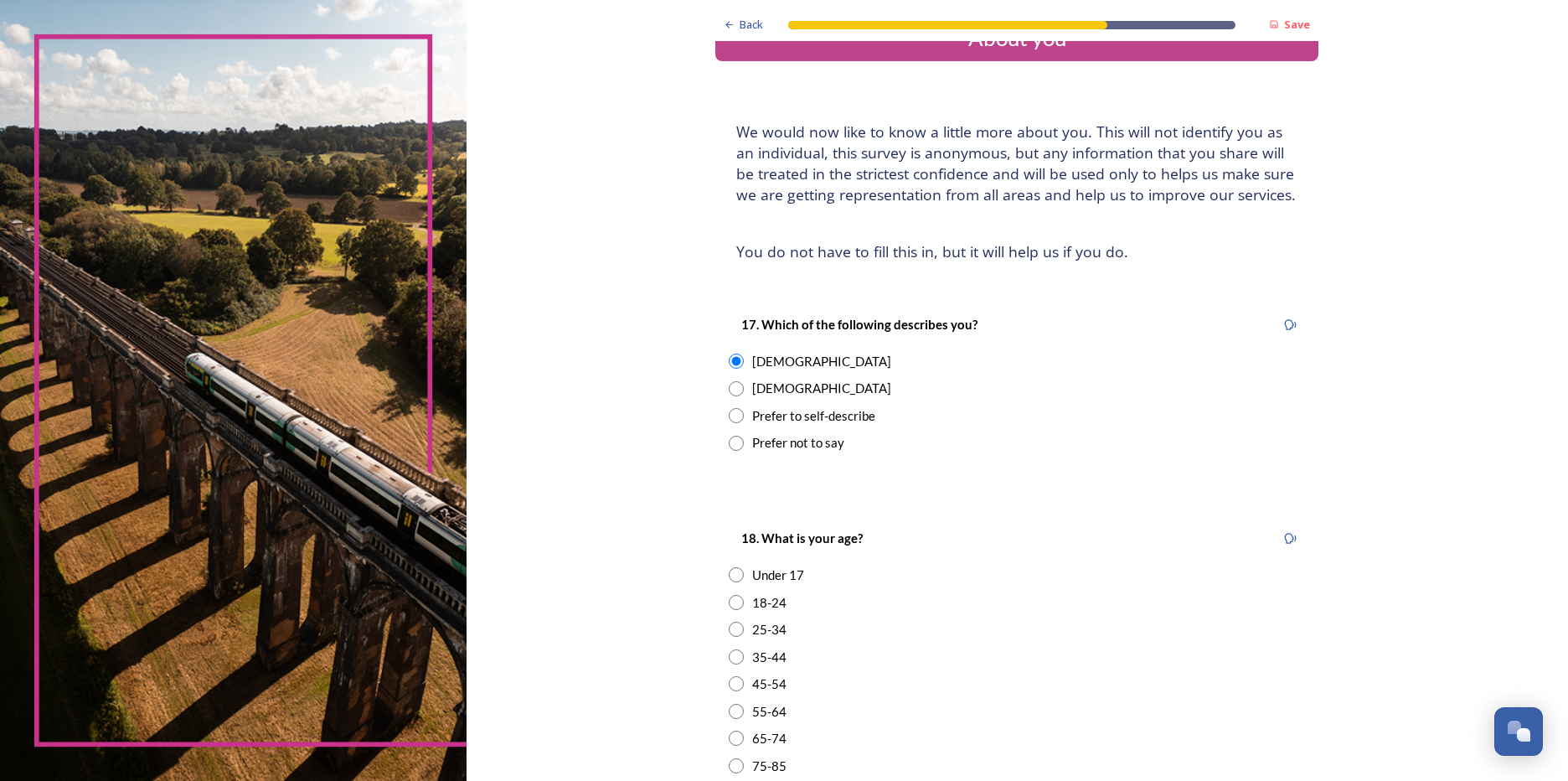
scroll to position [83, 0]
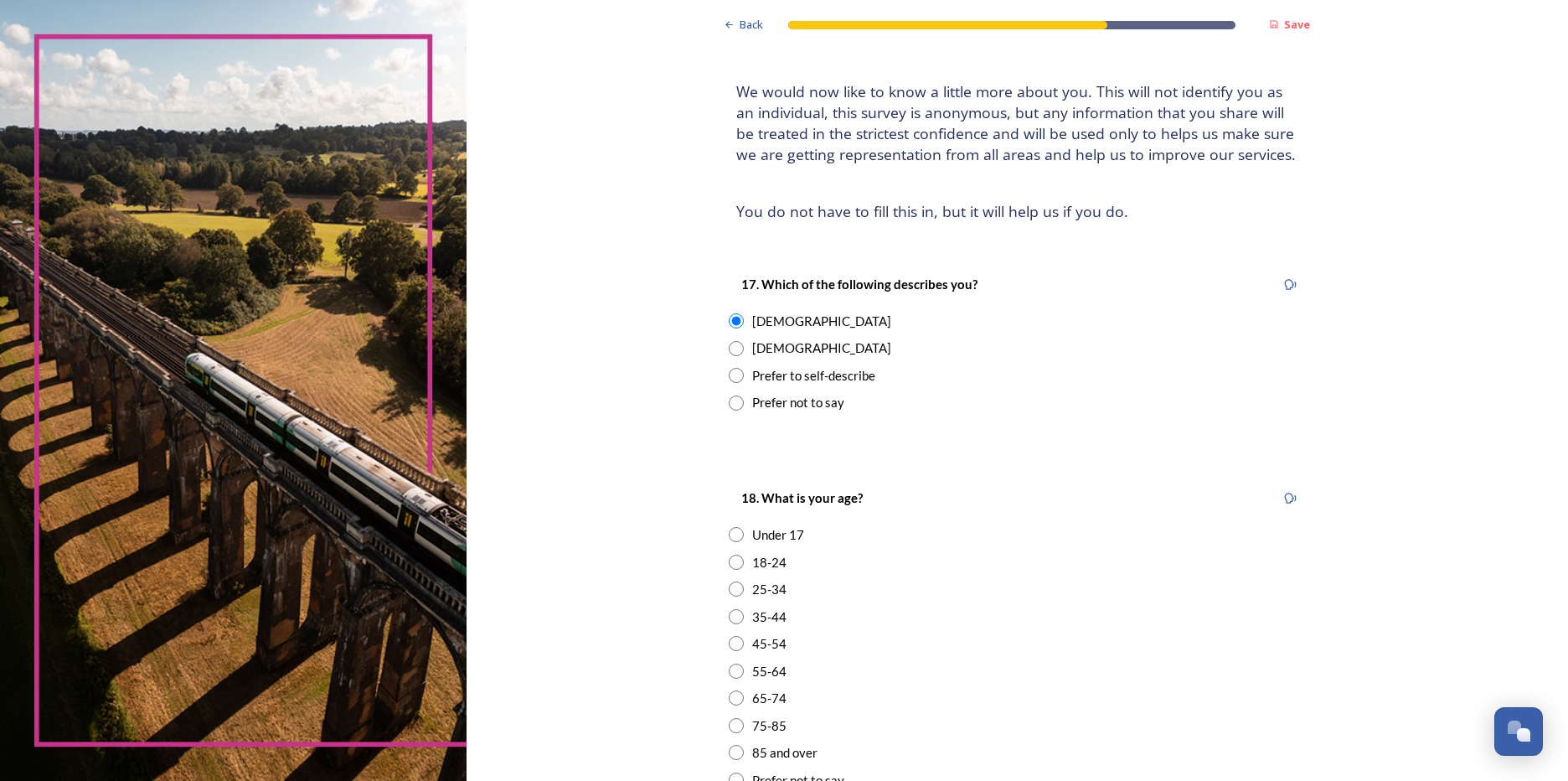
click at [733, 644] on input "radio" at bounding box center [735, 643] width 15 height 15
radio input "true"
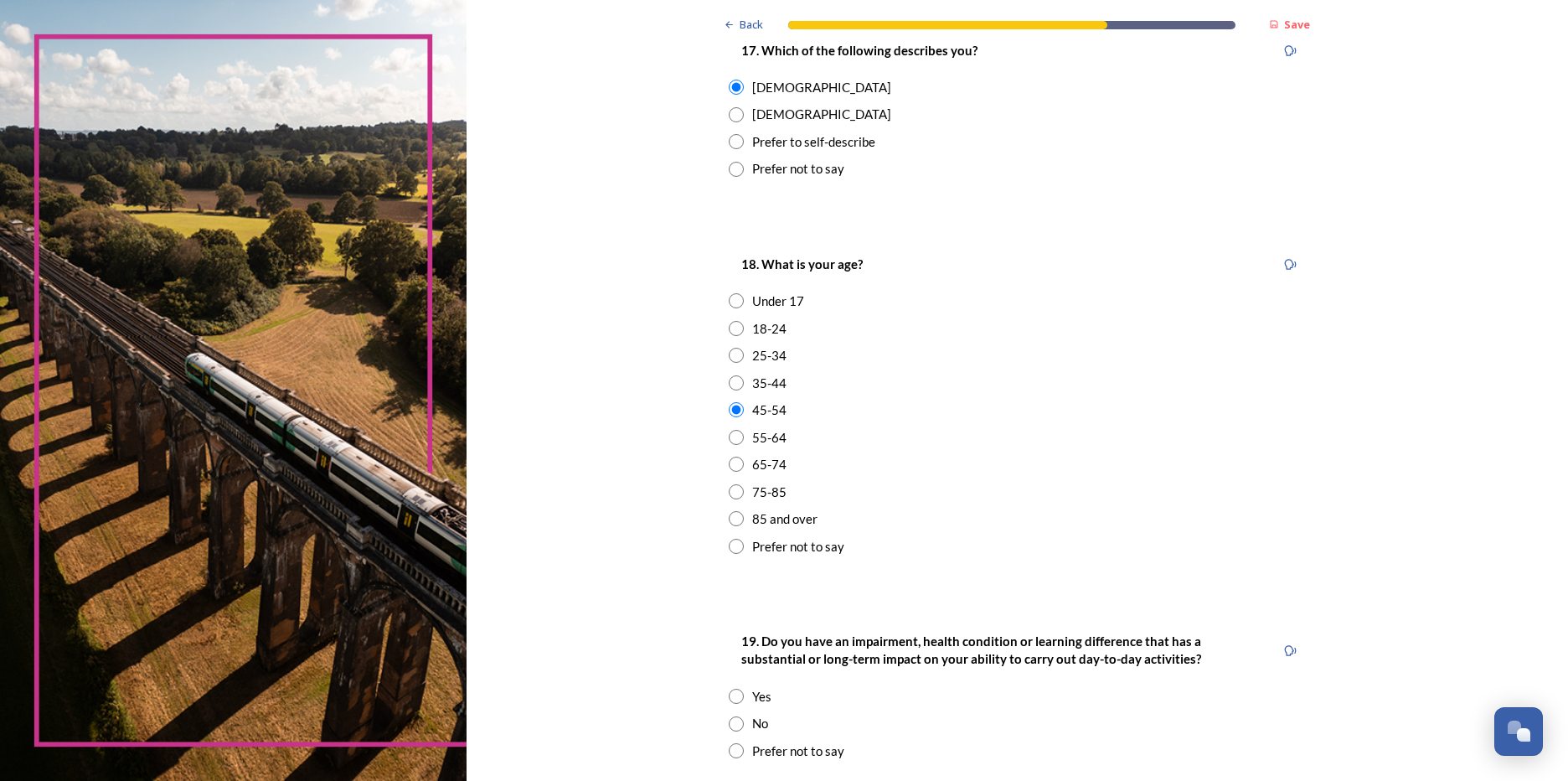
scroll to position [335, 0]
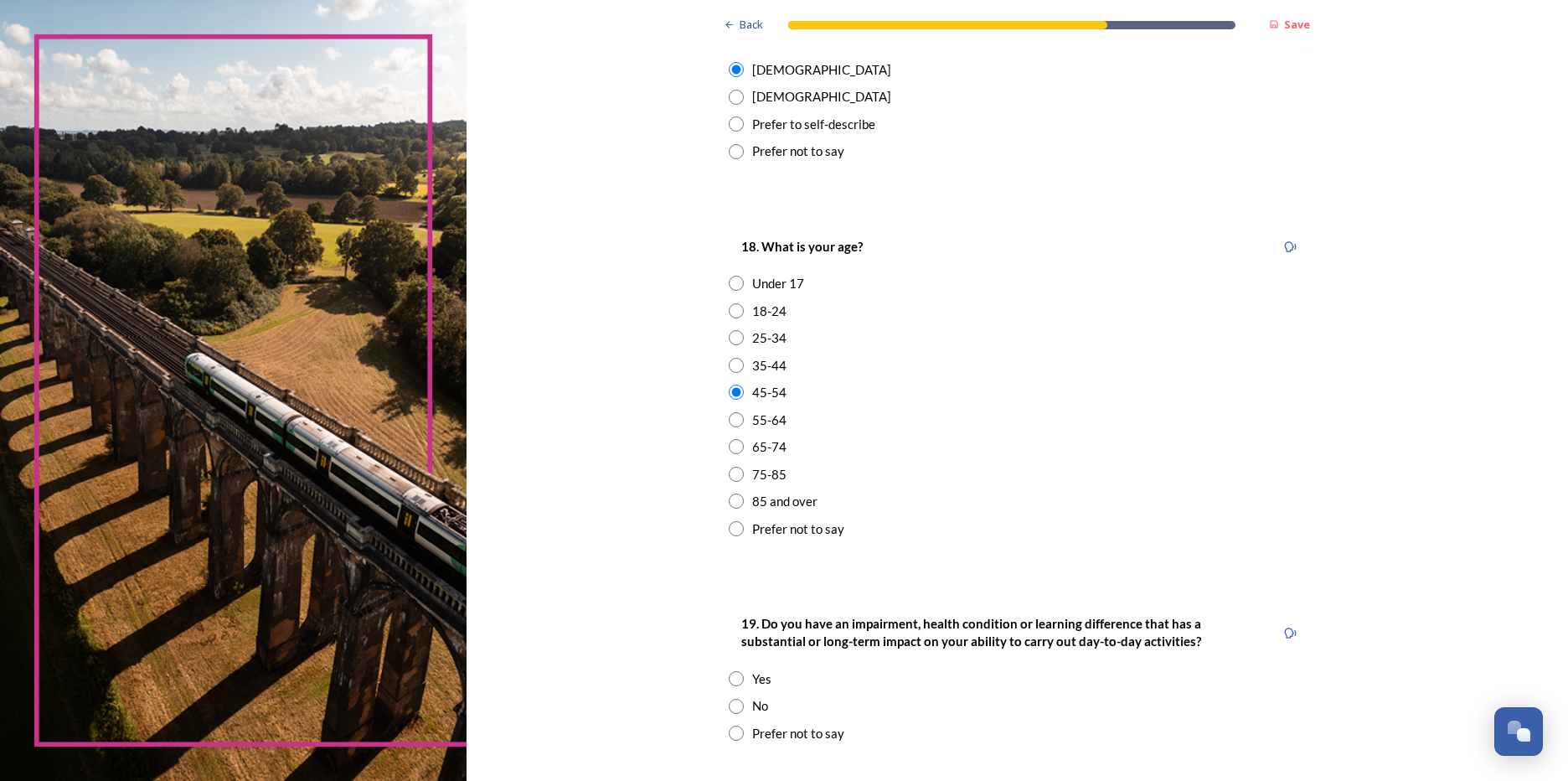
click at [733, 700] on input "radio" at bounding box center [735, 705] width 15 height 15
radio input "true"
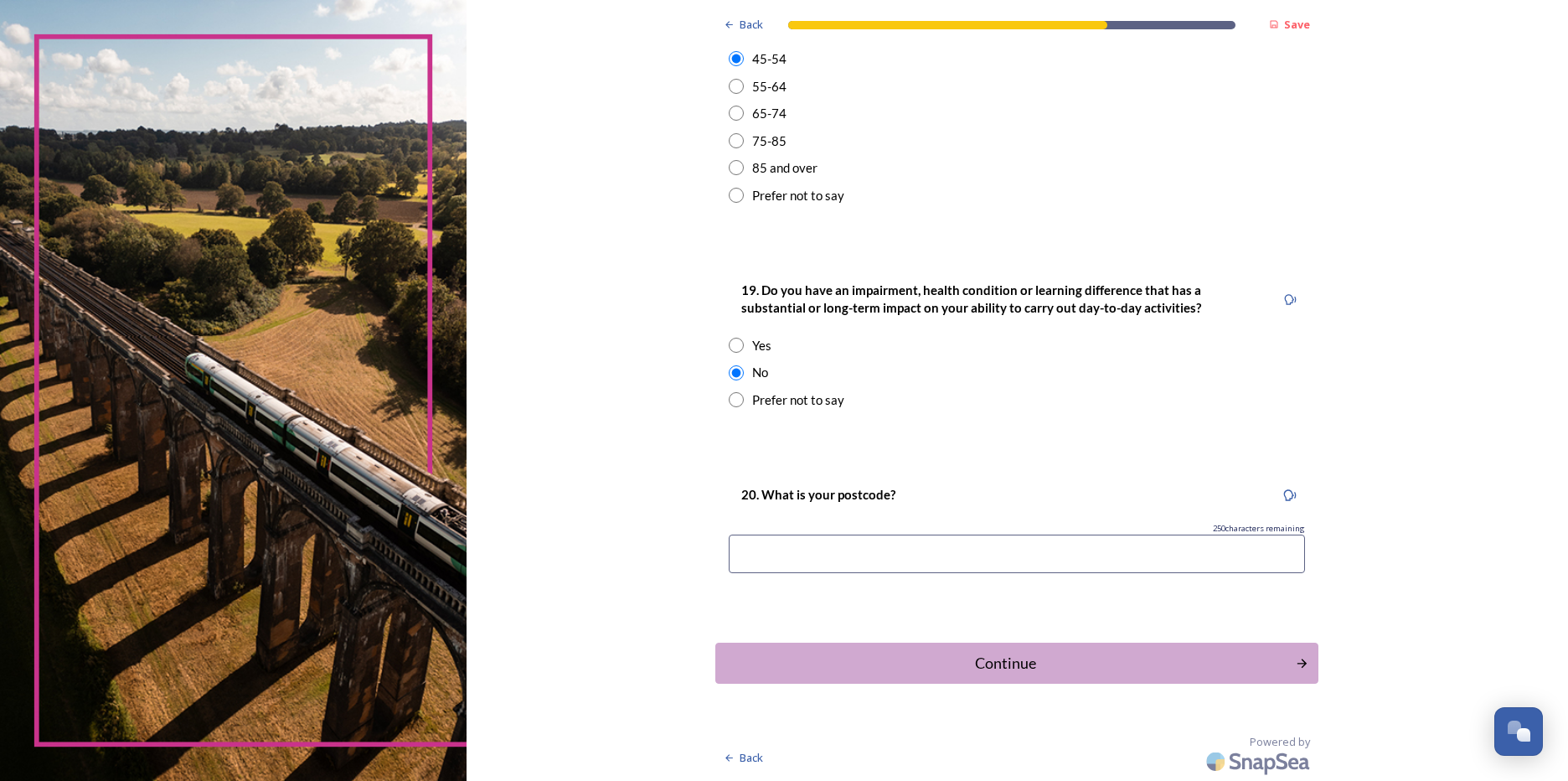
click at [868, 565] on input at bounding box center [1016, 553] width 576 height 39
type input "PO20 2HF"
click at [1007, 668] on div "Continue" at bounding box center [1005, 663] width 567 height 23
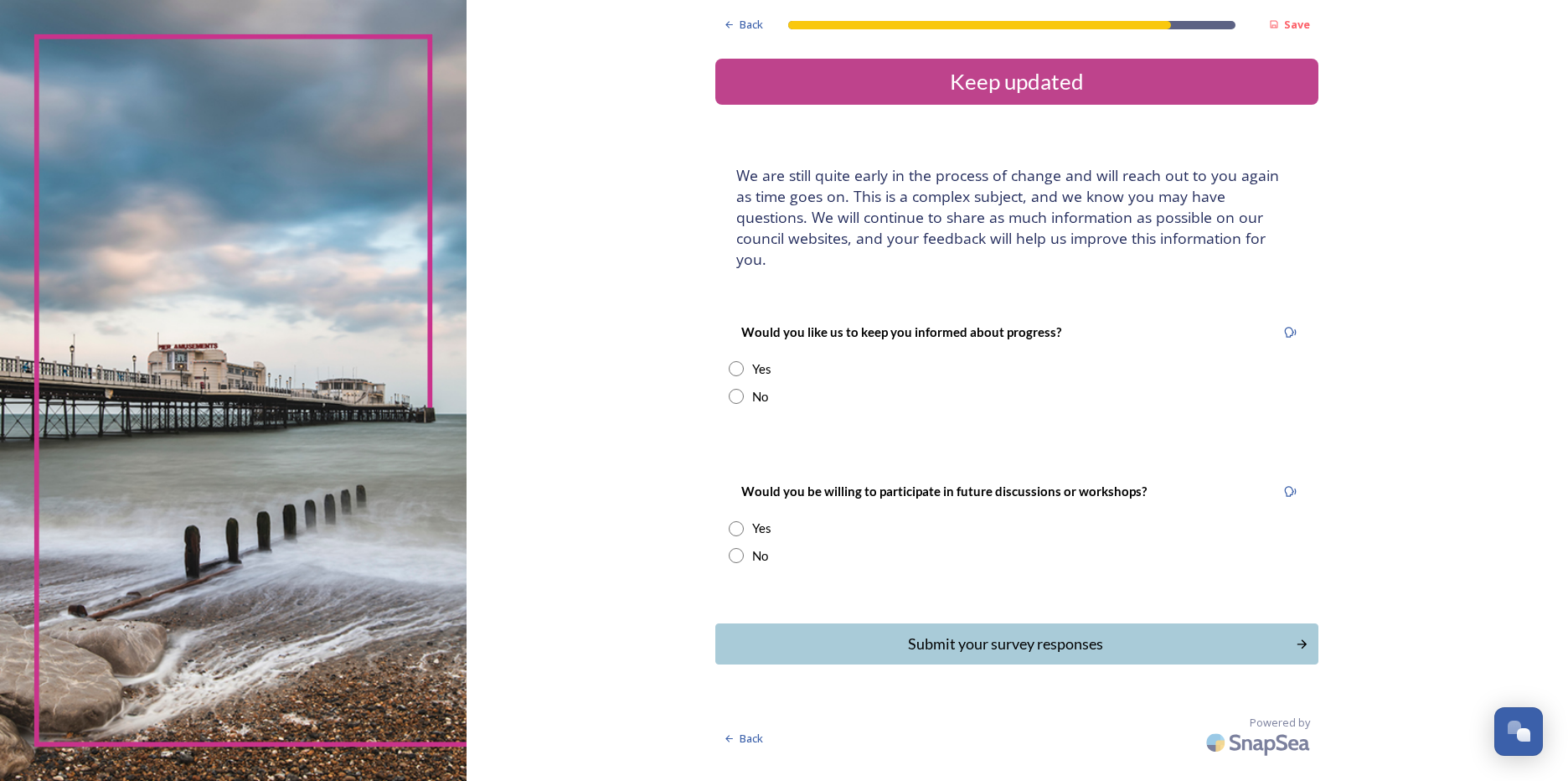
click at [735, 388] on input "radio" at bounding box center [735, 395] width 15 height 15
radio input "true"
click at [739, 548] on input "radio" at bounding box center [735, 555] width 15 height 15
radio input "true"
click at [876, 633] on div "Submit your survey responses" at bounding box center [1005, 644] width 567 height 23
